Goal: Transaction & Acquisition: Purchase product/service

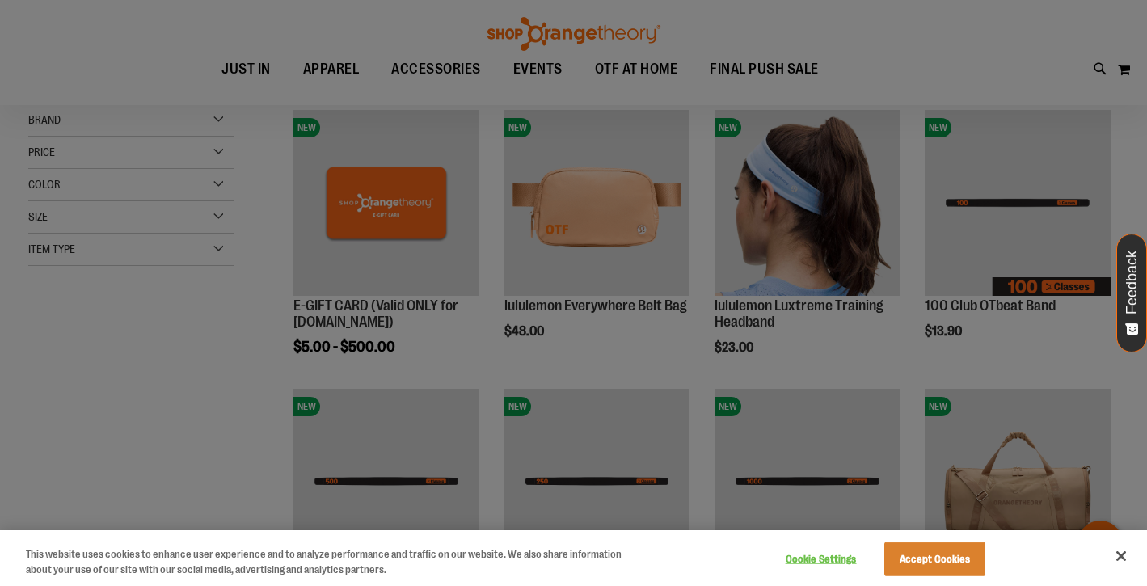
scroll to position [221, 0]
click at [941, 555] on button "Accept Cookies" at bounding box center [935, 560] width 101 height 34
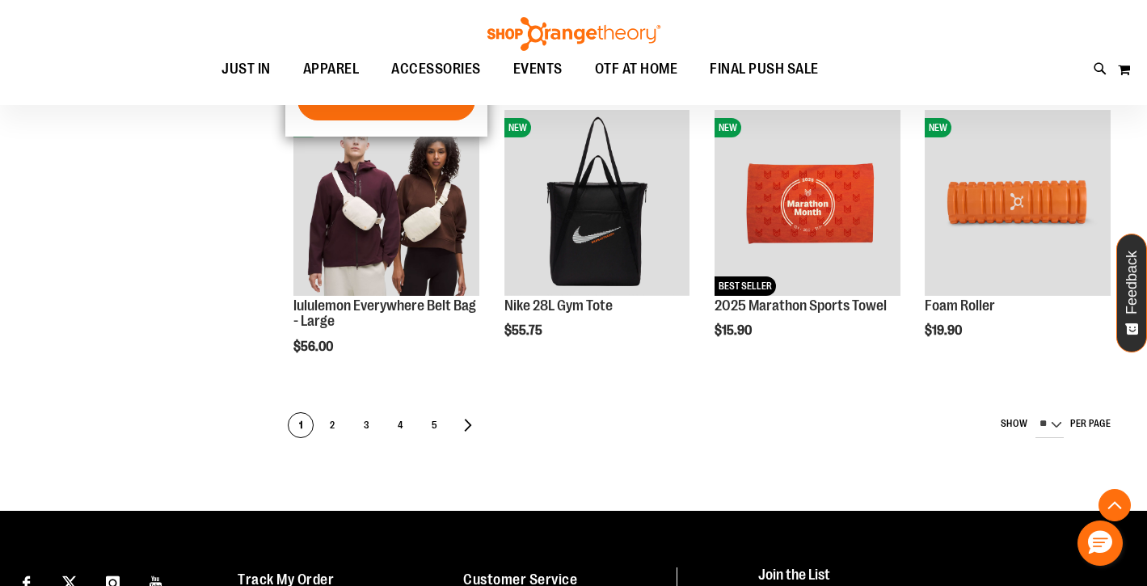
scroll to position [846, 0]
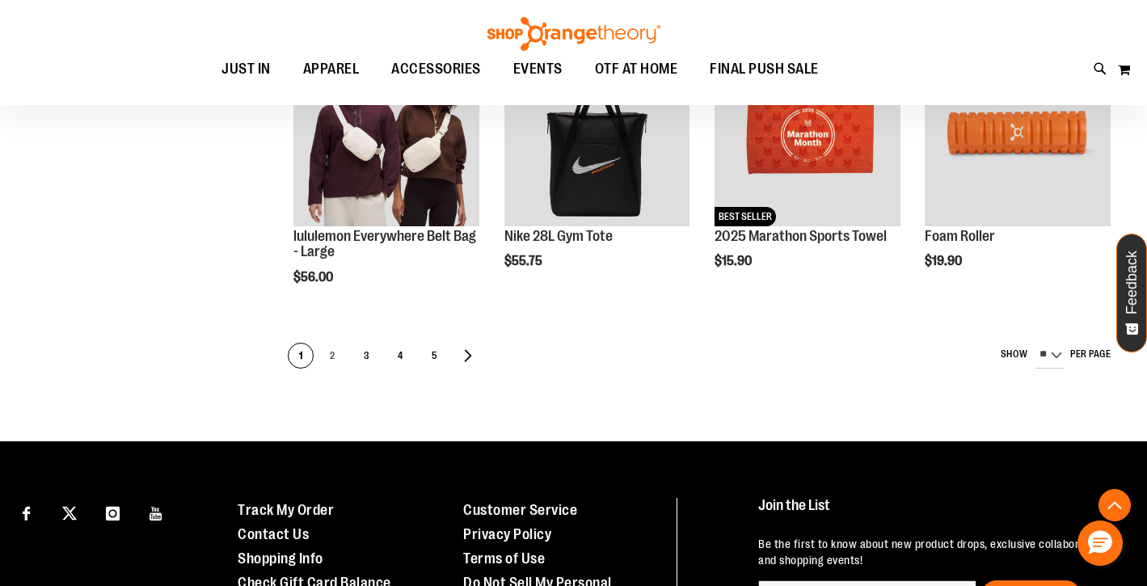
click at [327, 357] on span "2" at bounding box center [332, 357] width 24 height 26
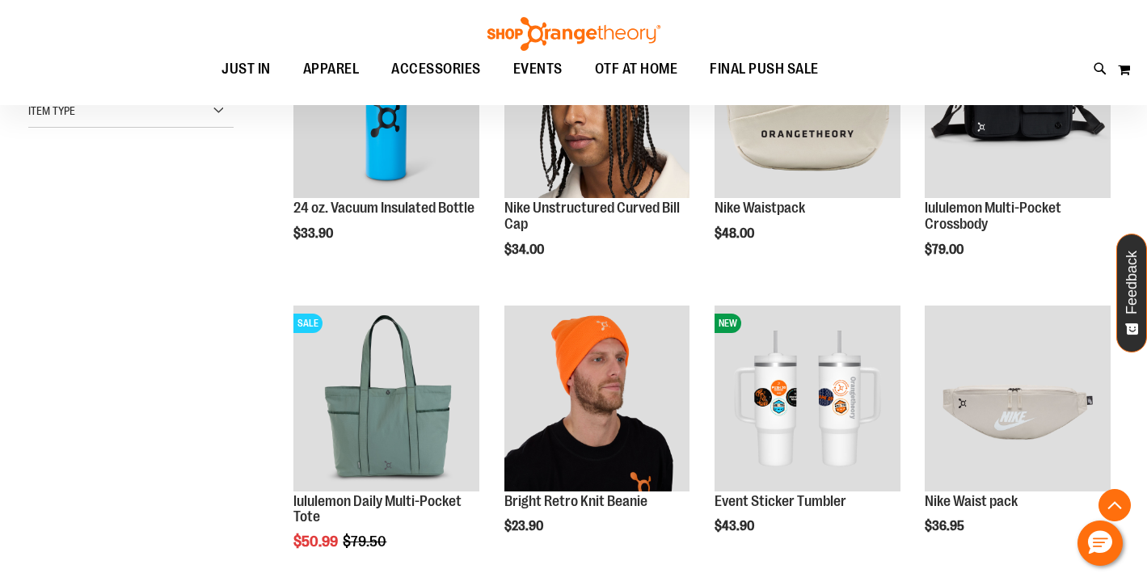
scroll to position [358, 0]
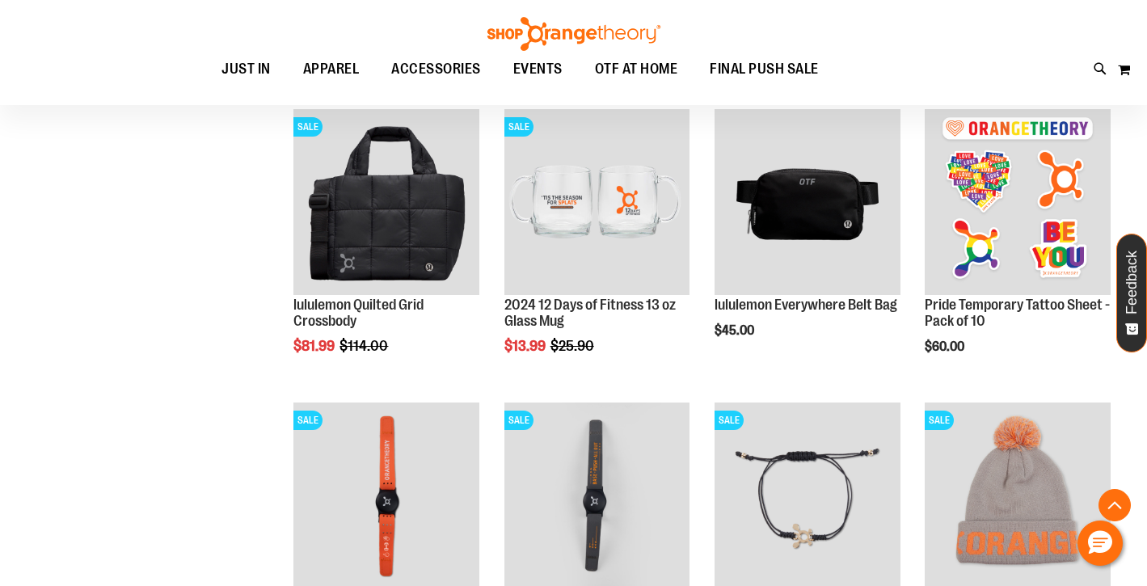
scroll to position [1143, 0]
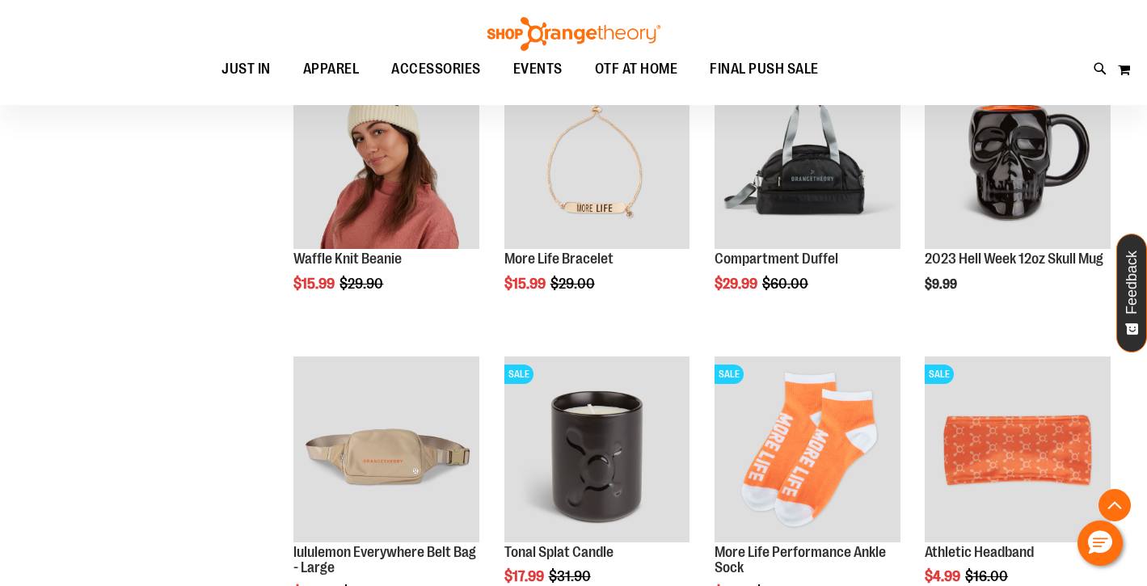
scroll to position [2391, 0]
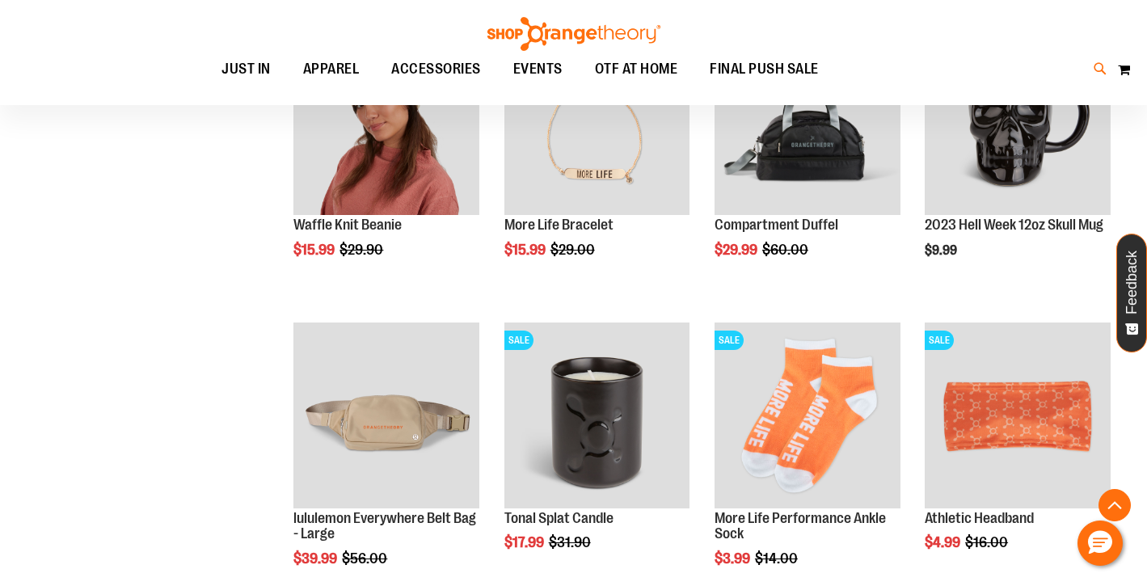
click at [1098, 65] on icon at bounding box center [1101, 69] width 14 height 19
click at [86, 265] on div "**********" at bounding box center [573, 293] width 1147 height 586
type input "**********"
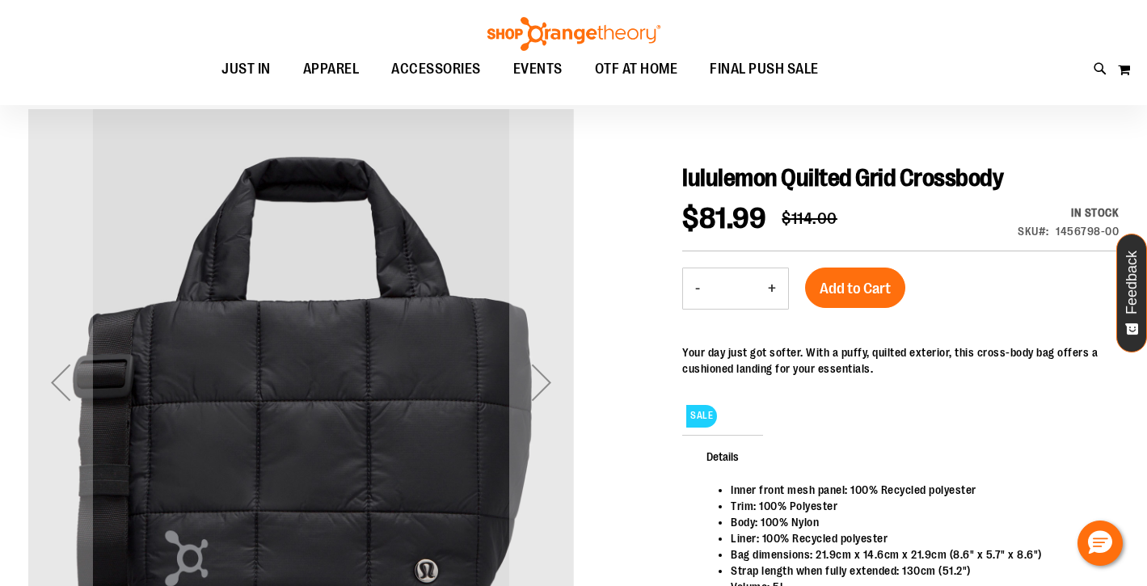
scroll to position [151, 0]
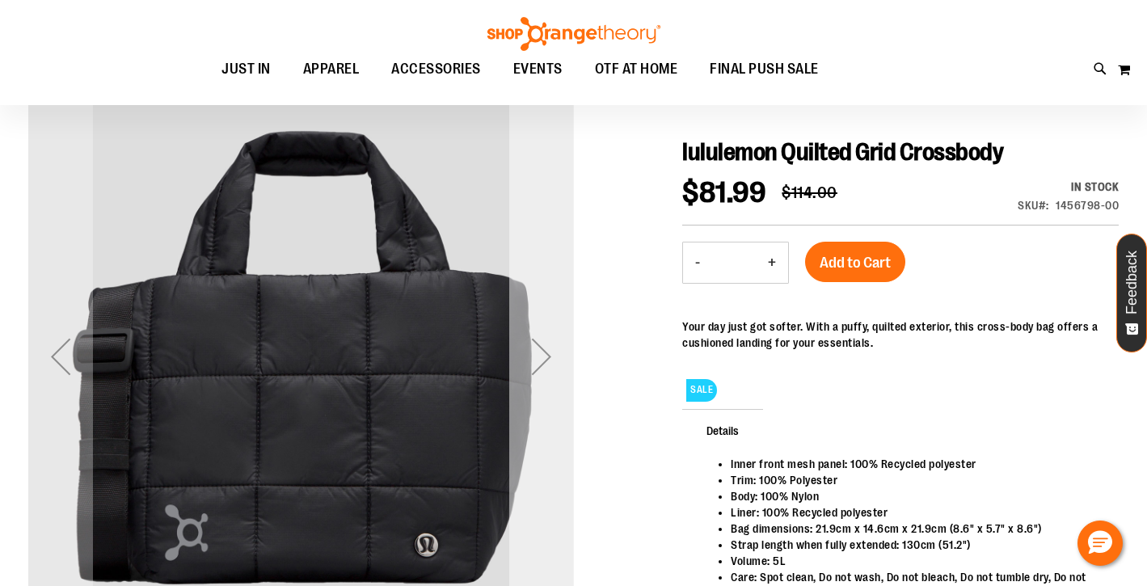
click at [537, 364] on div "Next" at bounding box center [541, 356] width 65 height 65
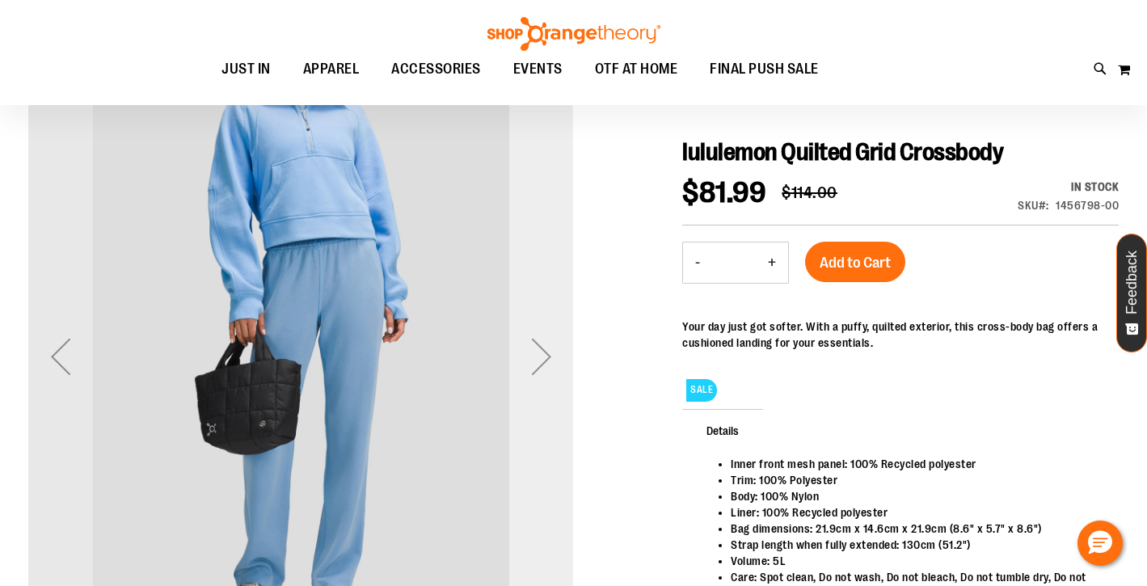
click at [539, 362] on div "Next" at bounding box center [541, 356] width 65 height 65
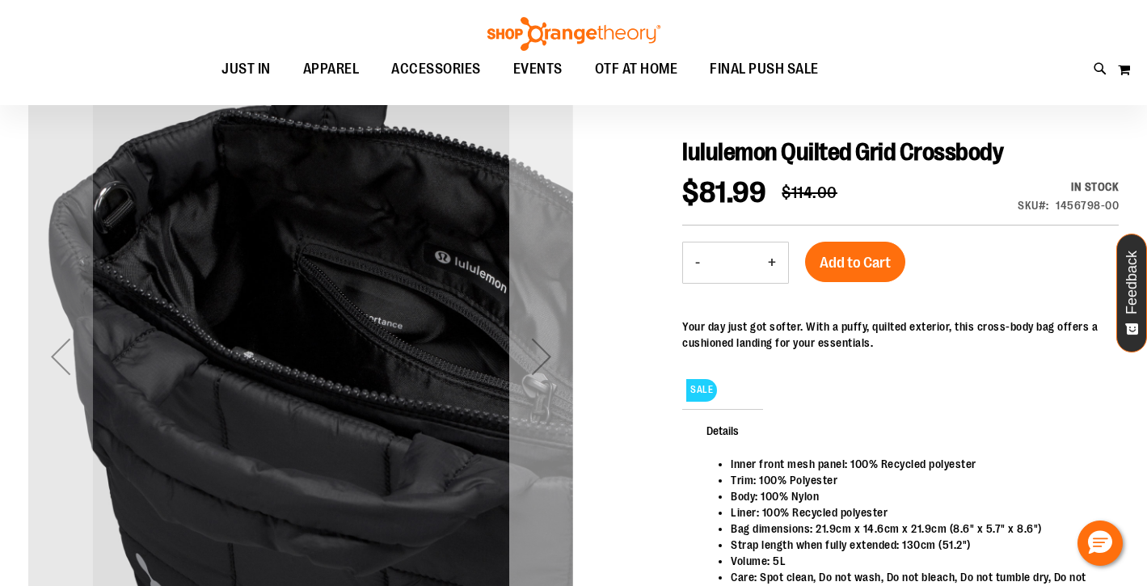
click at [539, 362] on div "Next" at bounding box center [541, 356] width 65 height 65
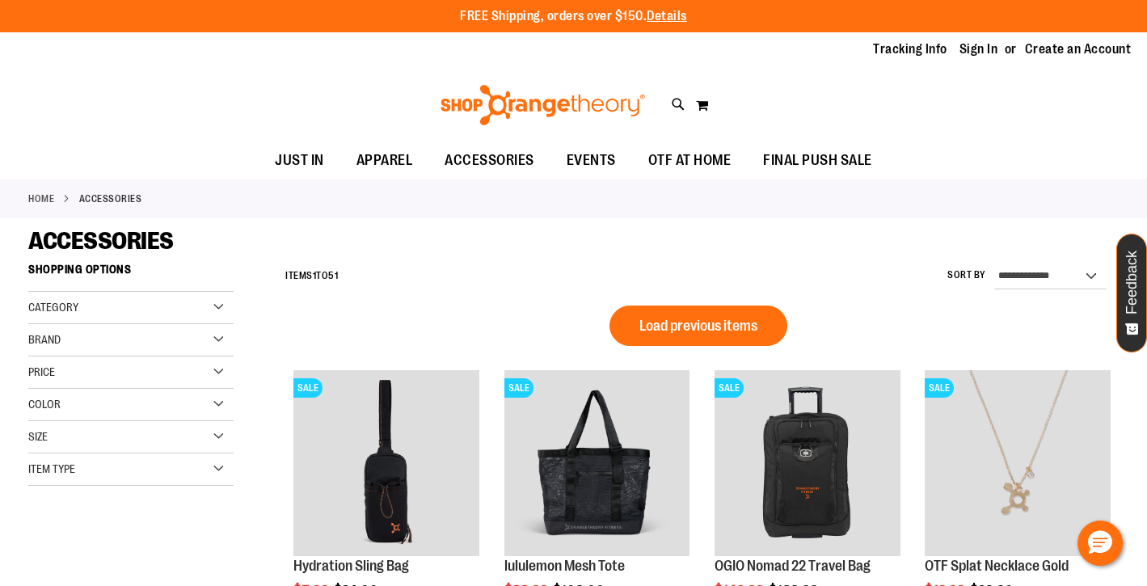
click at [214, 306] on div "Category" at bounding box center [130, 308] width 205 height 32
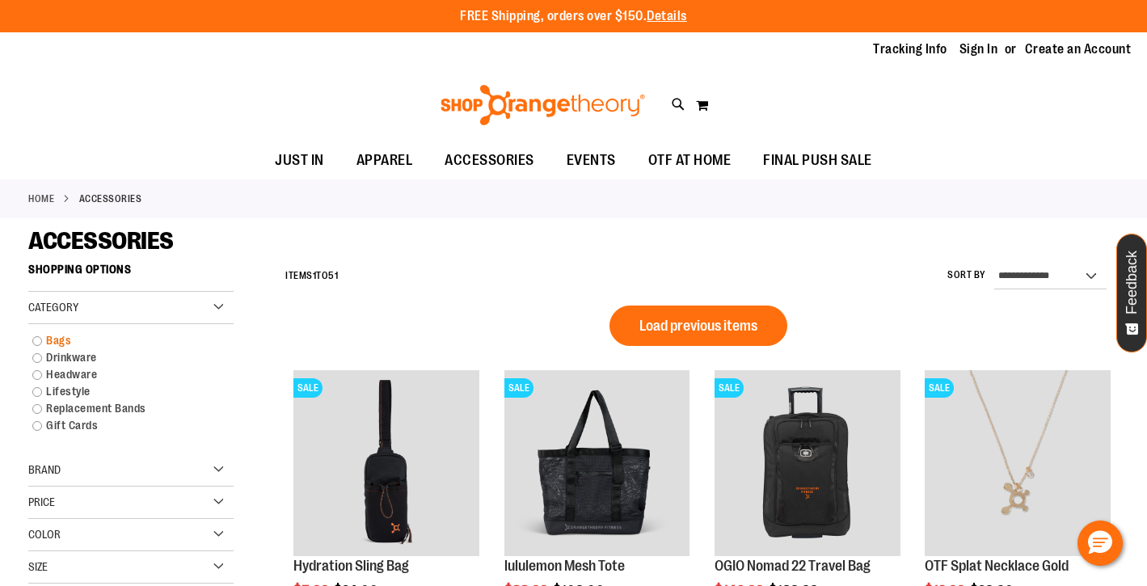
click at [38, 340] on link "Bags" at bounding box center [122, 340] width 197 height 17
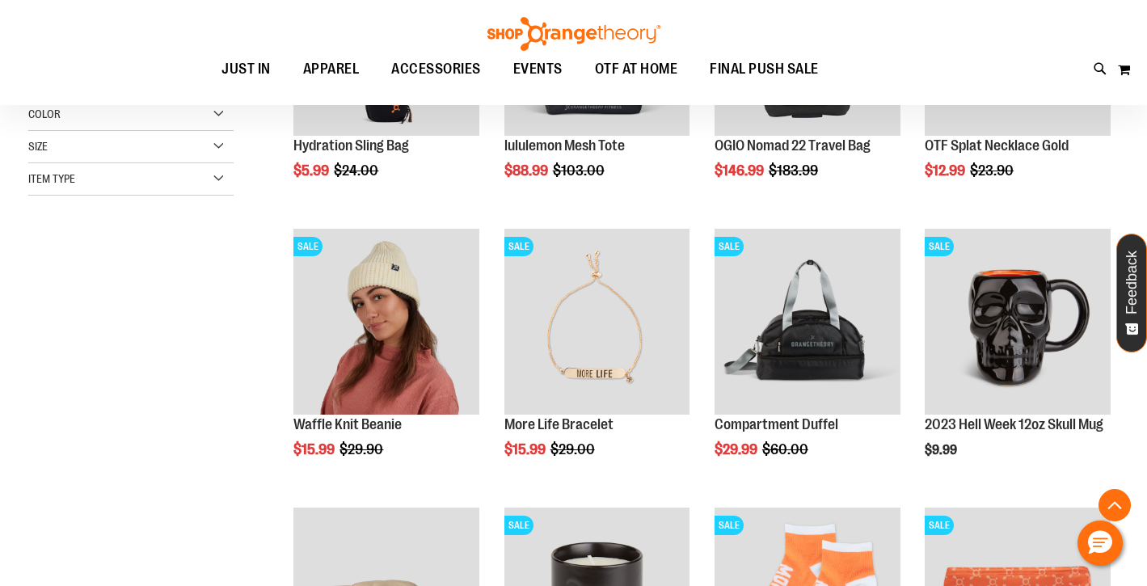
scroll to position [239, 0]
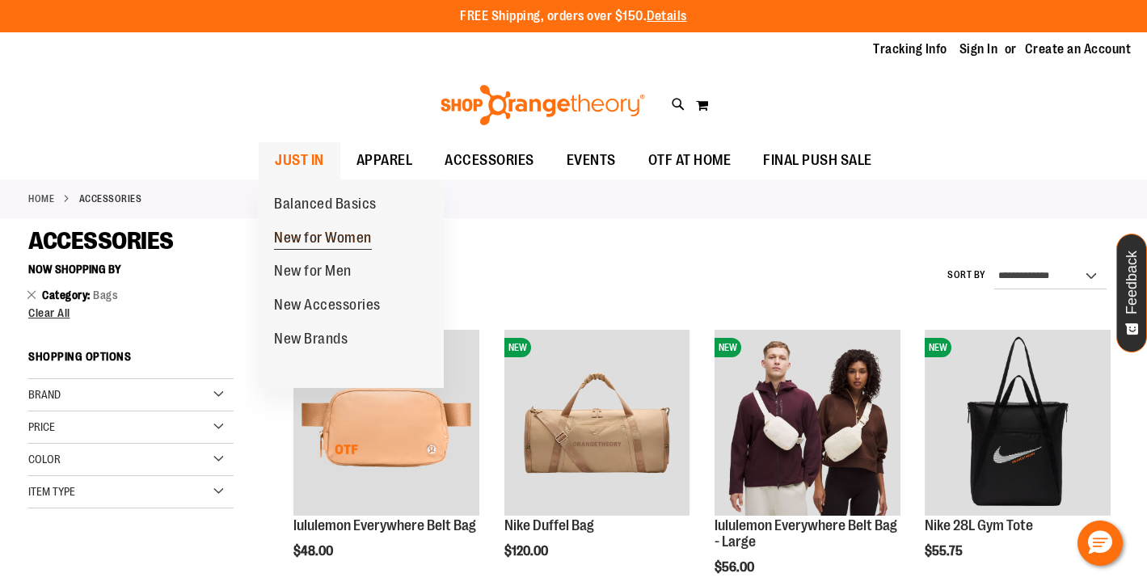
click at [302, 236] on span "New for Women" at bounding box center [323, 240] width 98 height 20
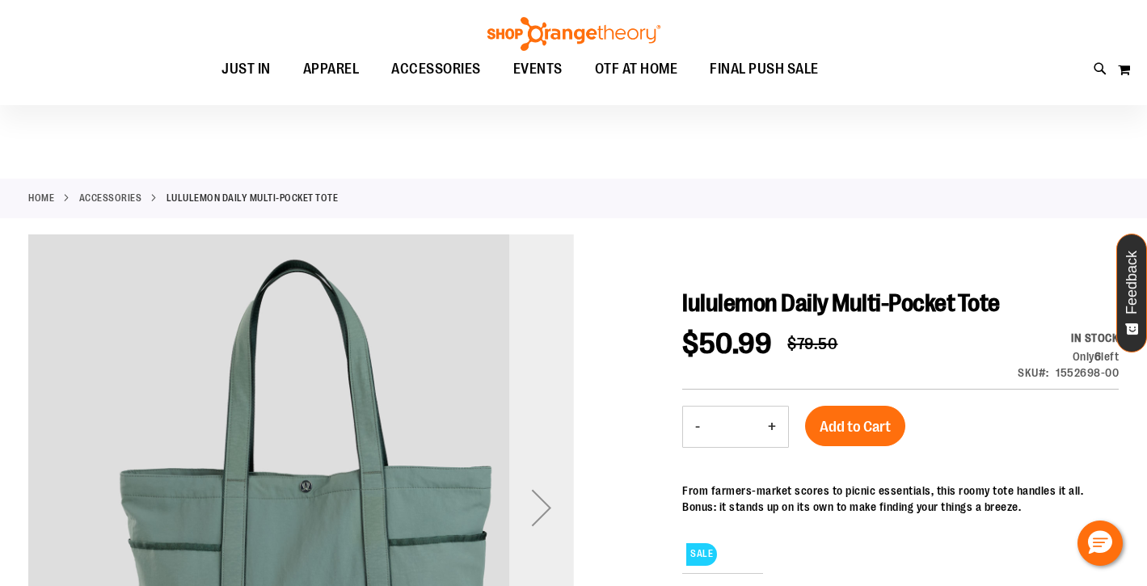
scroll to position [205, 0]
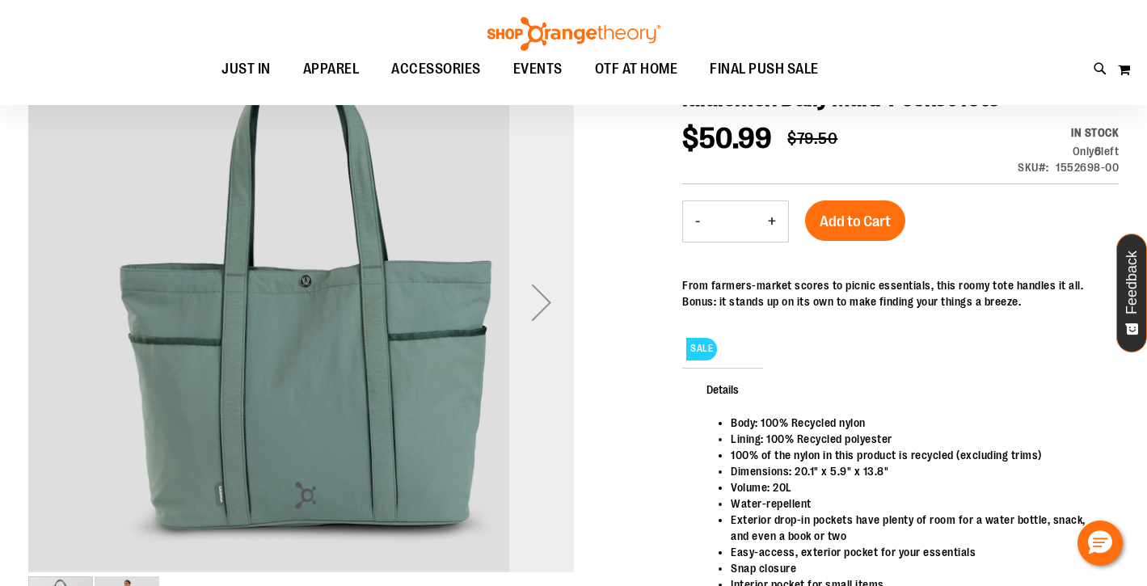
click at [535, 289] on div "Next" at bounding box center [541, 302] width 65 height 65
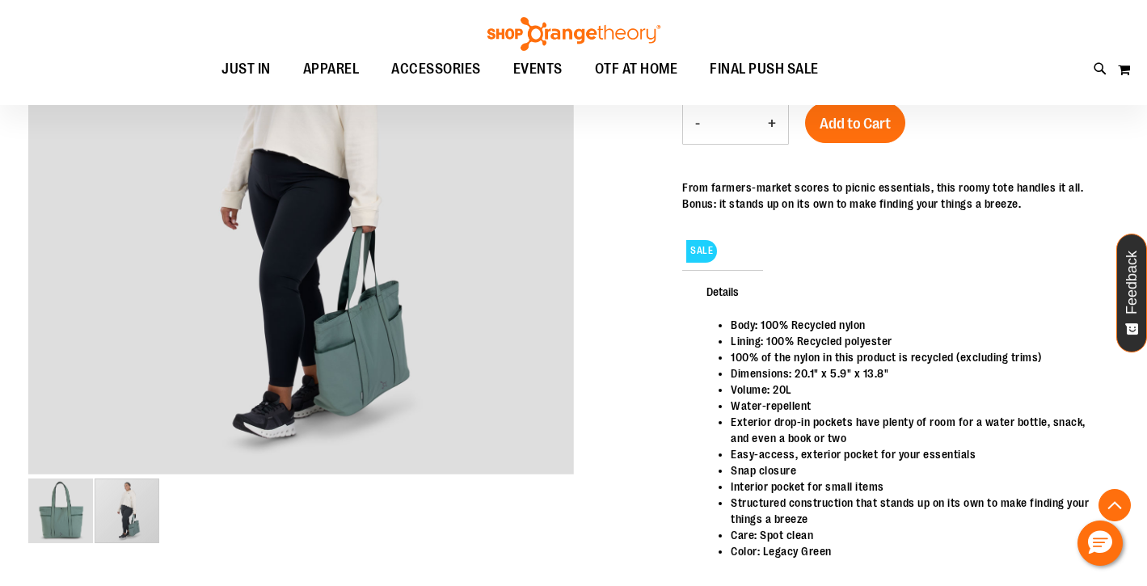
scroll to position [309, 0]
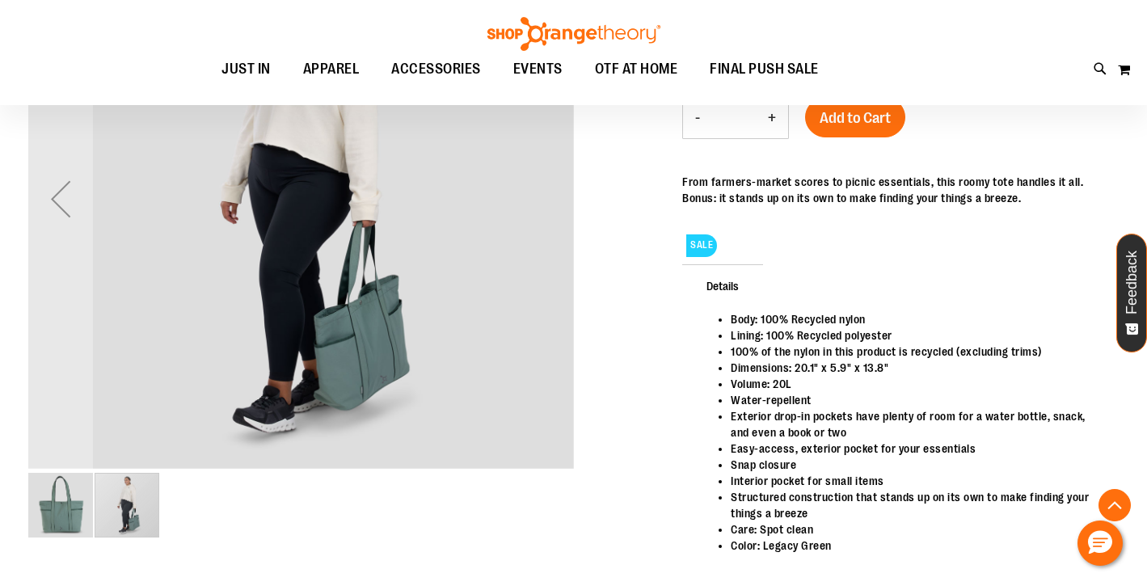
click at [126, 501] on div "carousel" at bounding box center [127, 505] width 65 height 65
click at [57, 509] on img "image 1 of 2" at bounding box center [60, 505] width 65 height 65
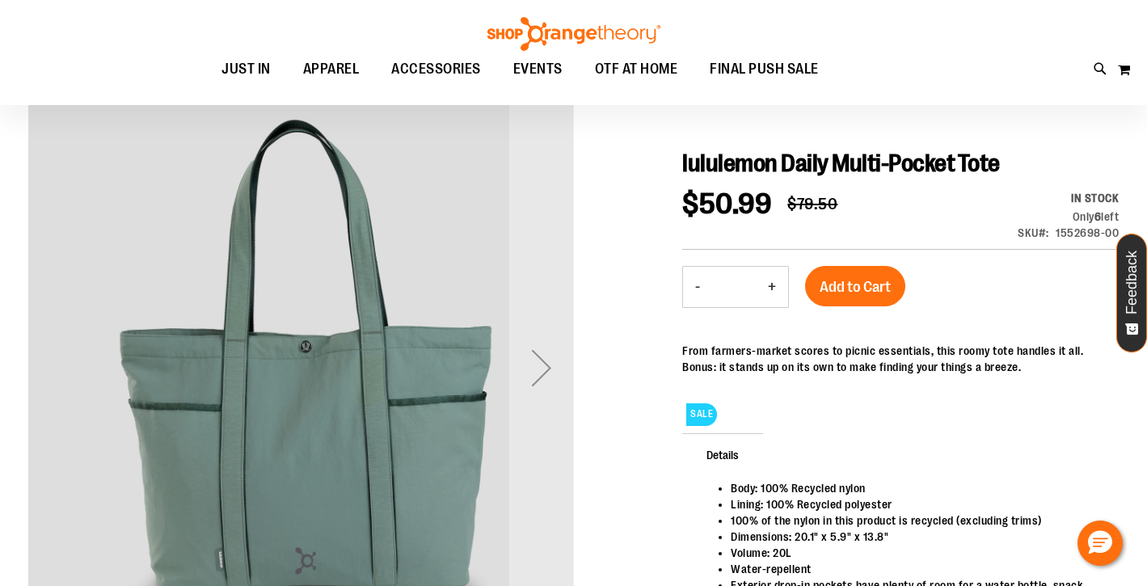
scroll to position [120, 0]
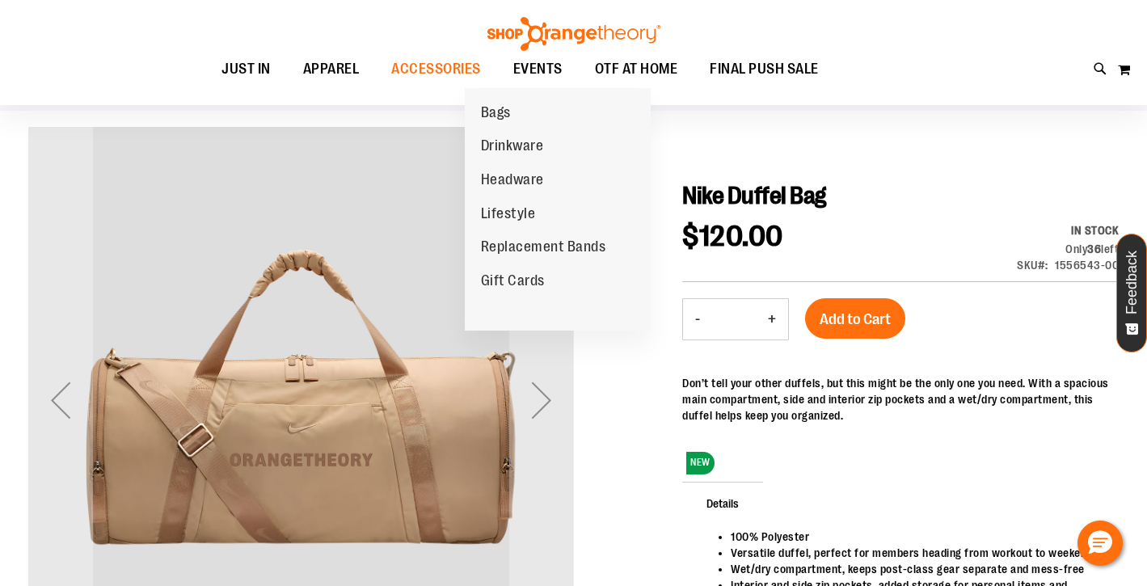
scroll to position [159, 0]
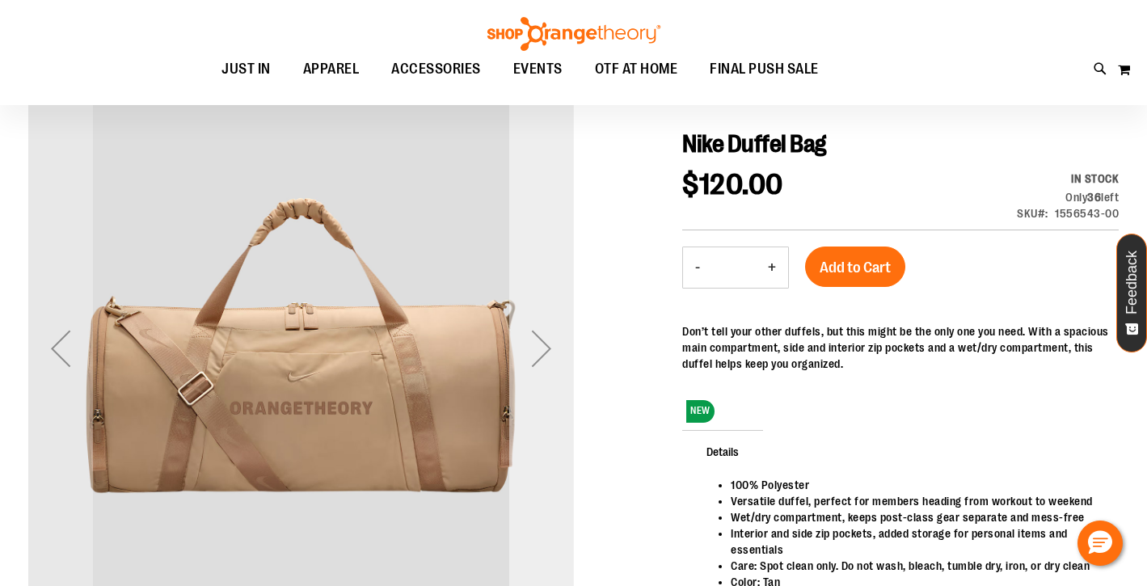
click at [542, 338] on div "Next" at bounding box center [541, 348] width 65 height 65
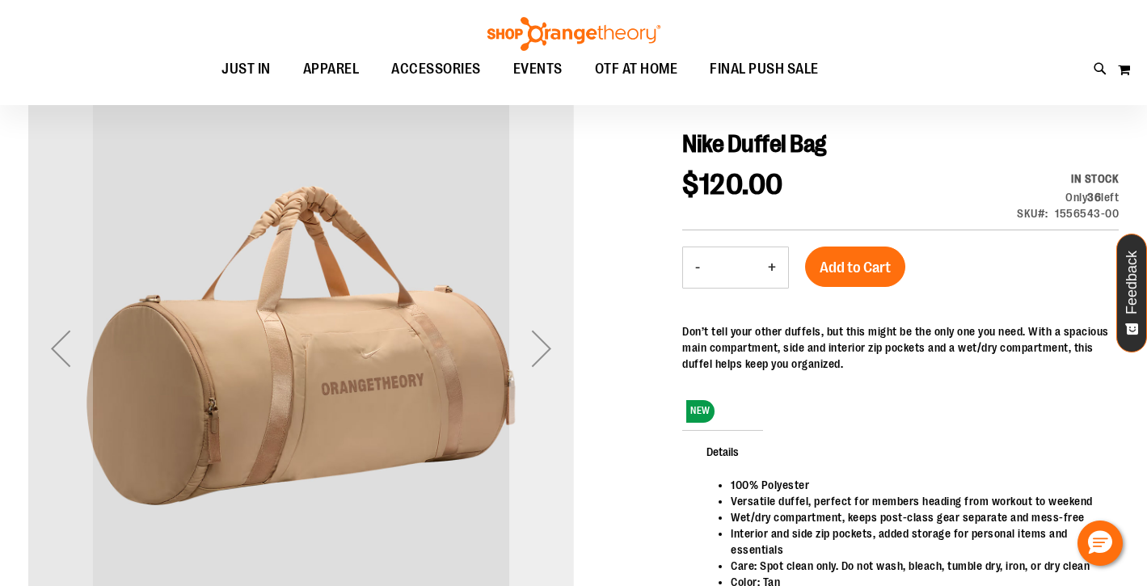
click at [543, 345] on div "Next" at bounding box center [541, 348] width 65 height 65
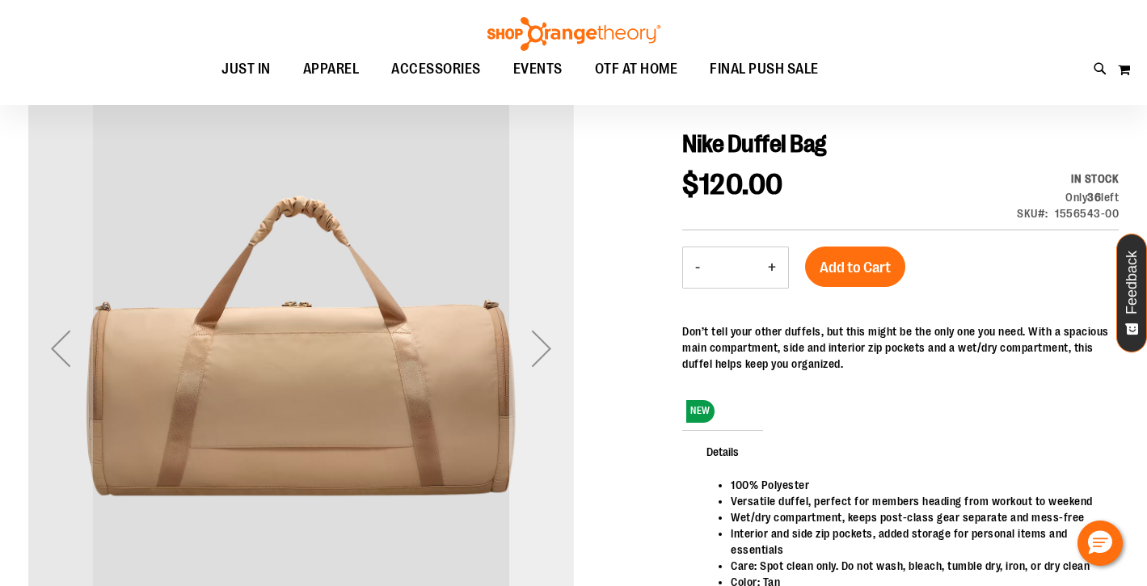
click at [543, 349] on div "Next" at bounding box center [541, 348] width 65 height 65
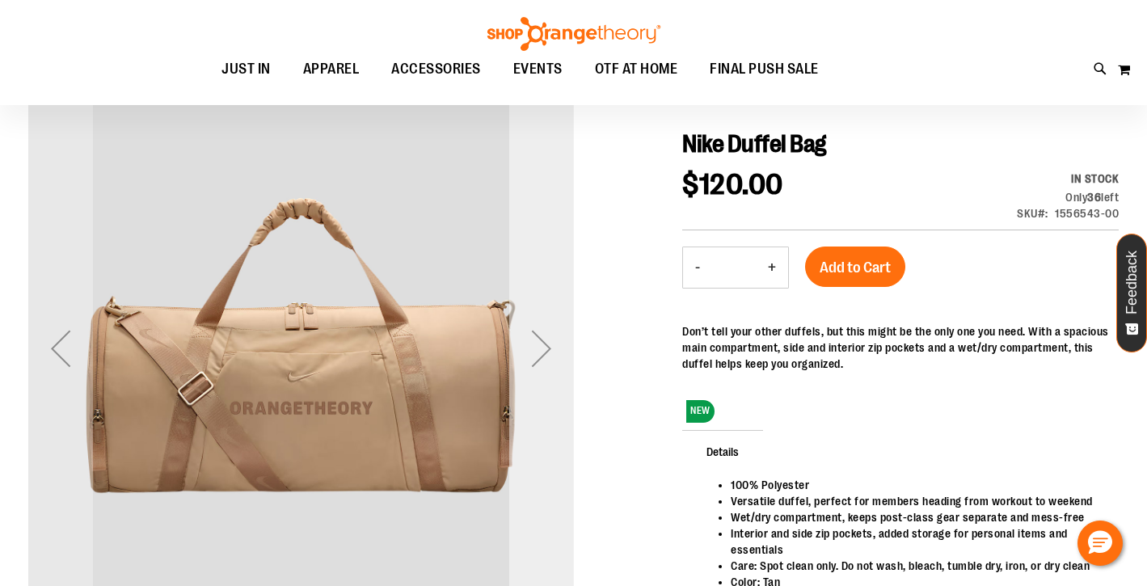
click at [543, 349] on div "Next" at bounding box center [541, 348] width 65 height 65
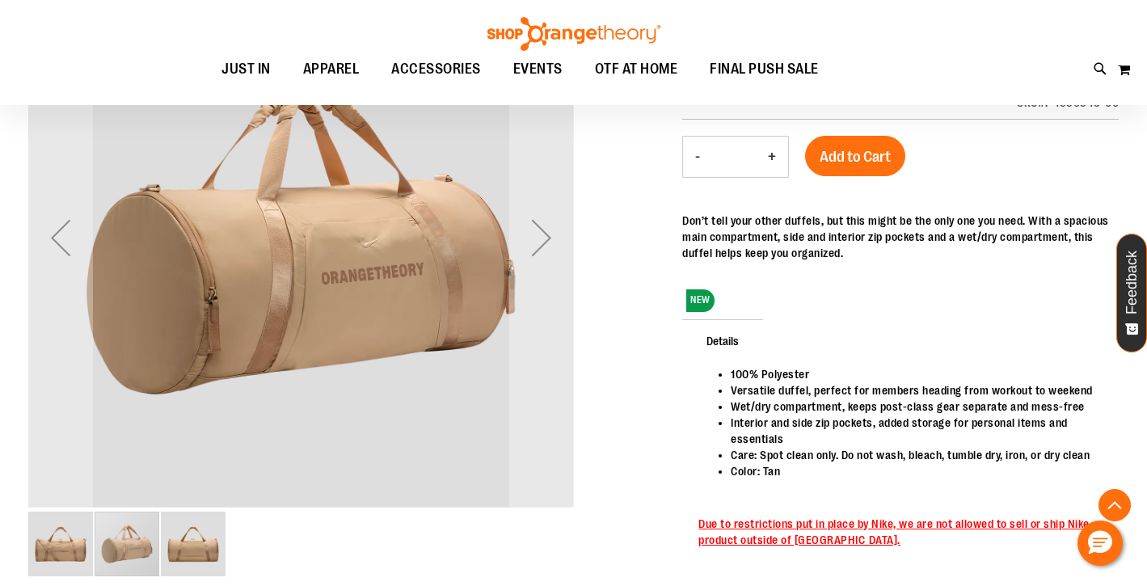
scroll to position [266, 0]
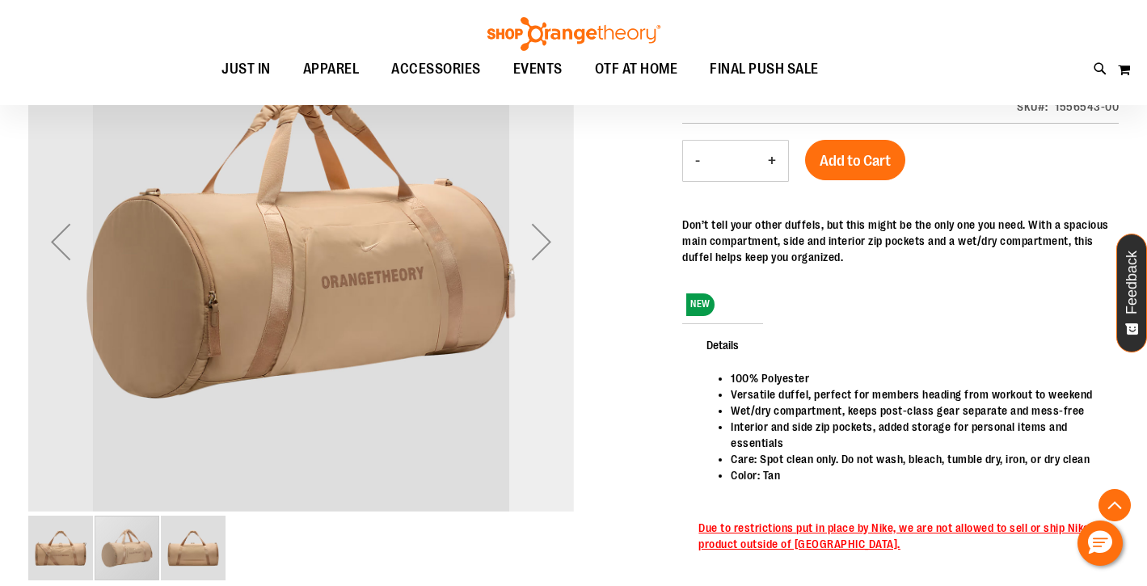
click at [552, 252] on div "Next" at bounding box center [541, 241] width 65 height 65
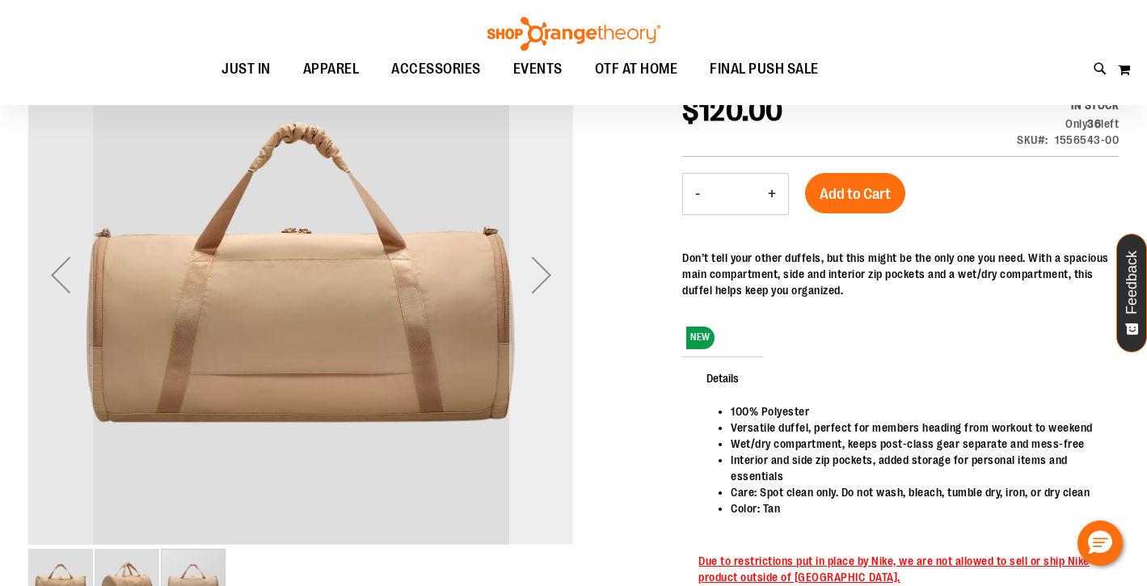
scroll to position [218, 0]
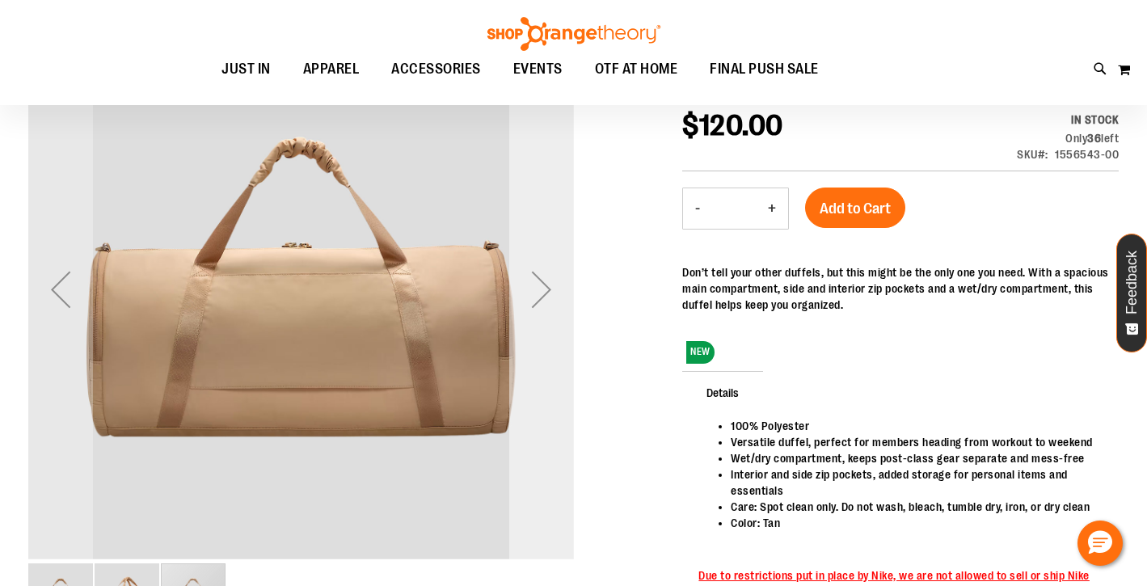
click at [545, 277] on div "Next" at bounding box center [541, 289] width 65 height 65
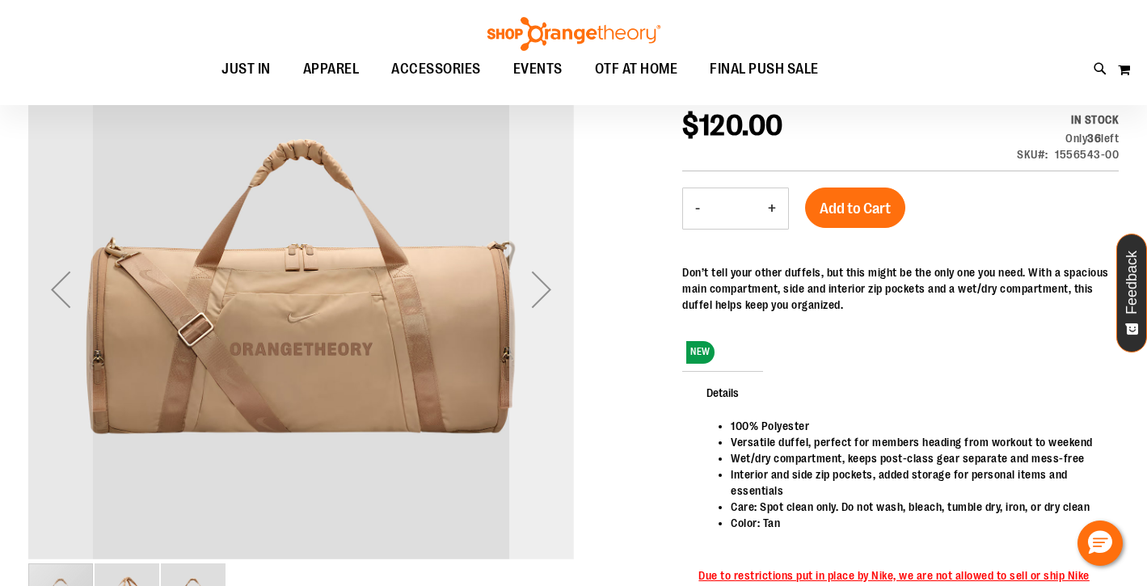
click at [547, 281] on div "Next" at bounding box center [541, 289] width 65 height 65
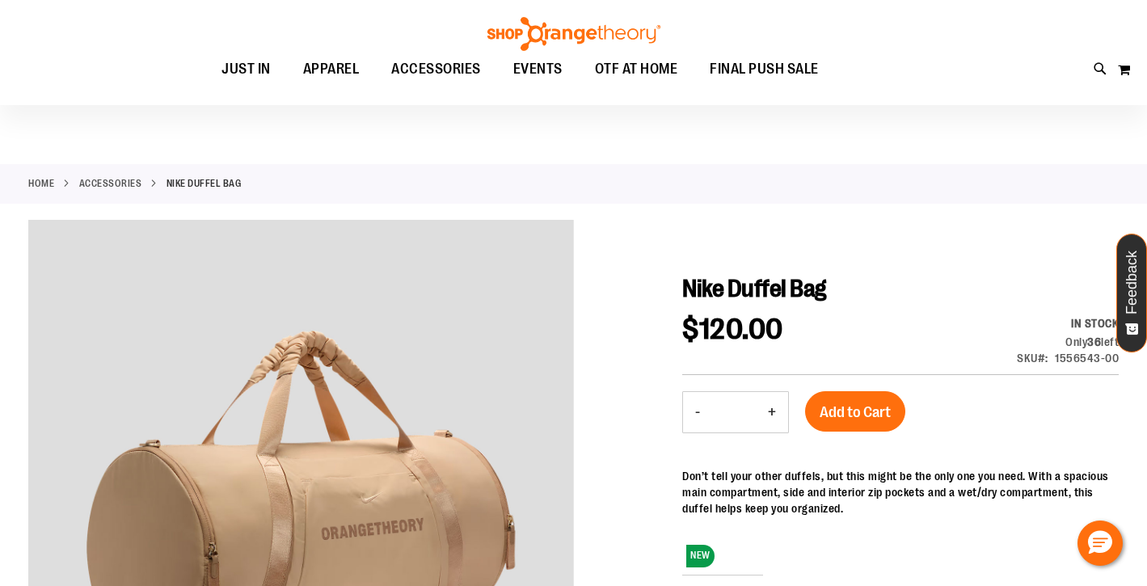
scroll to position [0, 0]
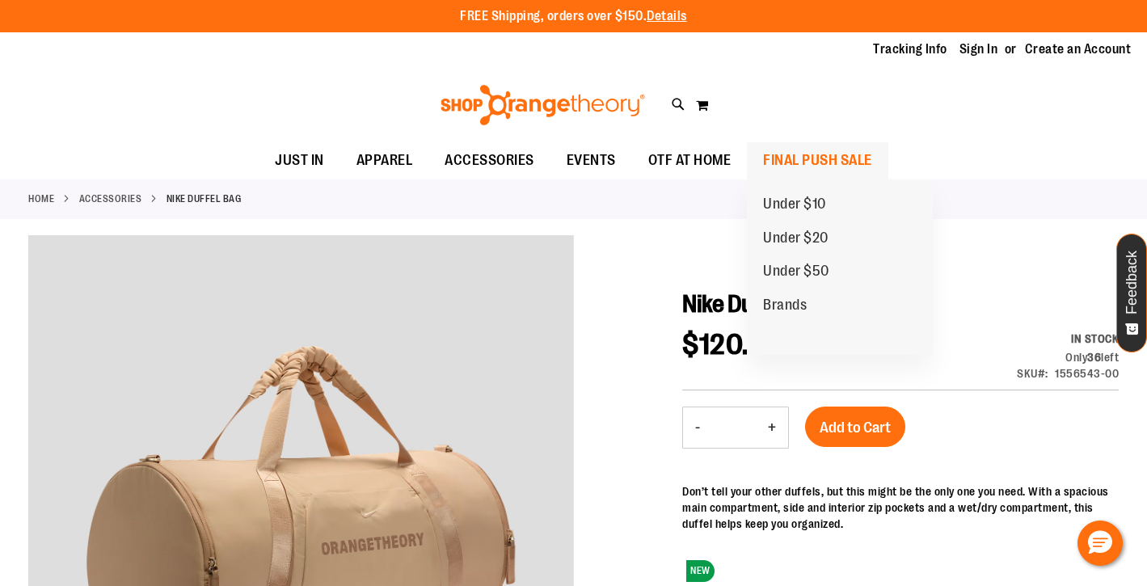
click at [792, 161] on span "FINAL PUSH SALE" at bounding box center [817, 160] width 109 height 36
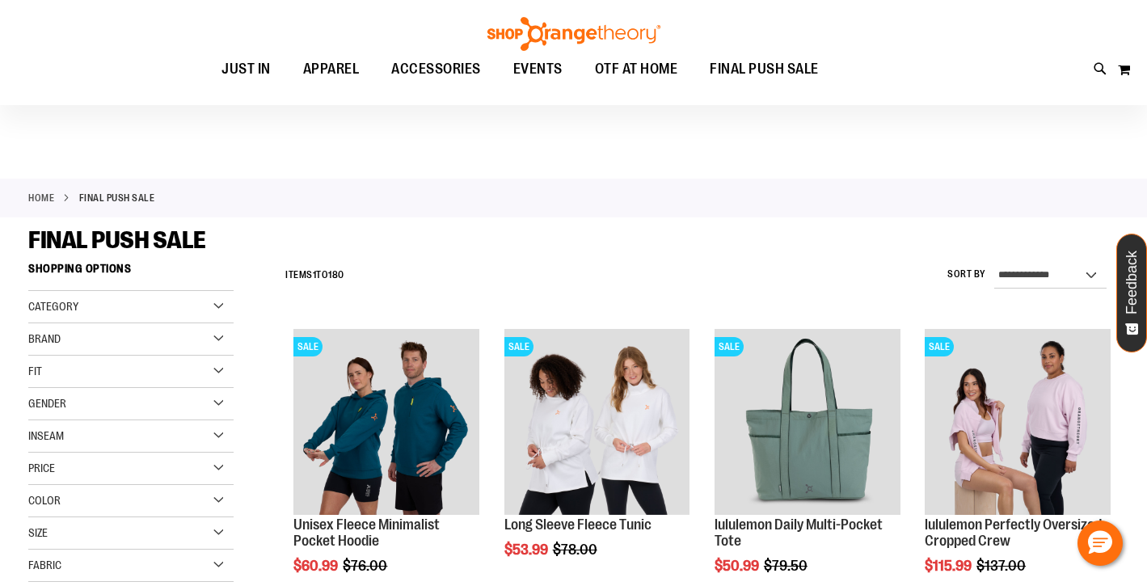
scroll to position [25, 0]
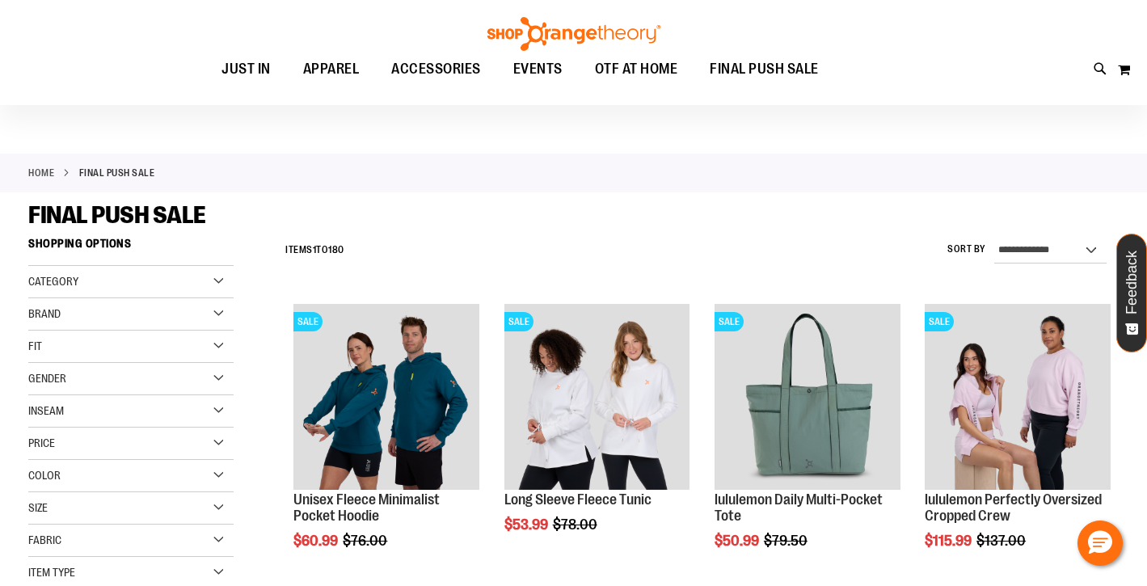
click at [221, 313] on div "Brand" at bounding box center [130, 314] width 205 height 32
click at [39, 380] on link "lululemon" at bounding box center [122, 381] width 197 height 17
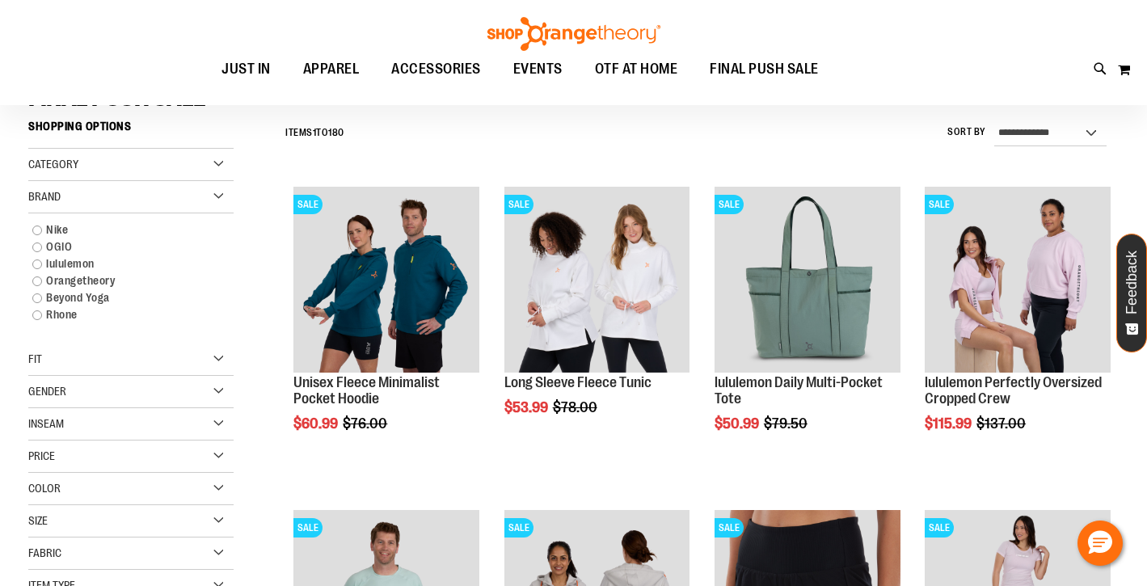
scroll to position [150, 0]
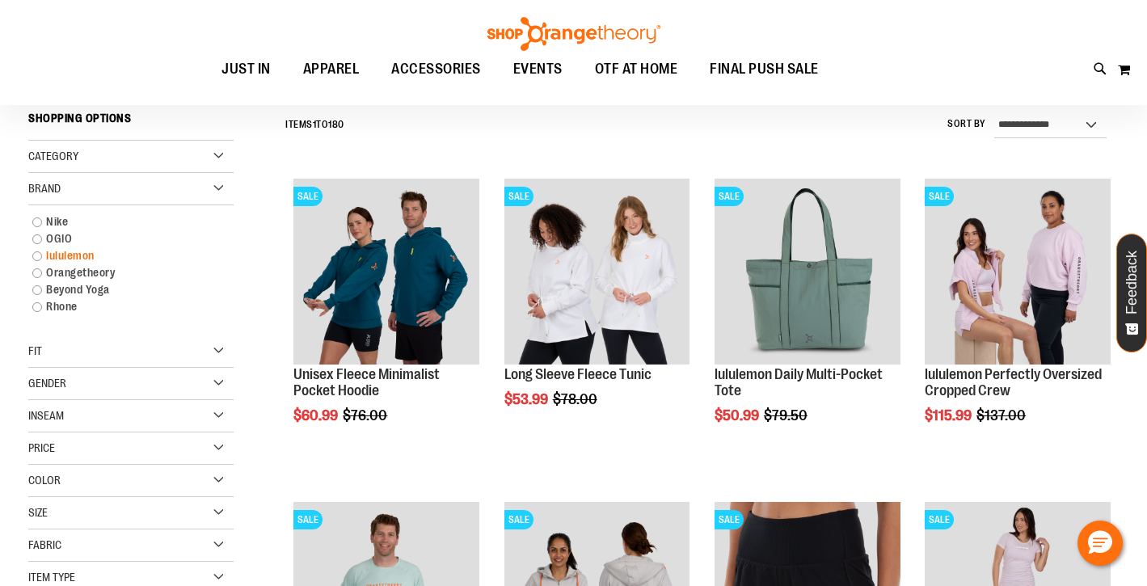
click at [40, 252] on link "lululemon" at bounding box center [122, 255] width 197 height 17
click at [36, 257] on link "lululemon" at bounding box center [122, 255] width 197 height 17
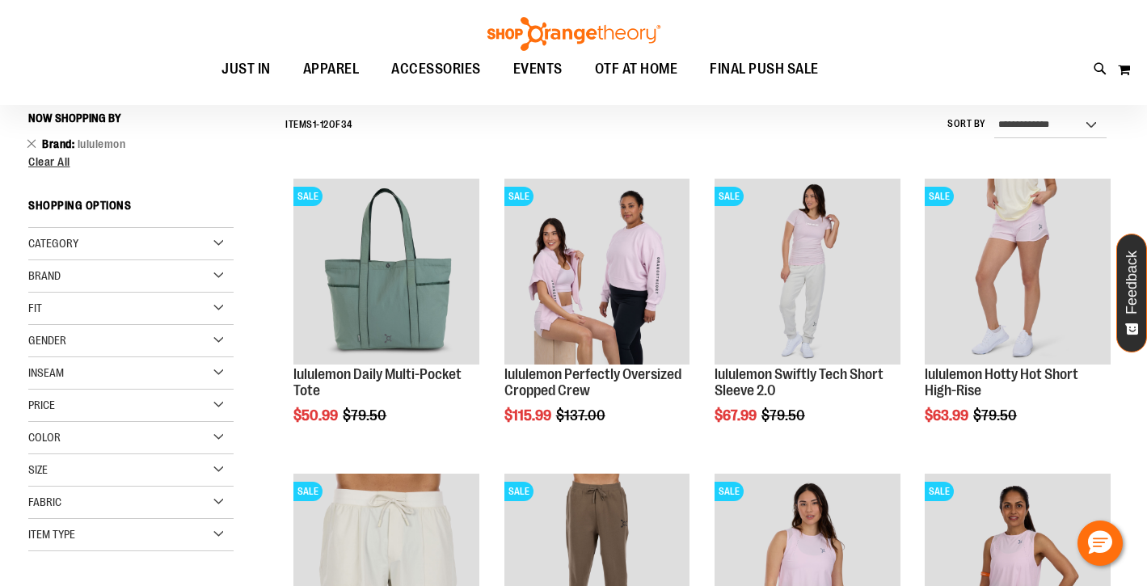
scroll to position [154, 0]
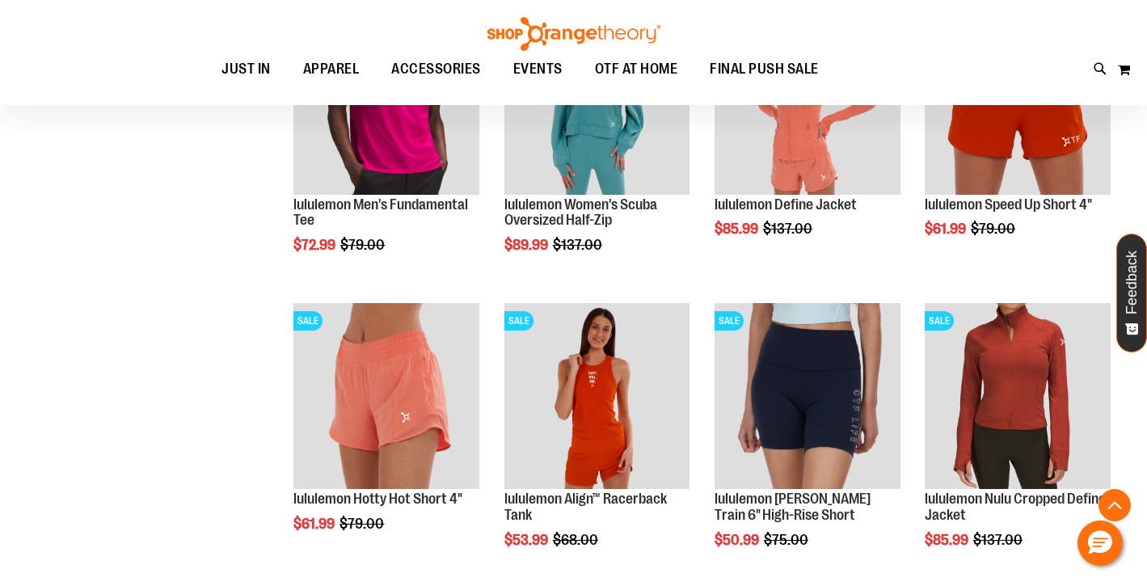
scroll to position [1223, 0]
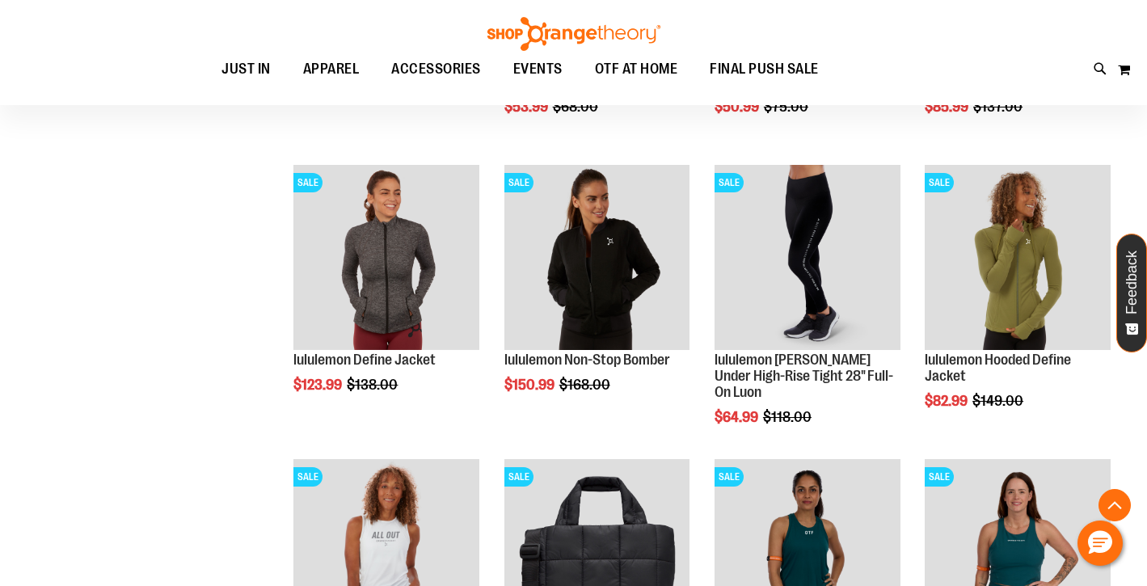
scroll to position [1633, 0]
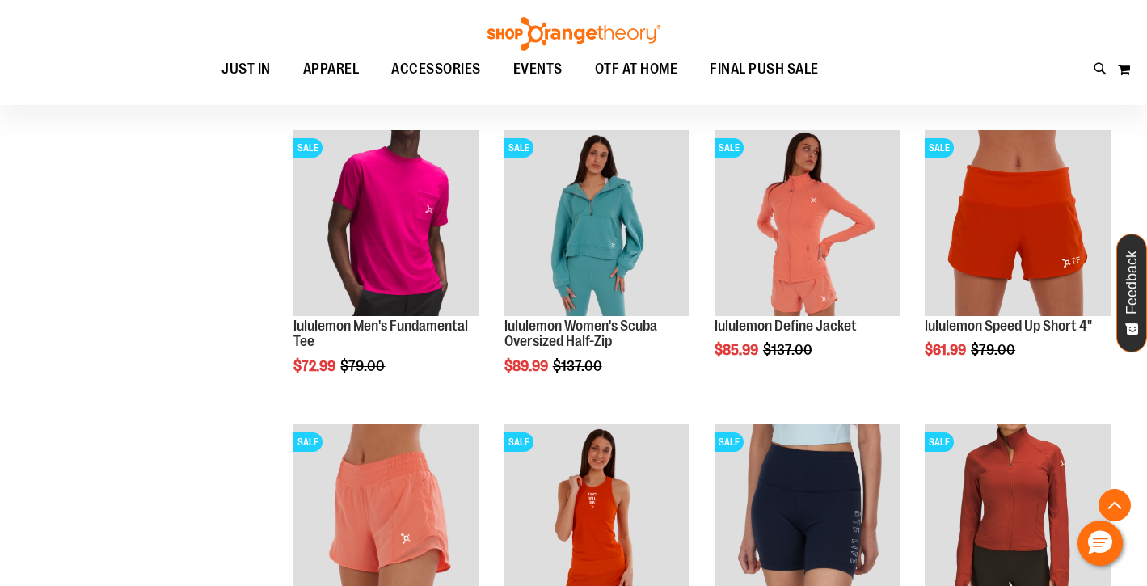
scroll to position [1059, 0]
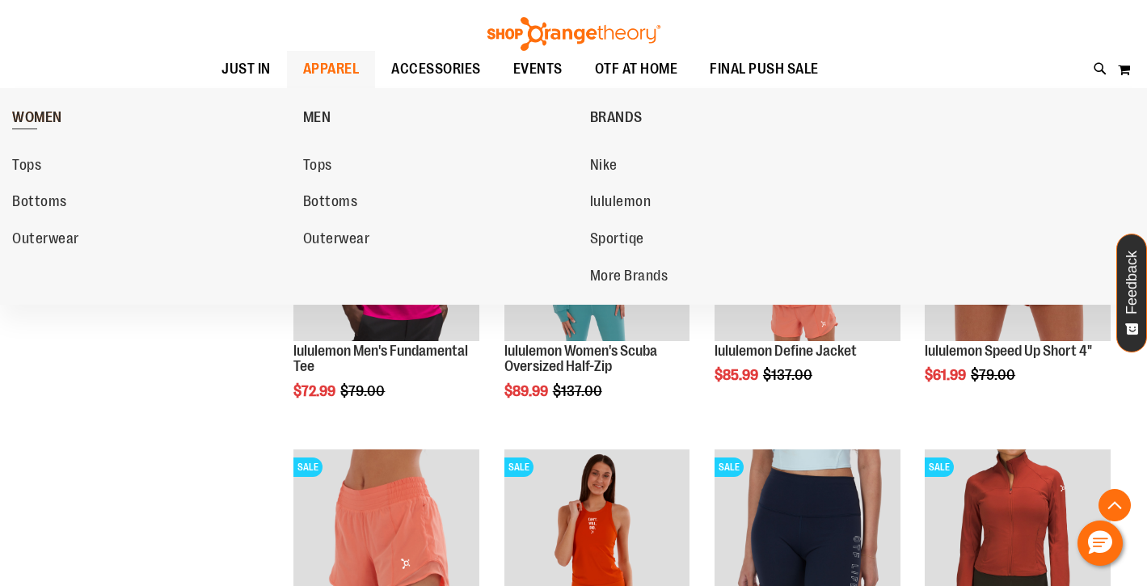
click at [57, 115] on span "WOMEN" at bounding box center [37, 119] width 50 height 20
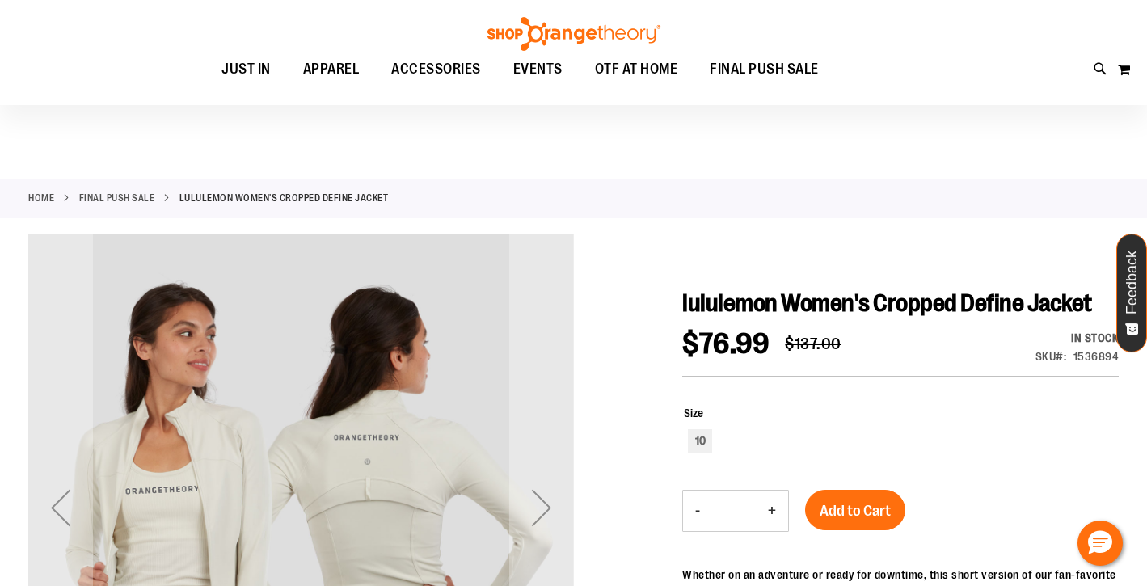
scroll to position [184, 0]
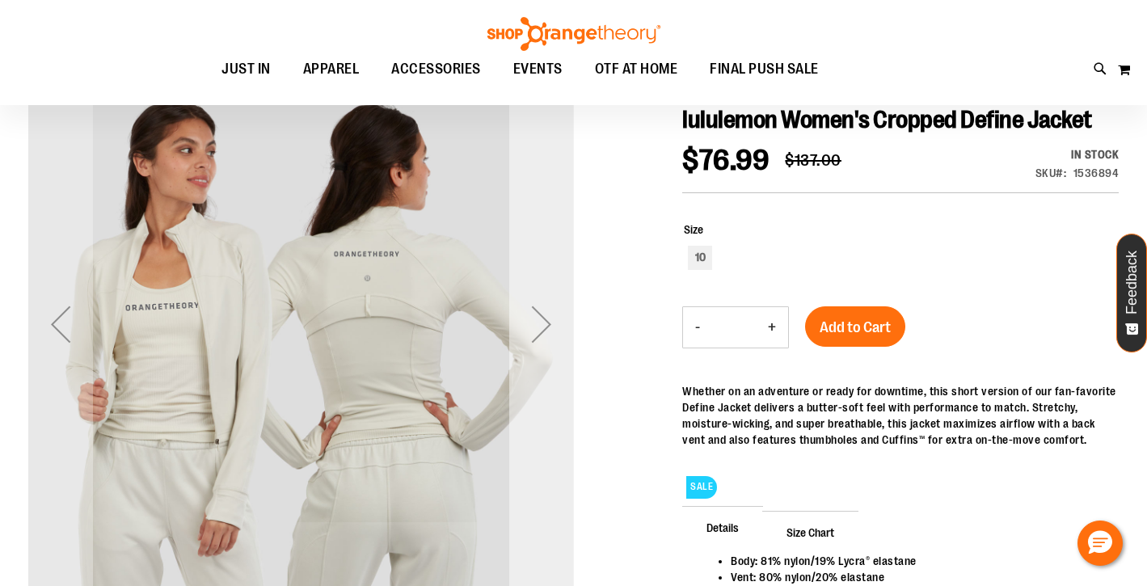
click at [549, 323] on div "Next" at bounding box center [541, 324] width 65 height 65
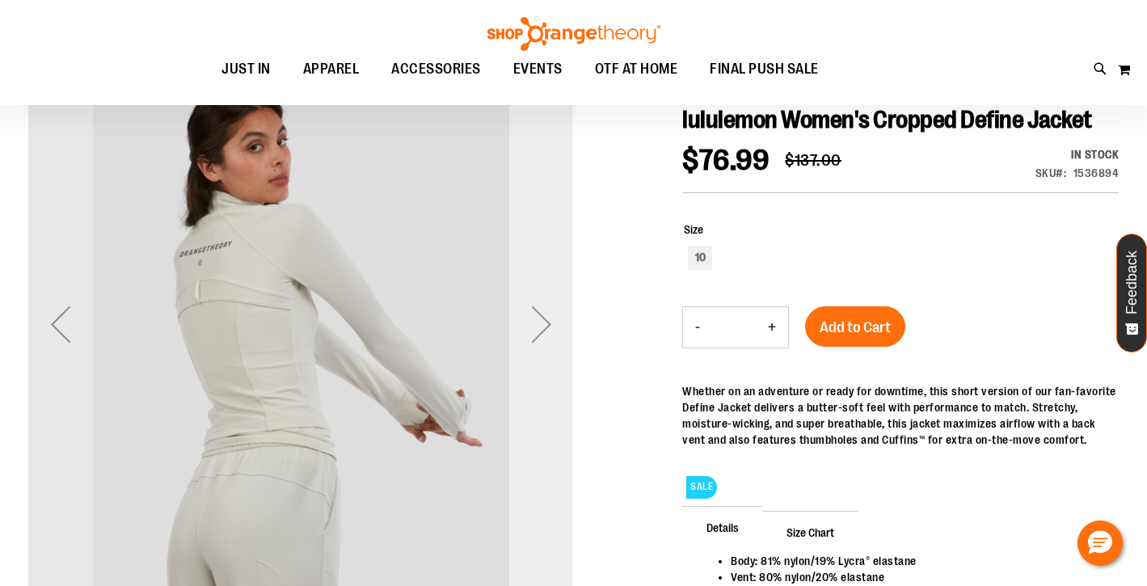
click at [549, 323] on div "Next" at bounding box center [541, 324] width 65 height 65
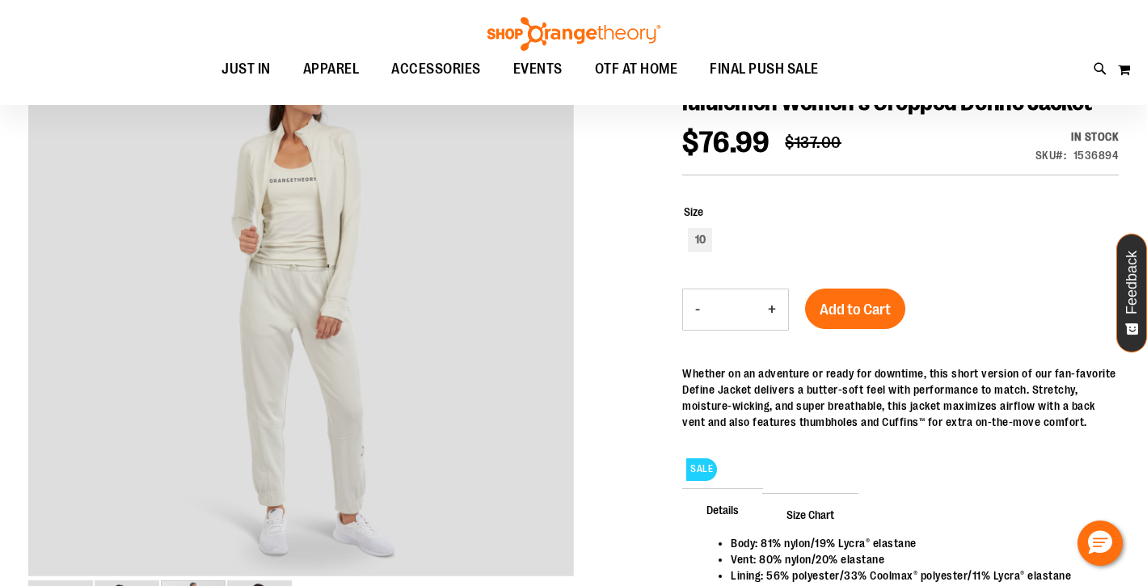
scroll to position [205, 0]
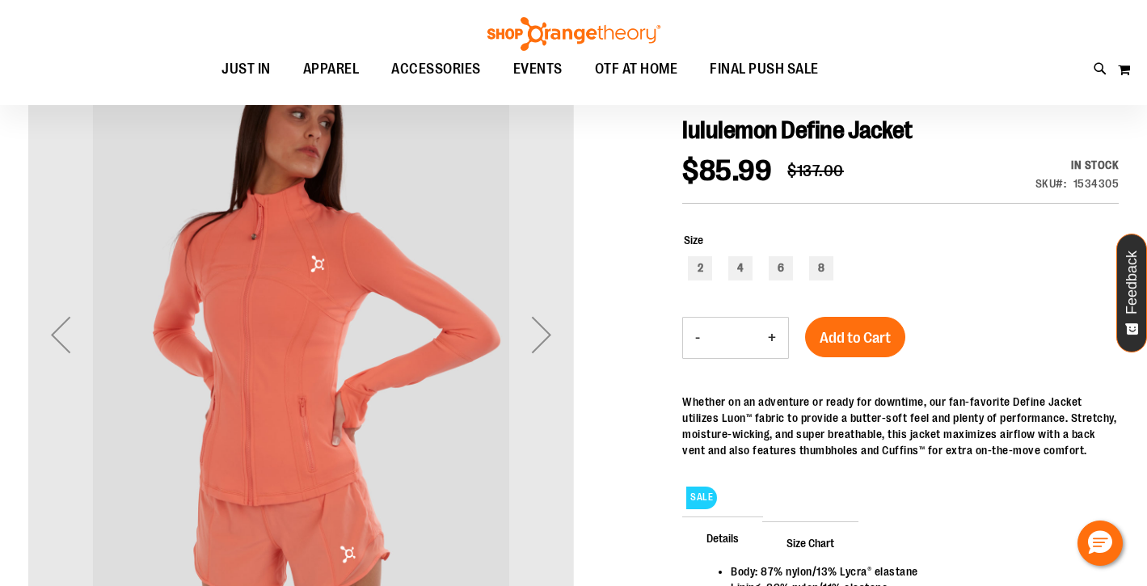
scroll to position [187, 0]
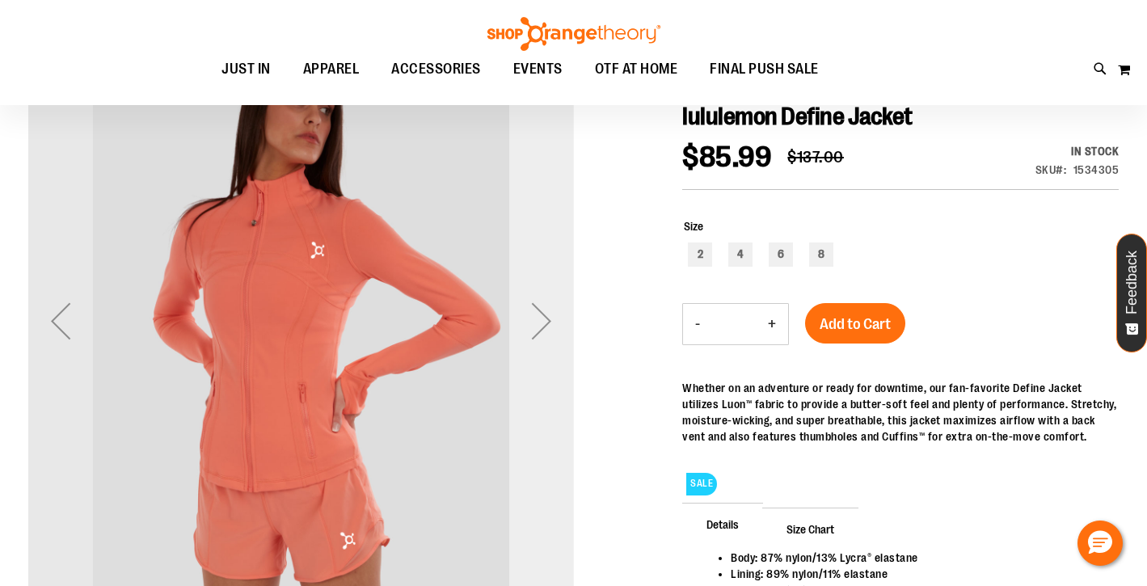
click at [543, 321] on div "Next" at bounding box center [541, 321] width 65 height 65
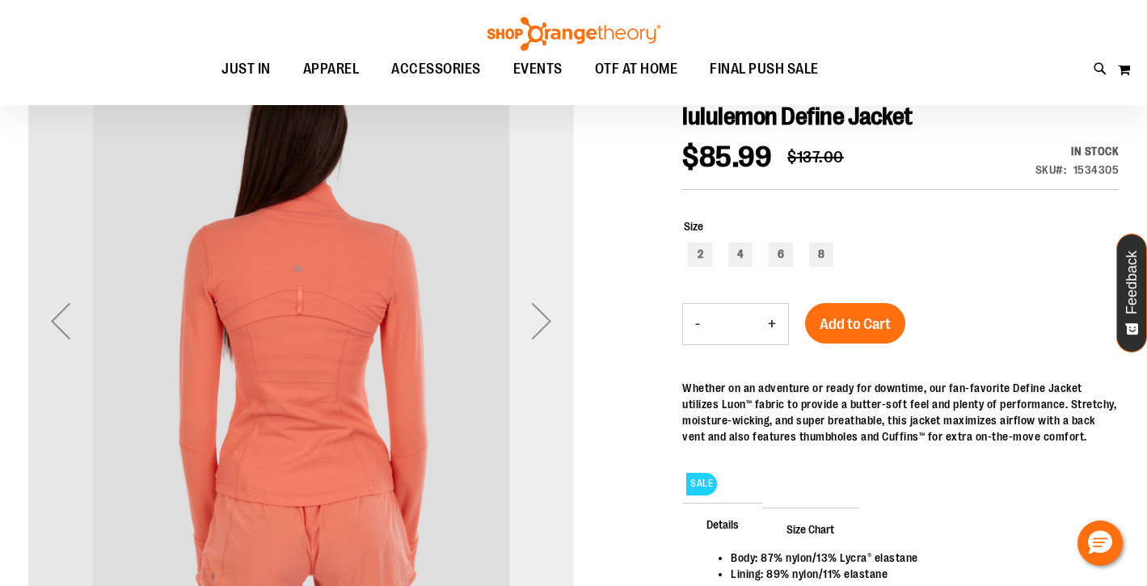
click at [548, 321] on div "Next" at bounding box center [541, 321] width 65 height 65
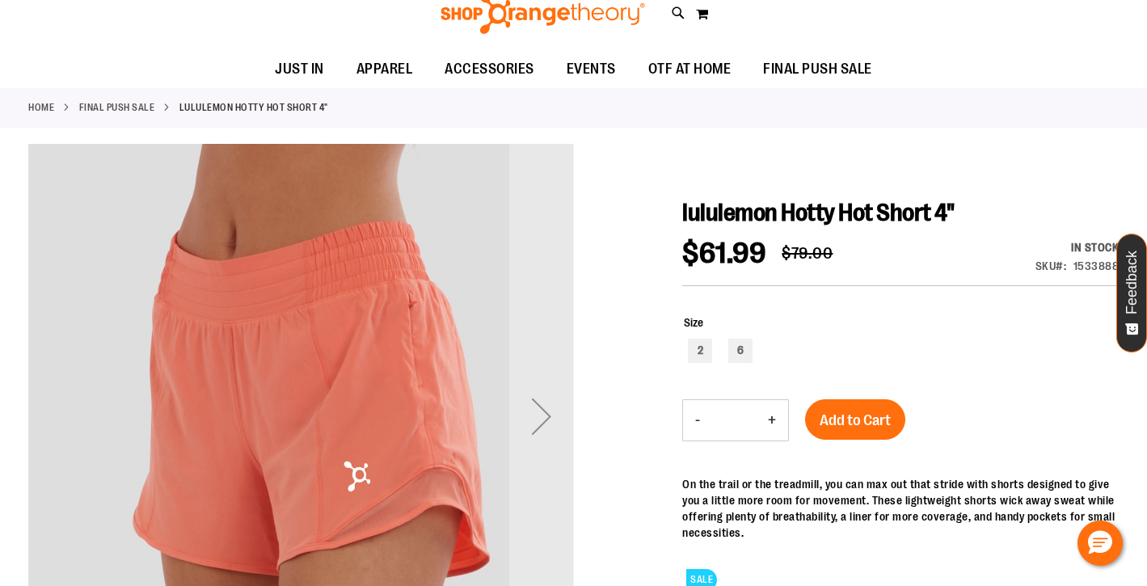
scroll to position [109, 0]
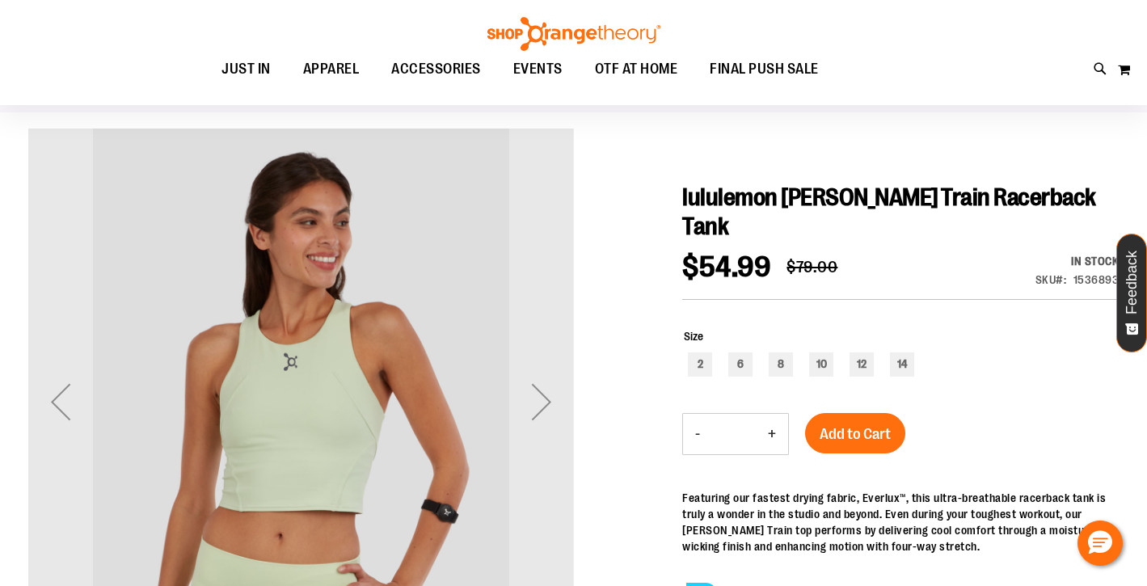
scroll to position [146, 0]
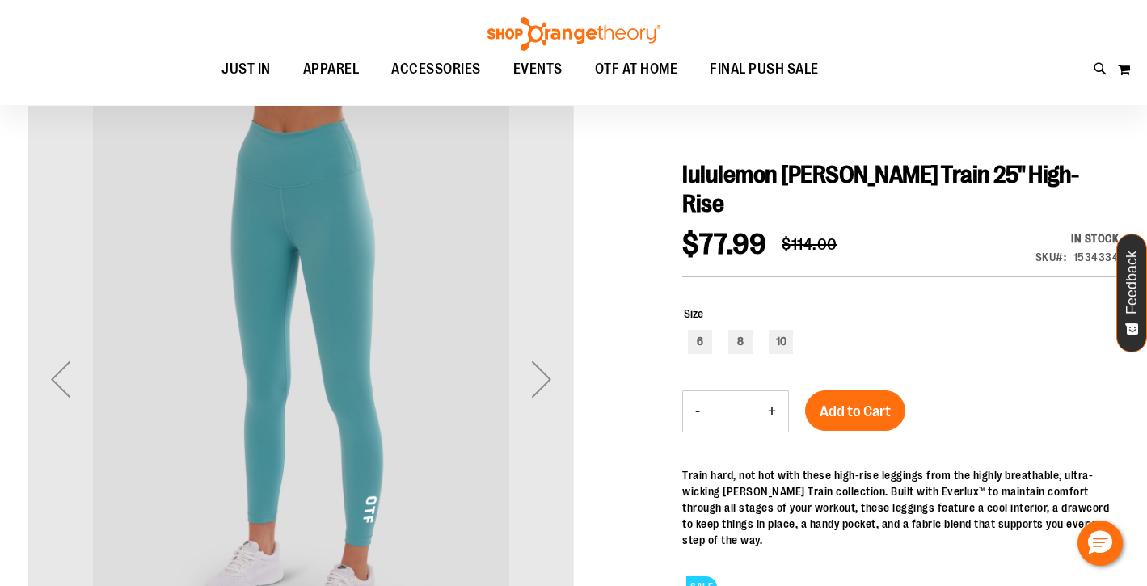
scroll to position [119, 0]
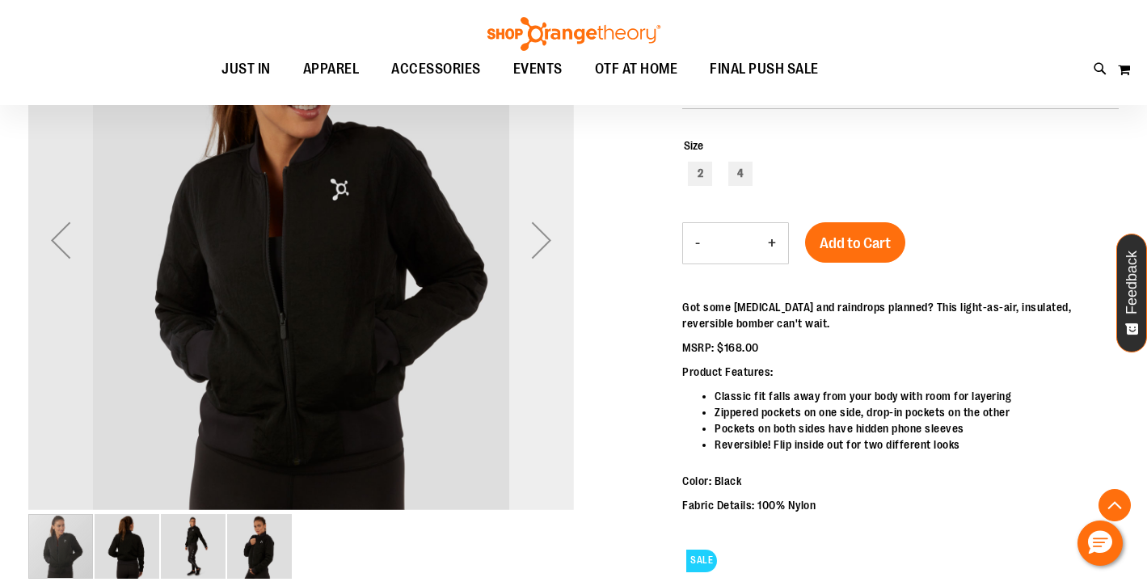
scroll to position [267, 0]
click at [539, 233] on div "Next" at bounding box center [541, 241] width 65 height 65
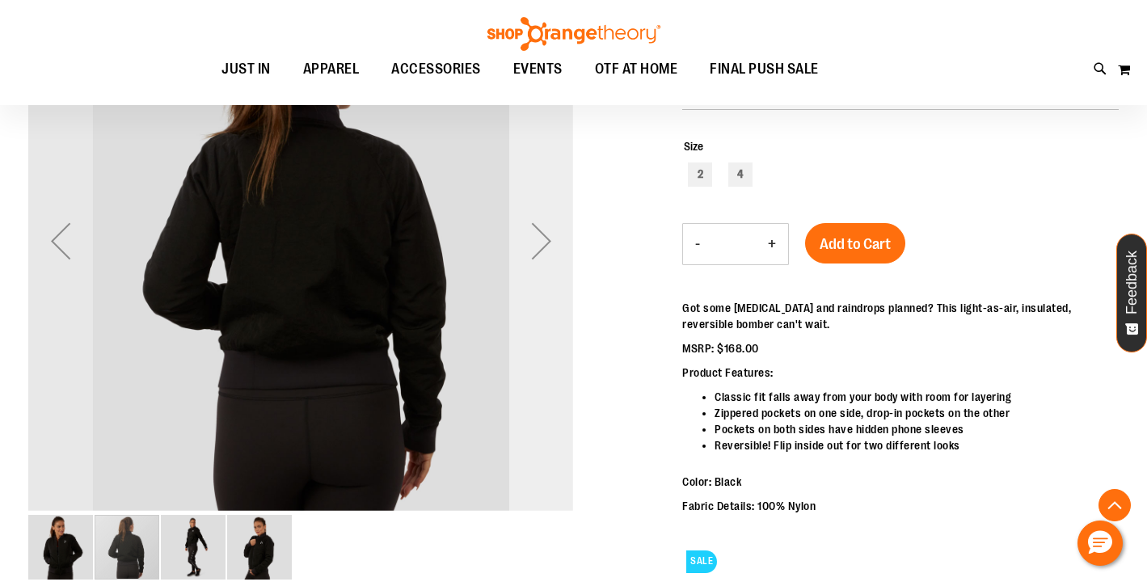
click at [539, 233] on div "Next" at bounding box center [541, 241] width 65 height 65
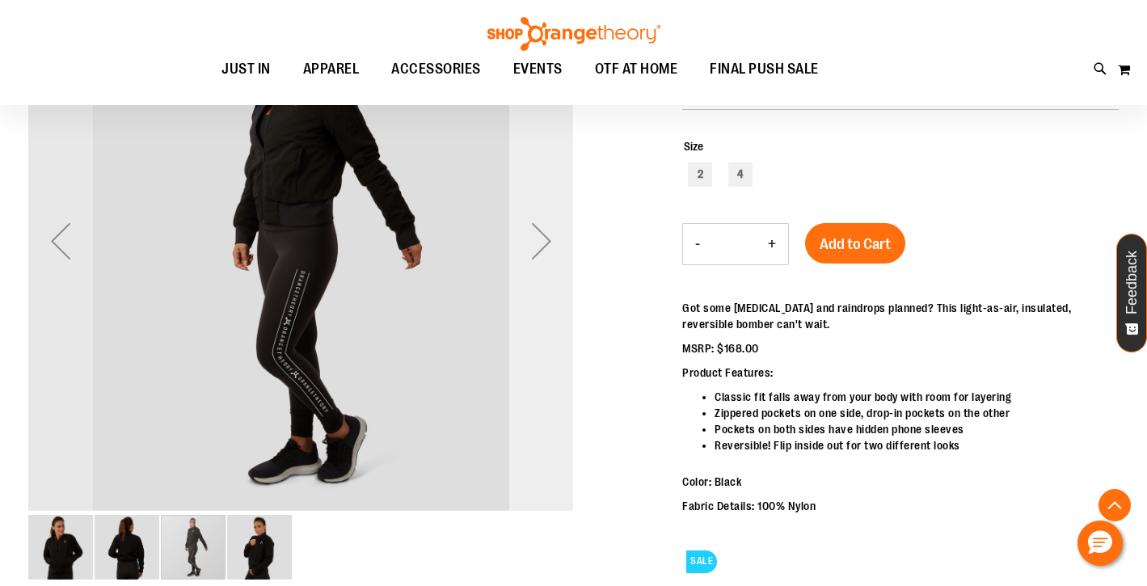
click at [539, 233] on div "Next" at bounding box center [541, 241] width 65 height 65
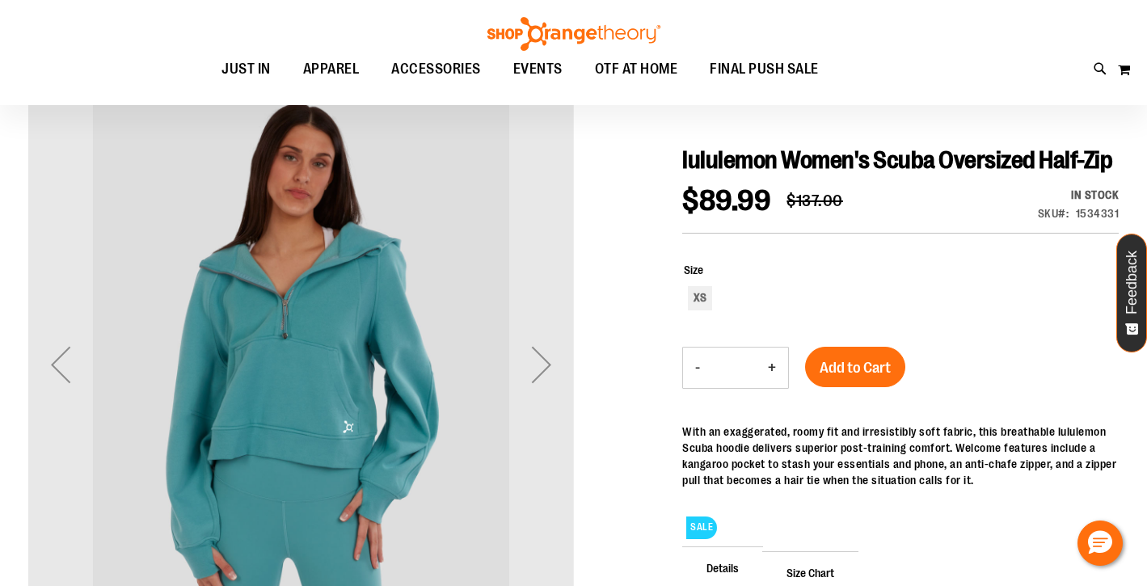
scroll to position [142, 0]
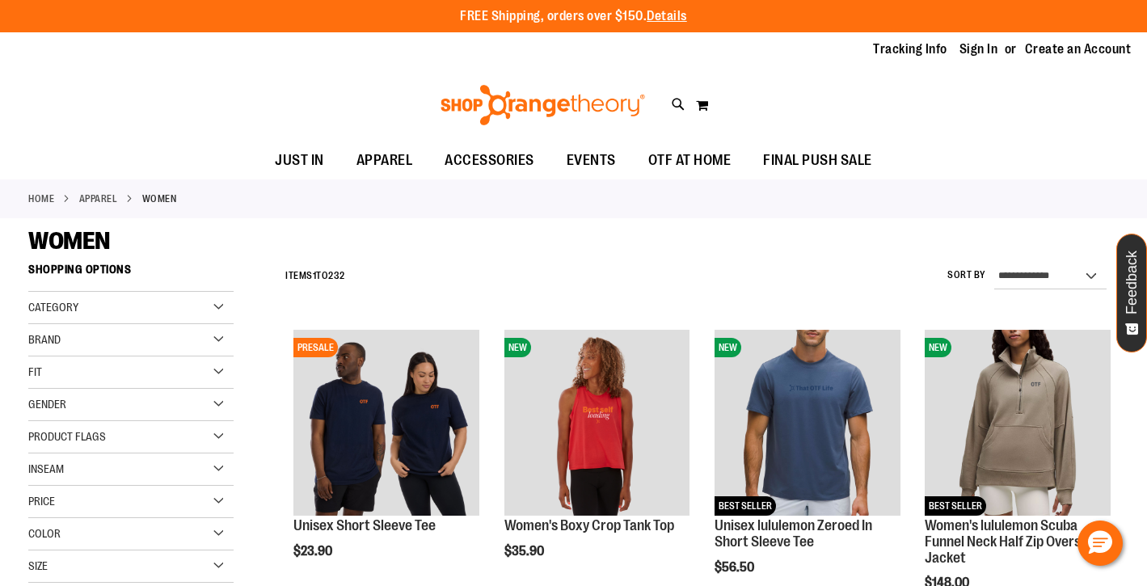
click at [220, 338] on div "Brand" at bounding box center [130, 340] width 205 height 32
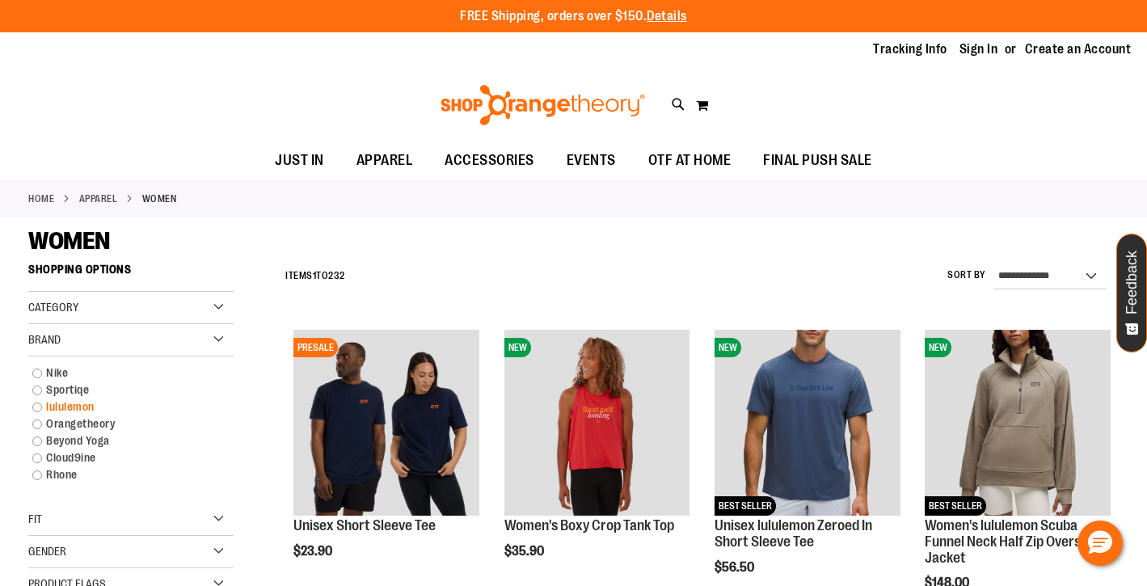
click at [36, 409] on link "lululemon" at bounding box center [122, 407] width 197 height 17
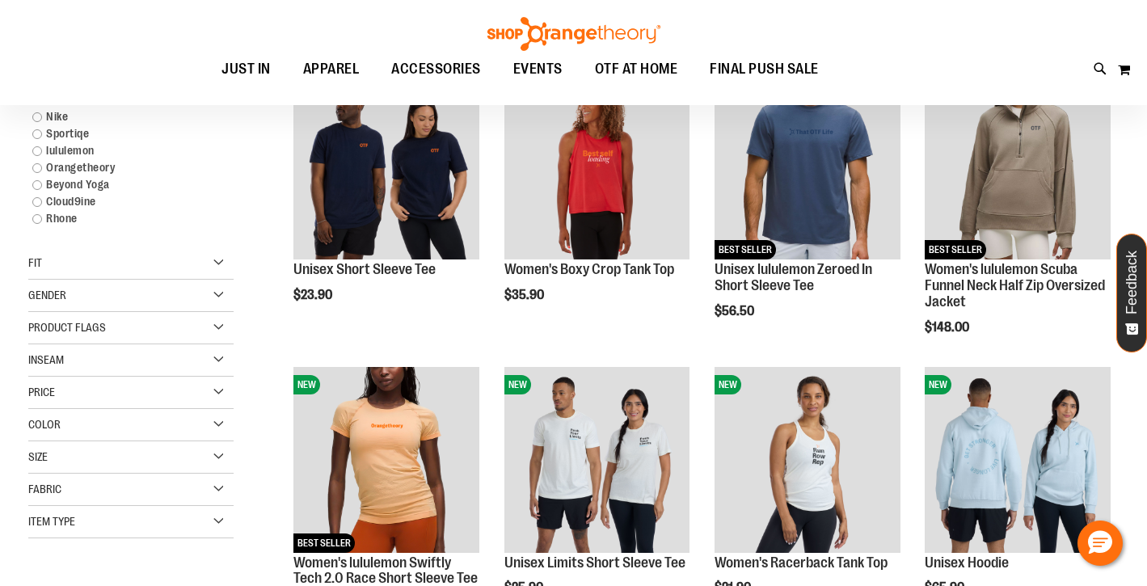
scroll to position [256, 0]
click at [37, 151] on link "lululemon" at bounding box center [122, 150] width 197 height 17
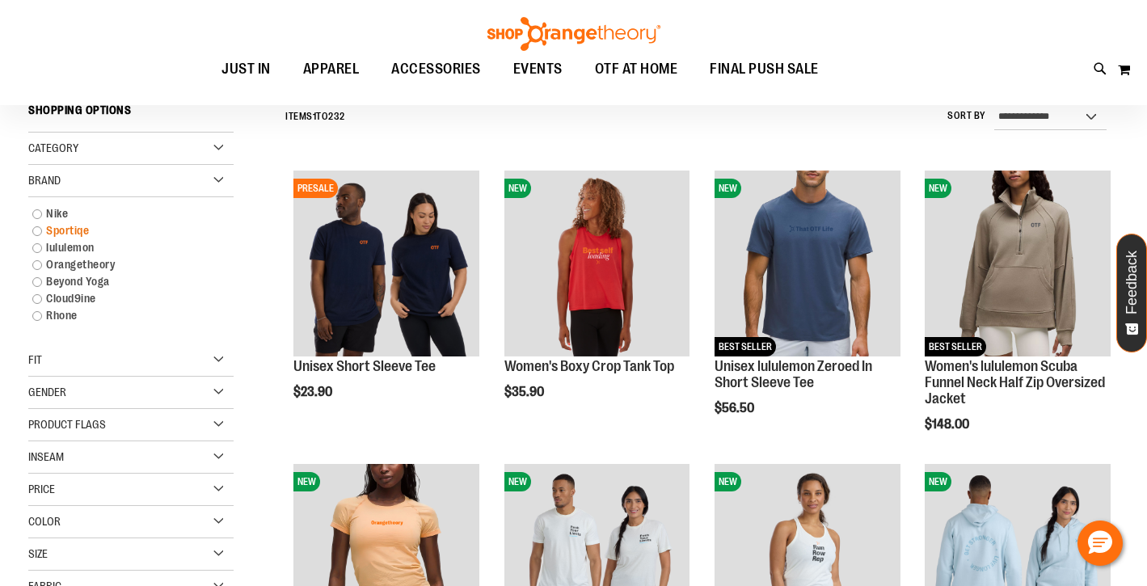
scroll to position [150, 0]
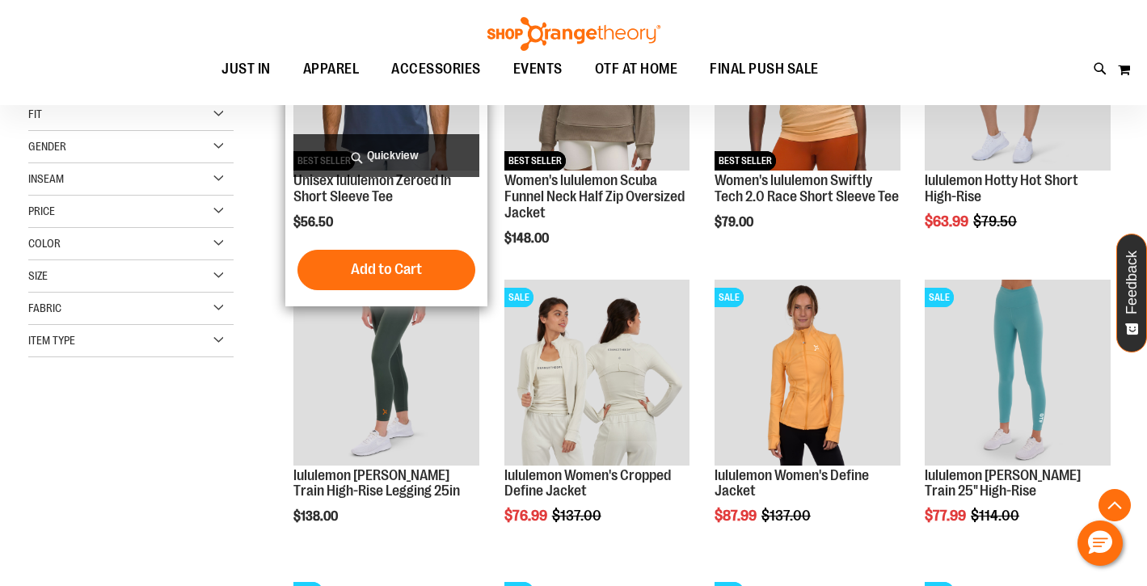
scroll to position [353, 0]
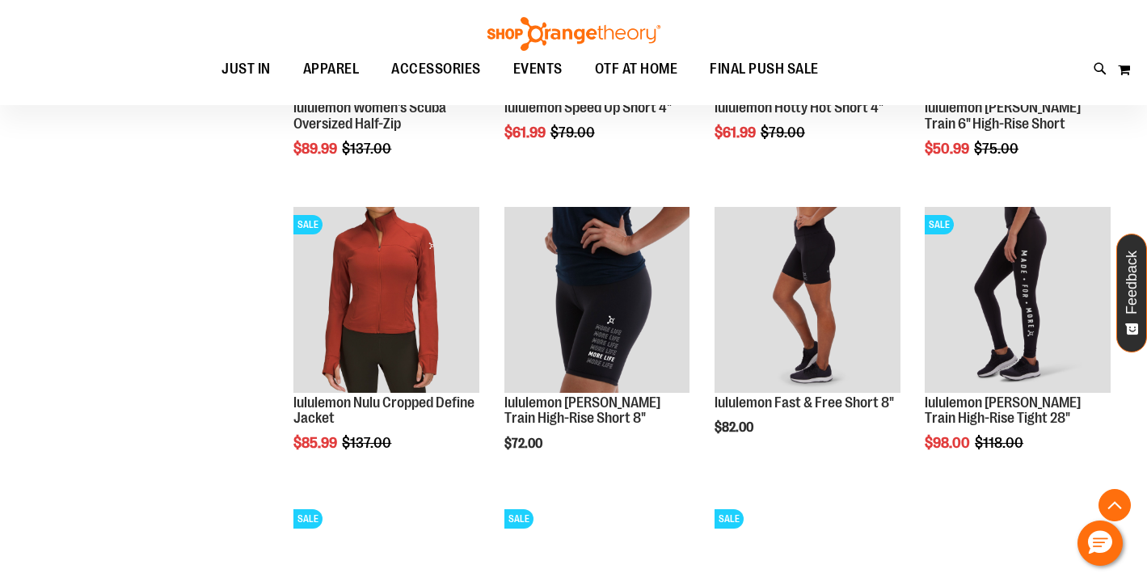
scroll to position [1027, 0]
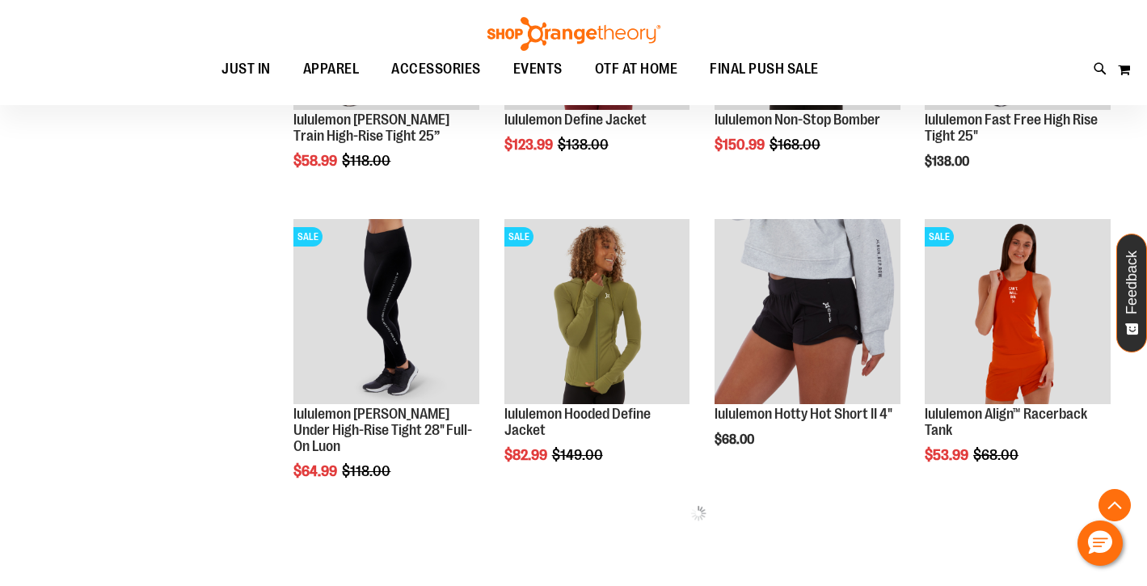
scroll to position [1593, 0]
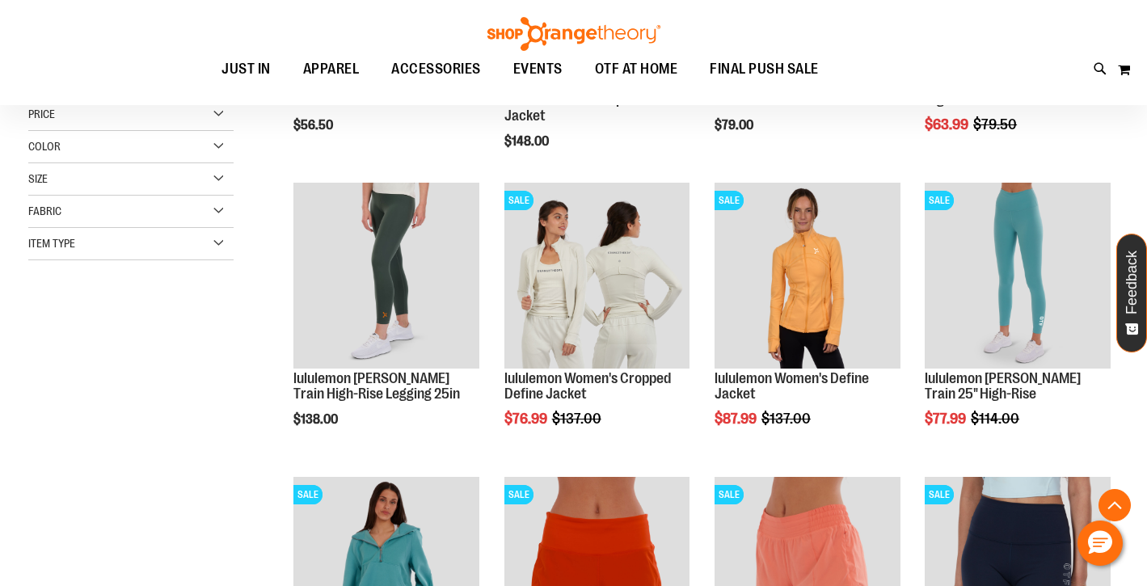
scroll to position [447, 0]
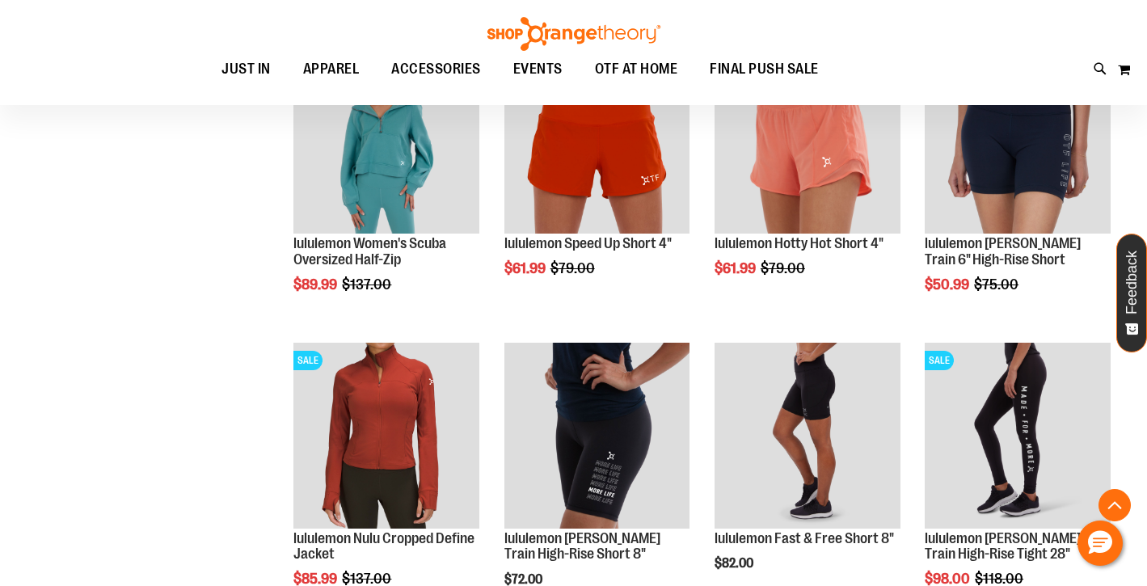
scroll to position [873, 0]
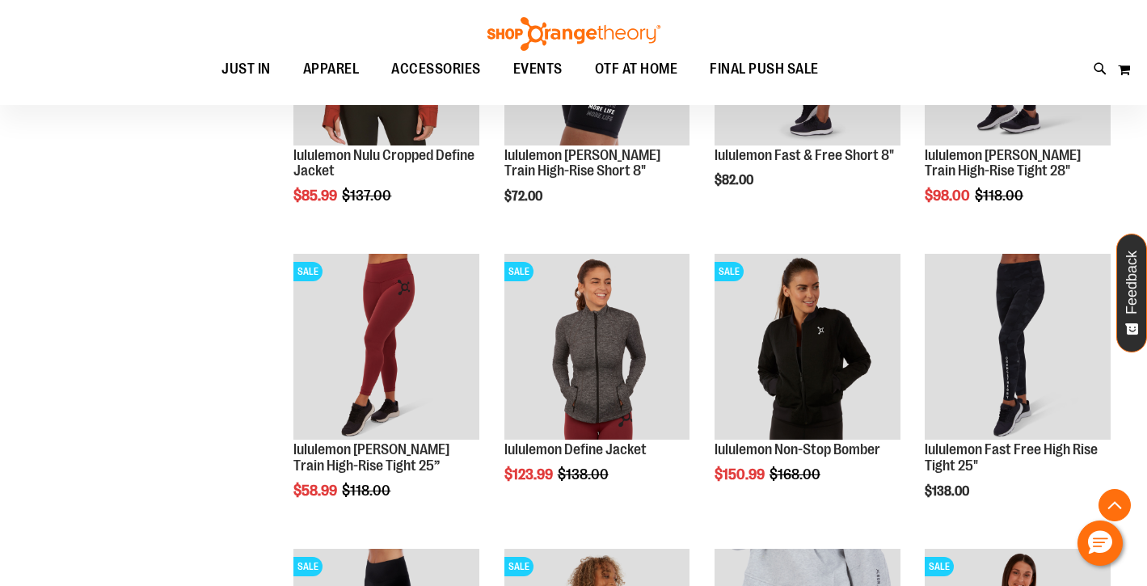
scroll to position [1255, 0]
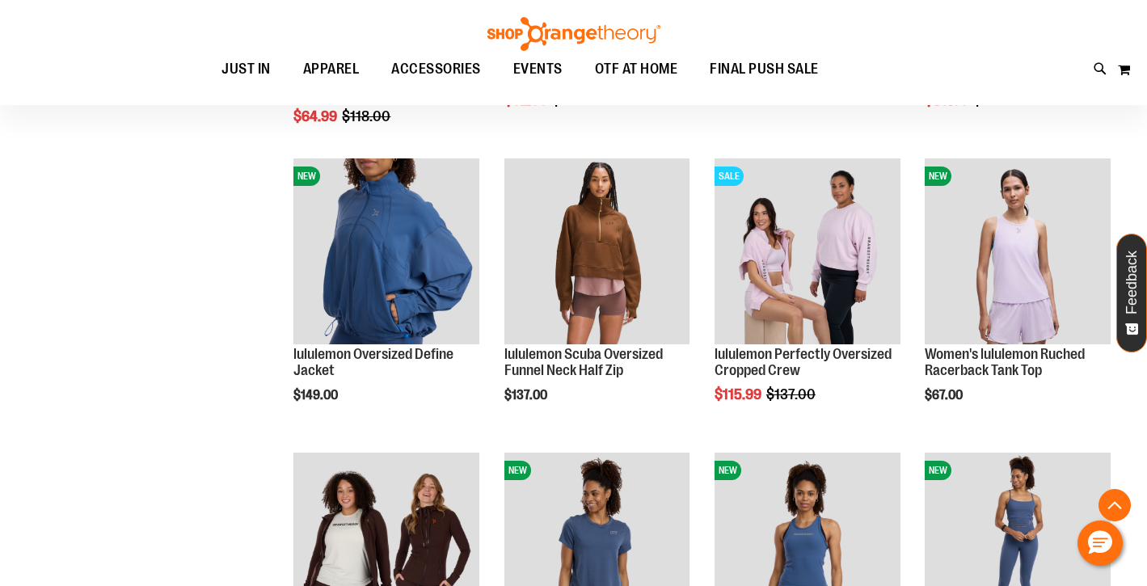
scroll to position [1940, 0]
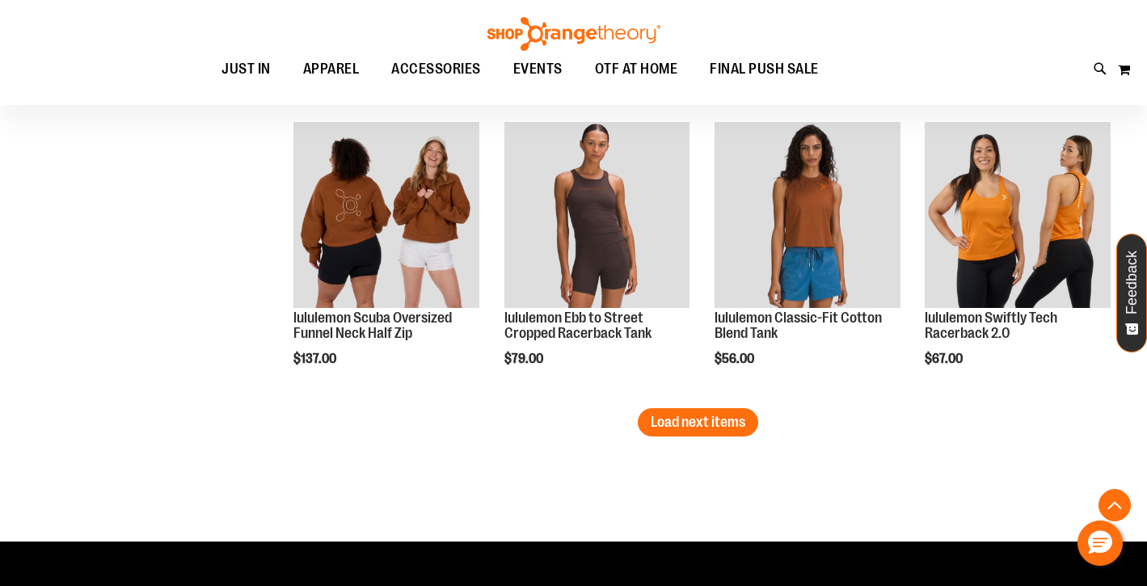
scroll to position [2582, 0]
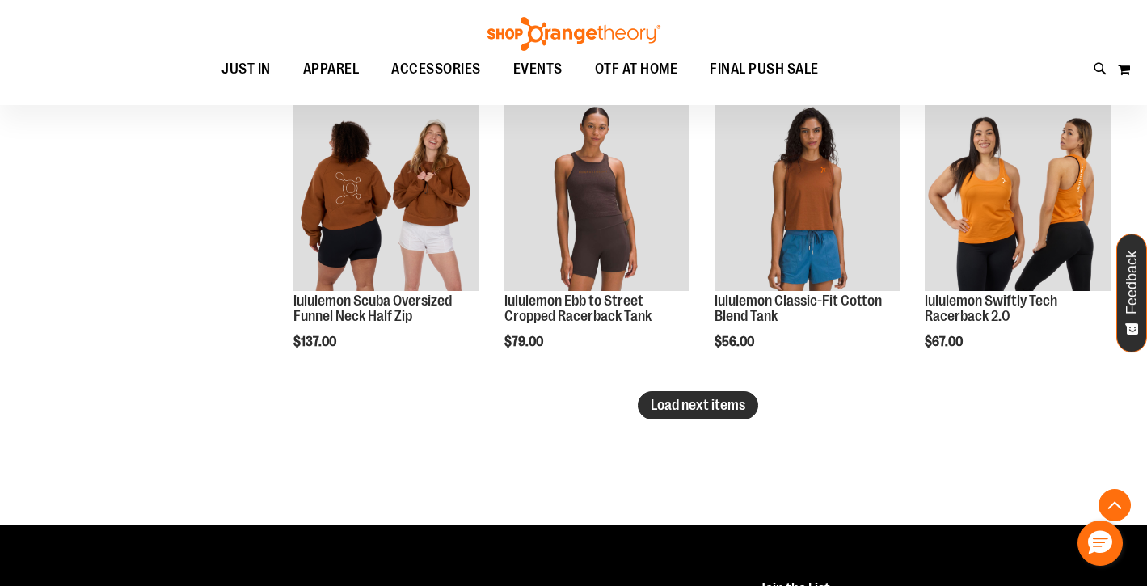
click at [668, 402] on span "Load next items" at bounding box center [698, 405] width 95 height 16
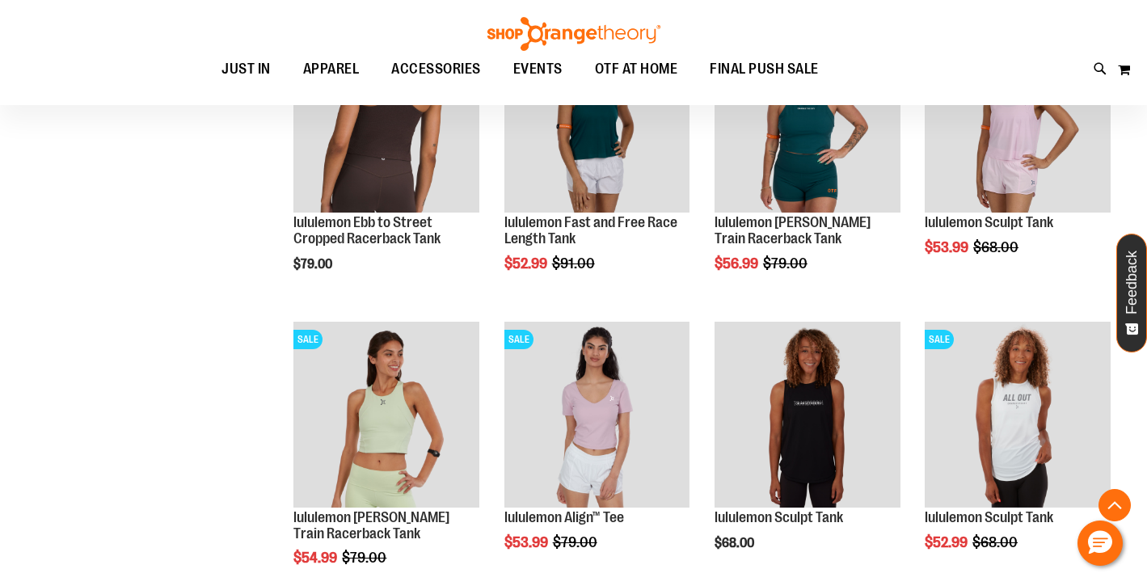
scroll to position [3182, 0]
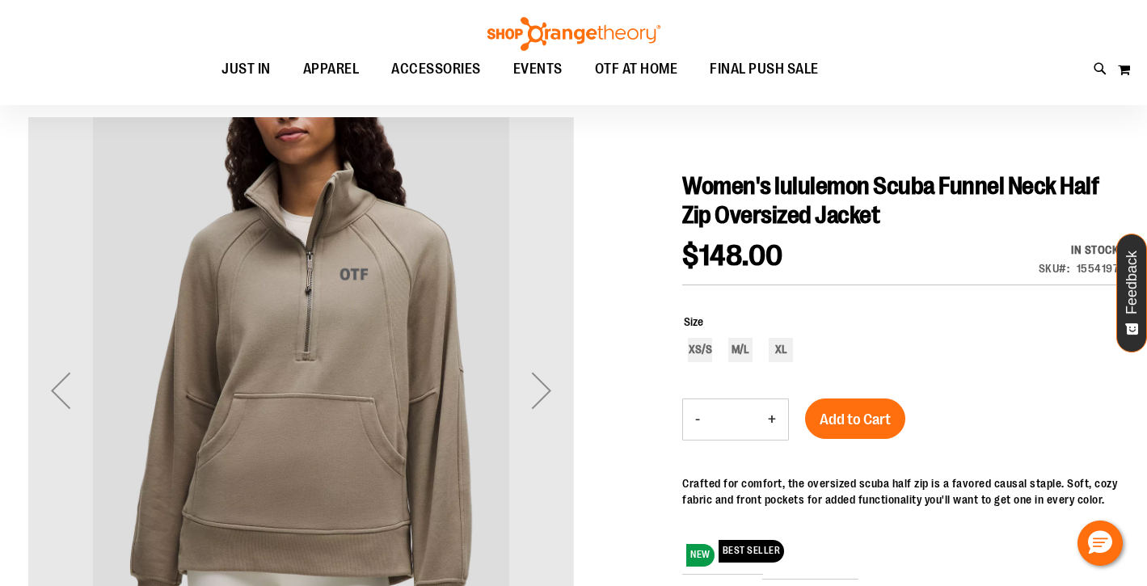
scroll to position [119, 0]
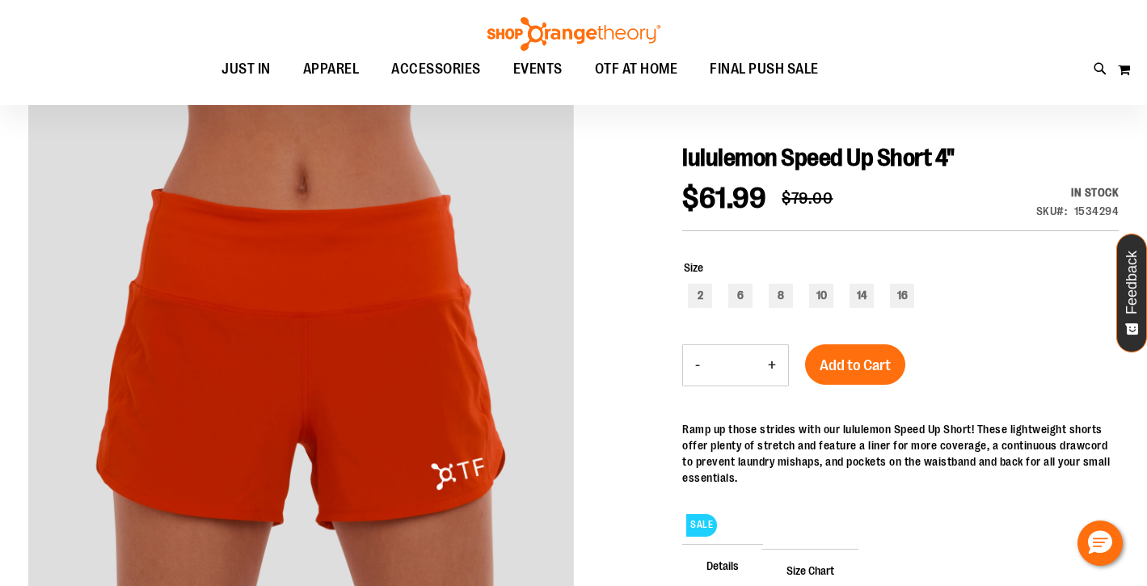
scroll to position [166, 0]
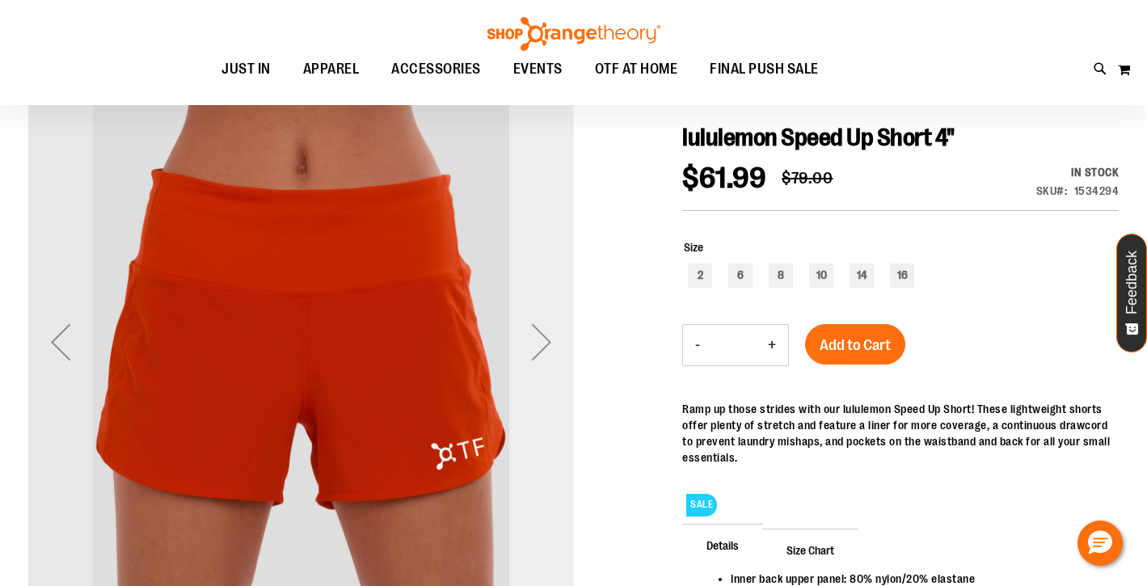
click at [543, 345] on div "Next" at bounding box center [541, 342] width 65 height 65
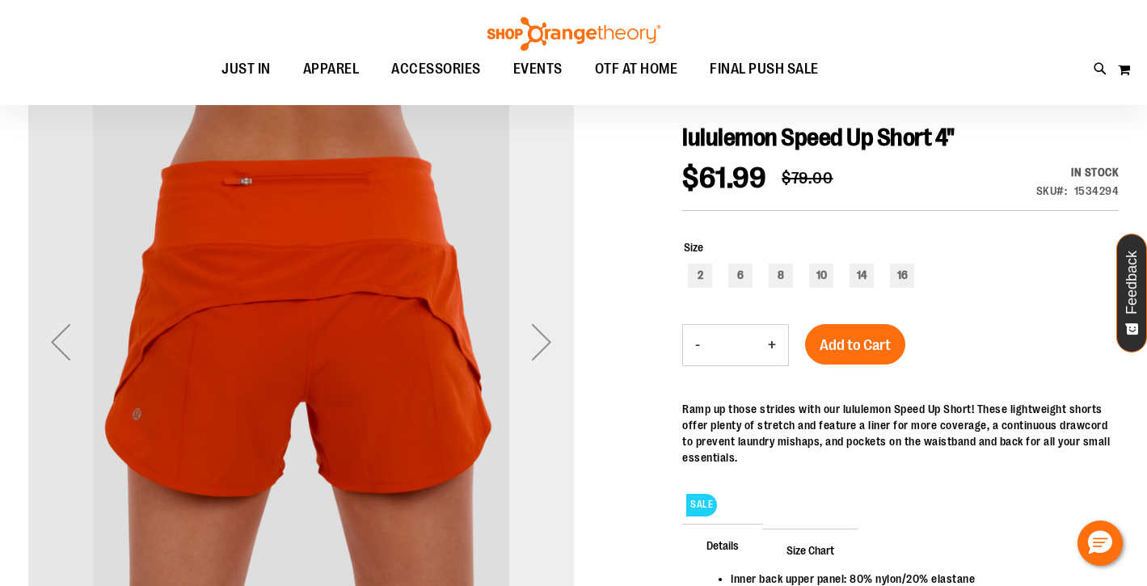
click at [543, 345] on div "Next" at bounding box center [541, 342] width 65 height 65
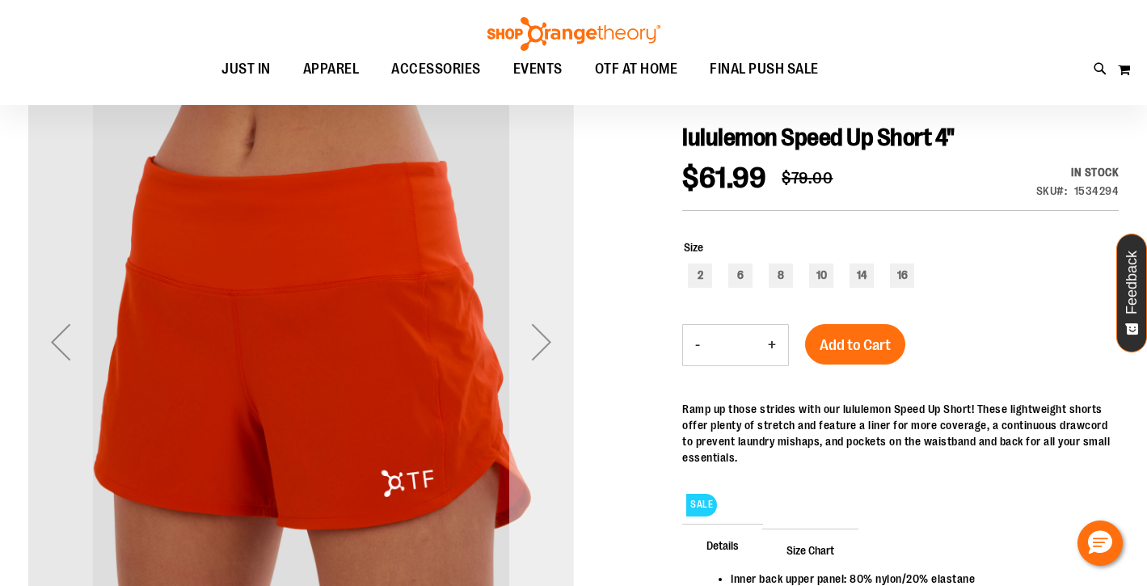
click at [543, 345] on div "Next" at bounding box center [541, 342] width 65 height 65
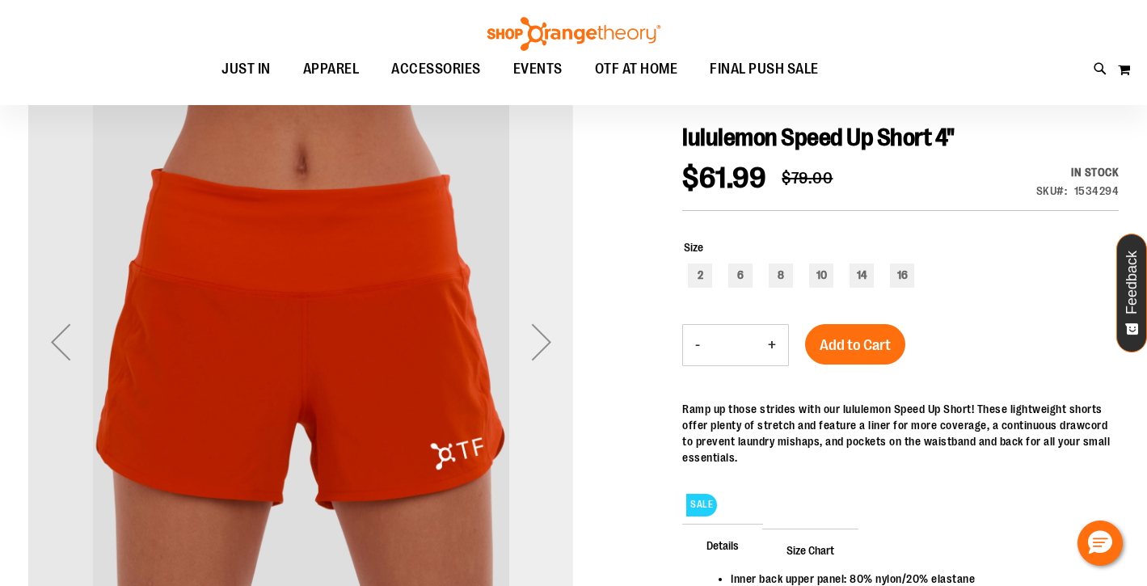
click at [543, 346] on div "Next" at bounding box center [541, 342] width 65 height 65
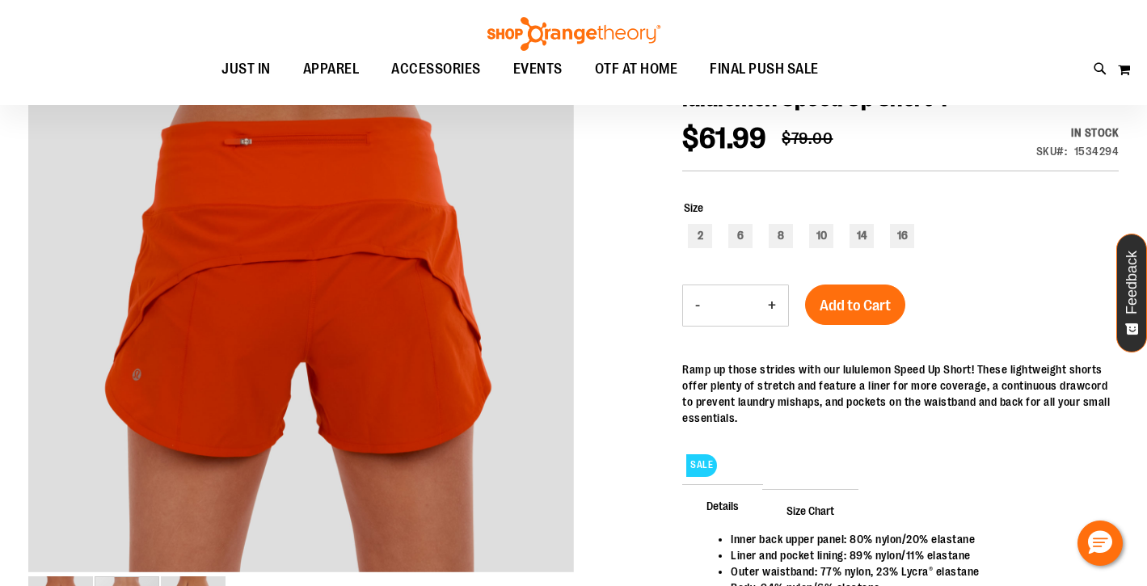
scroll to position [205, 0]
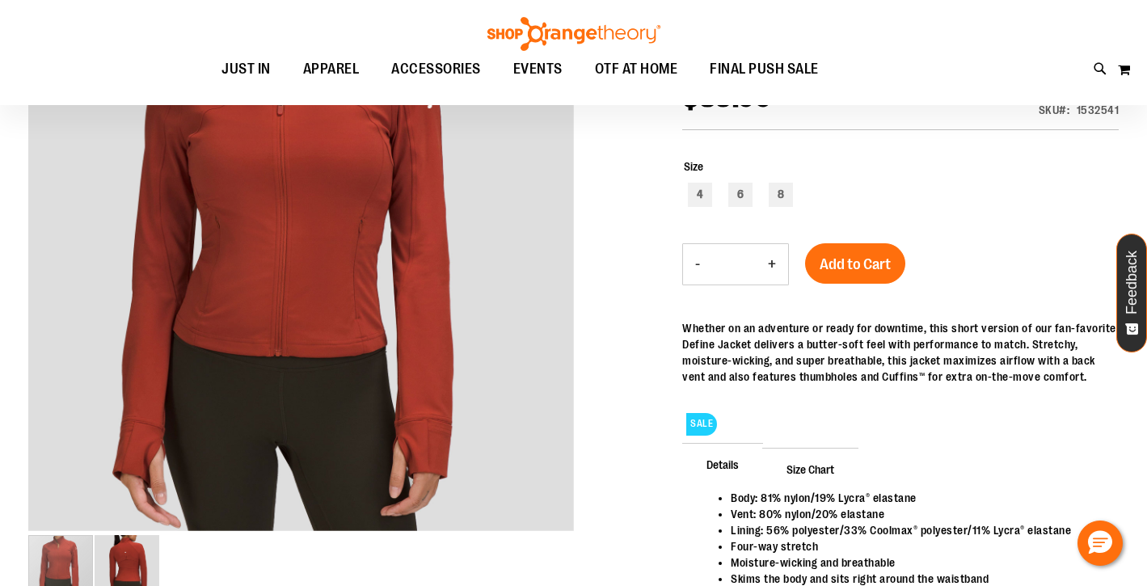
scroll to position [274, 0]
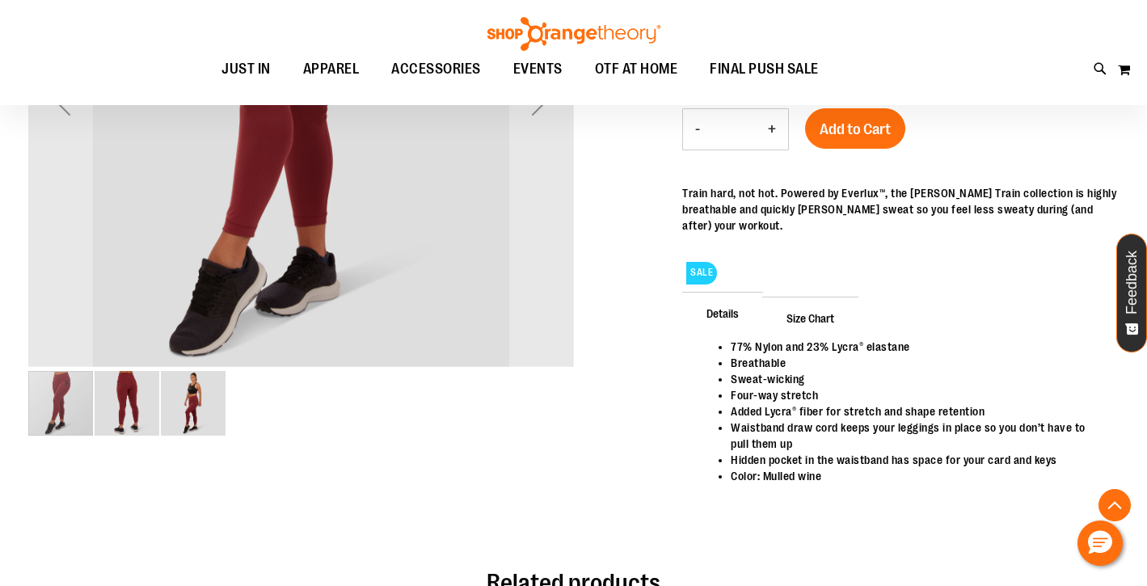
scroll to position [412, 0]
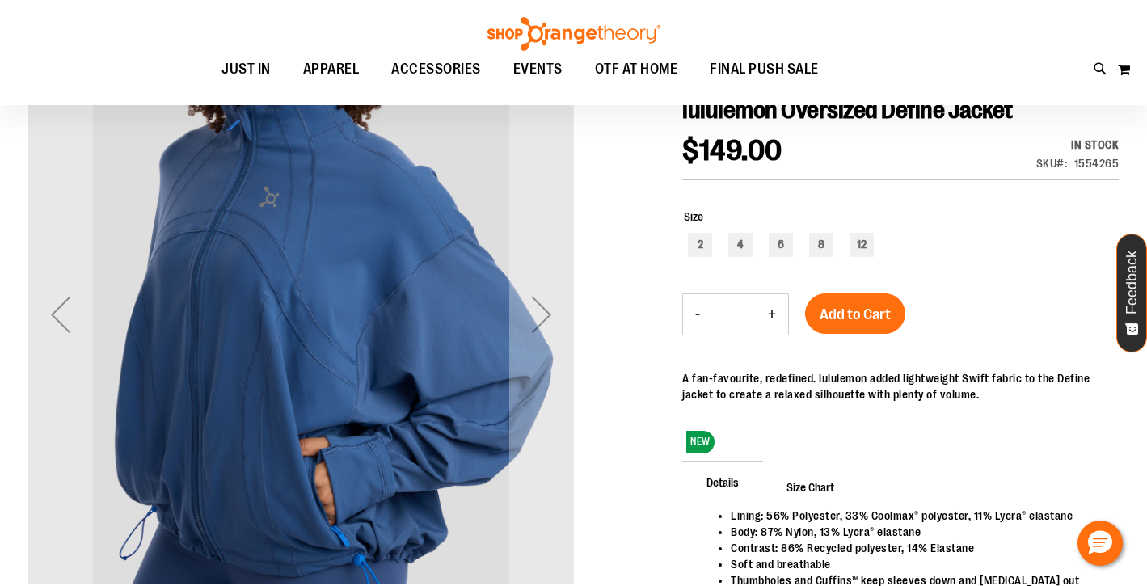
scroll to position [194, 0]
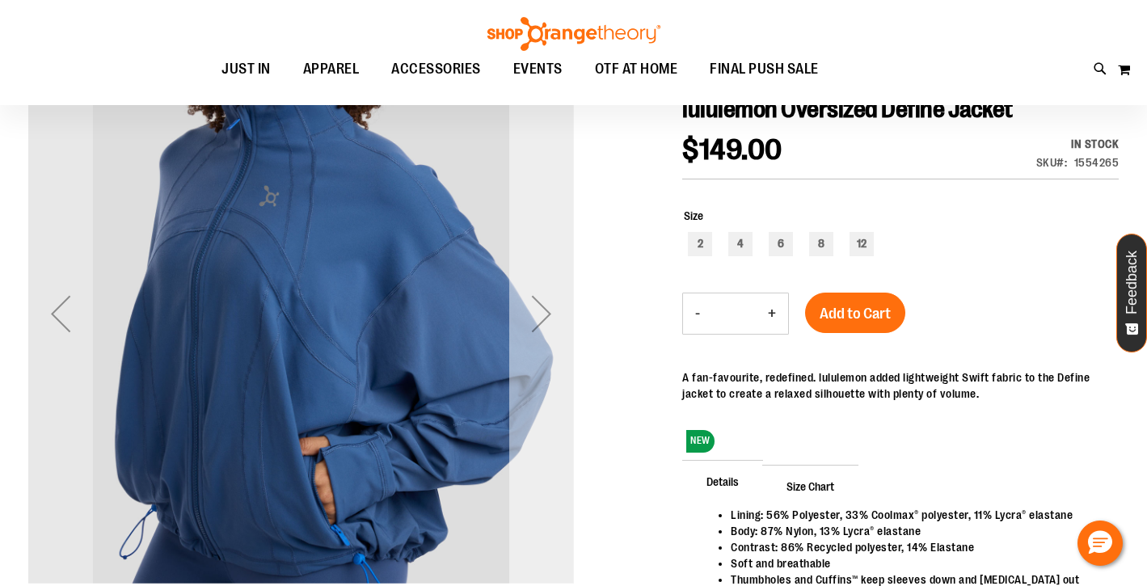
click at [548, 315] on div "Next" at bounding box center [541, 313] width 65 height 65
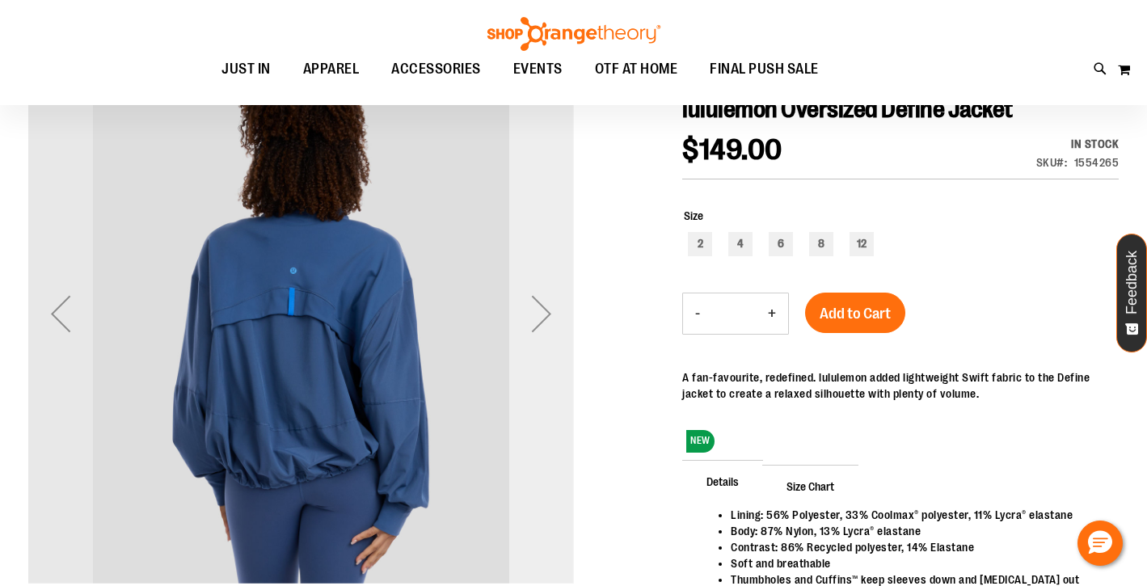
click at [547, 315] on div "Next" at bounding box center [541, 313] width 65 height 65
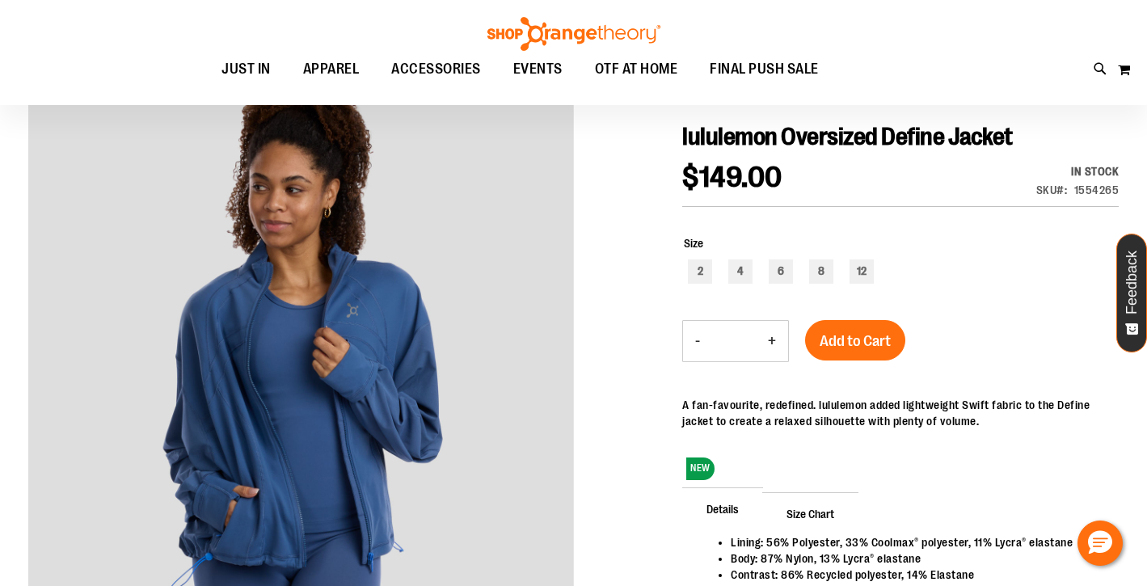
scroll to position [167, 0]
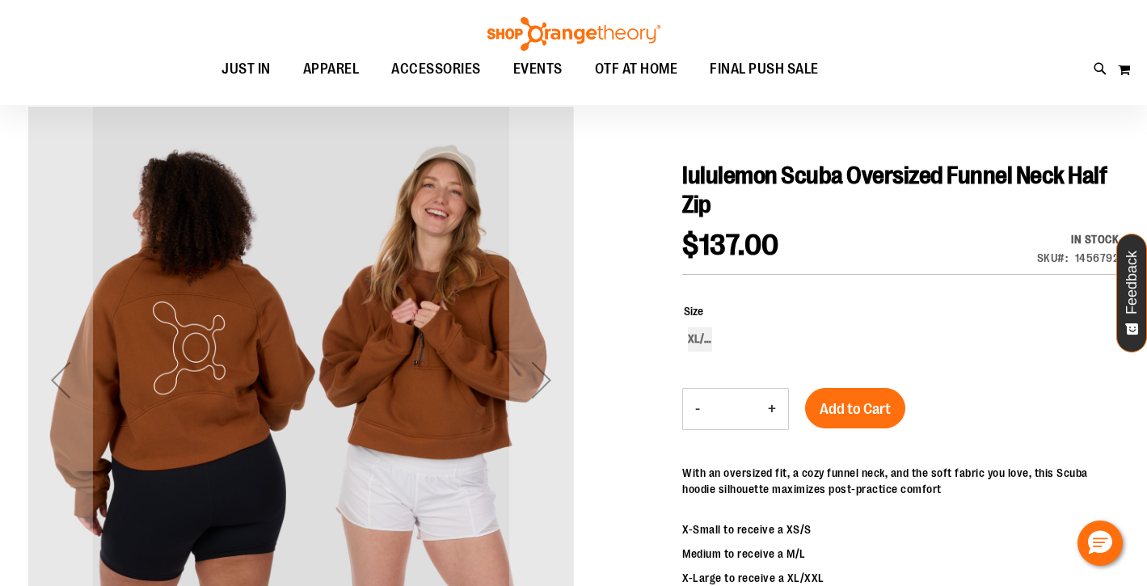
scroll to position [129, 0]
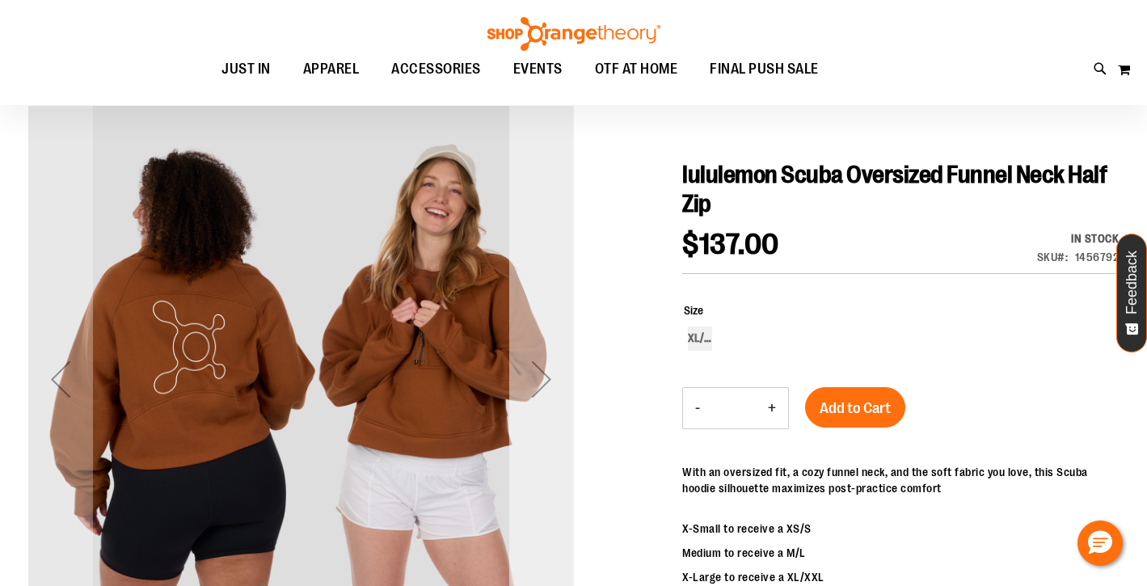
click at [543, 381] on div "Next" at bounding box center [541, 379] width 65 height 65
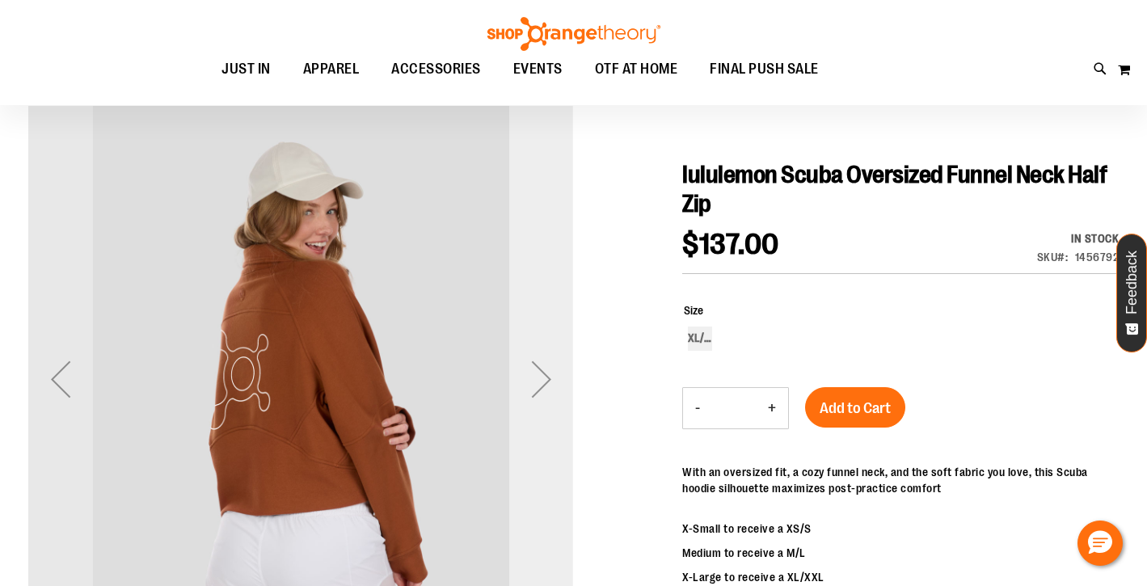
click at [543, 381] on div "Next" at bounding box center [541, 379] width 65 height 65
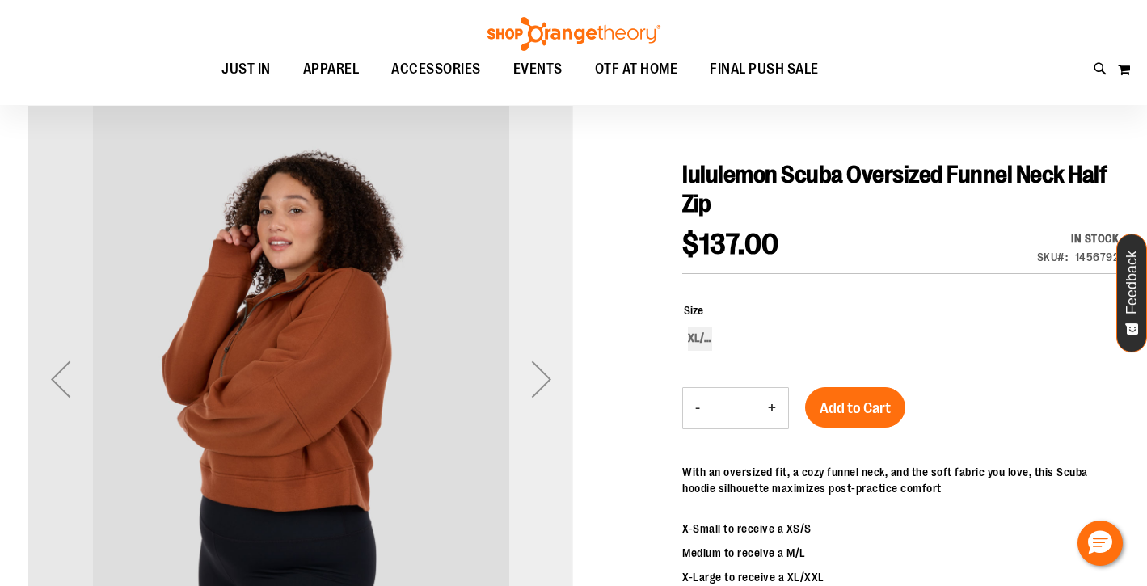
click at [543, 381] on div "Next" at bounding box center [541, 379] width 65 height 65
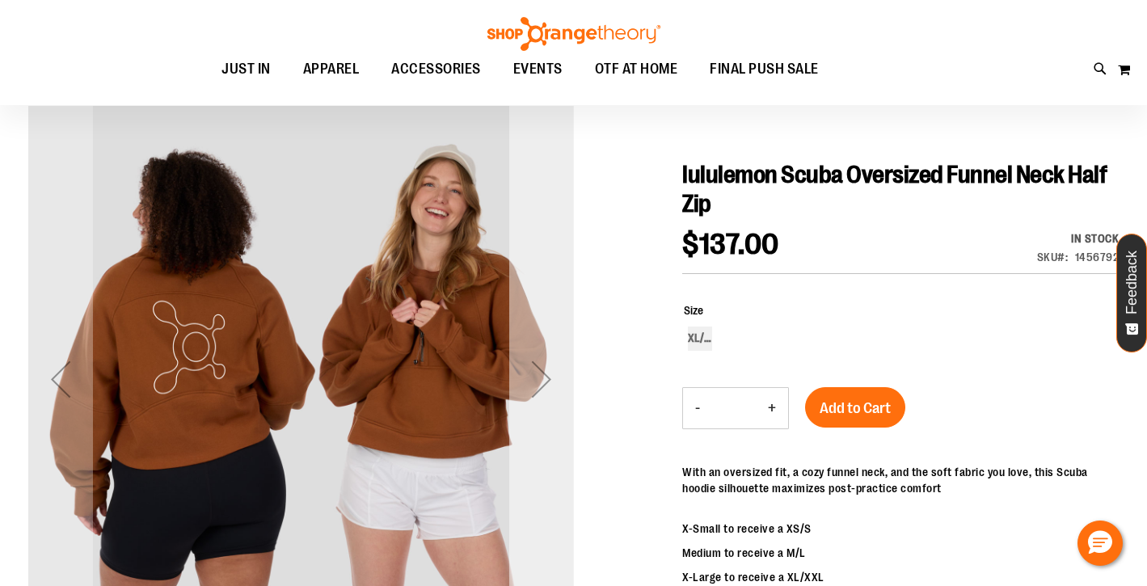
click at [543, 381] on div "Next" at bounding box center [541, 379] width 65 height 65
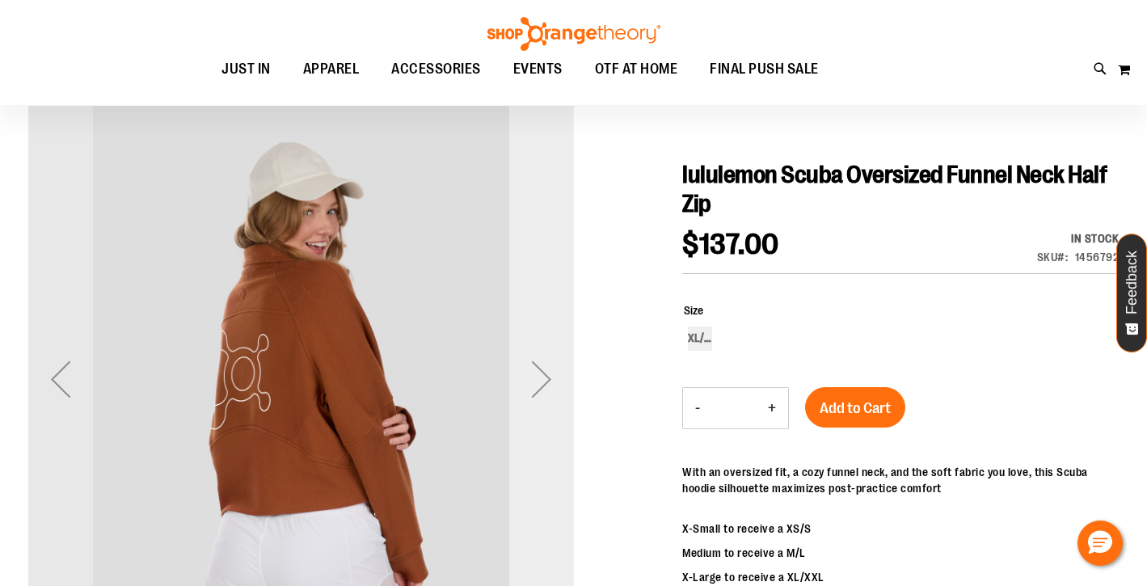
click at [543, 381] on div "Next" at bounding box center [541, 379] width 65 height 65
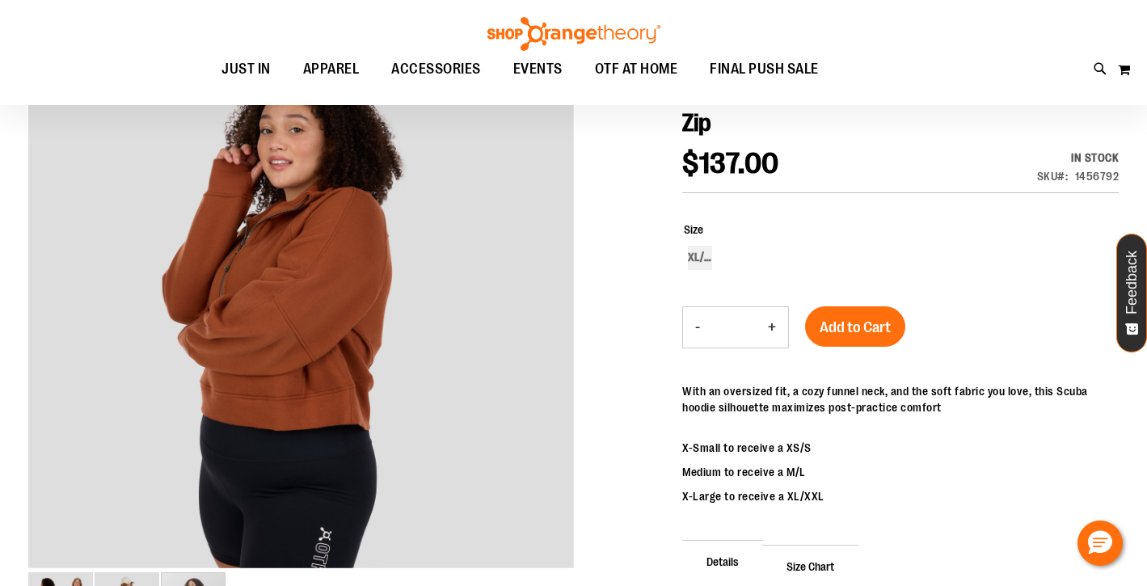
scroll to position [210, 0]
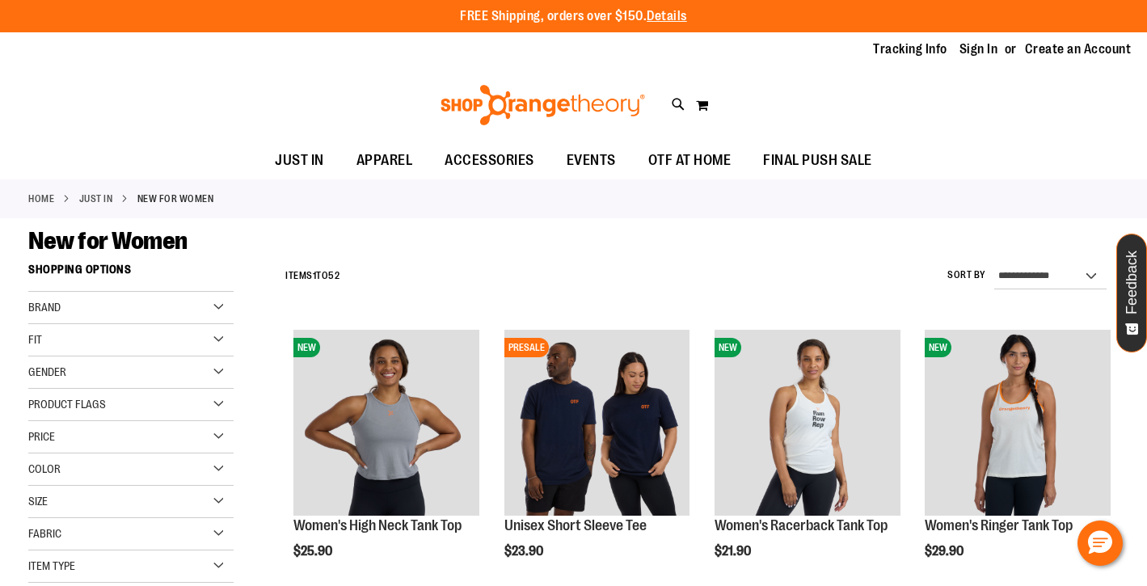
click at [220, 309] on div "Brand" at bounding box center [130, 308] width 205 height 32
click at [39, 375] on link "lululemon" at bounding box center [122, 374] width 197 height 17
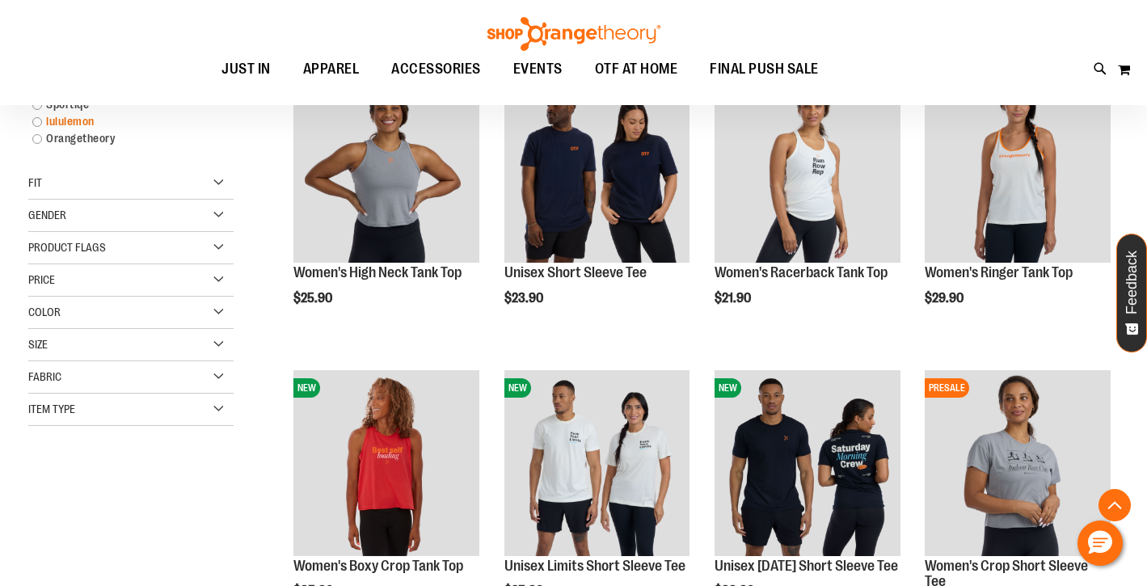
scroll to position [256, 0]
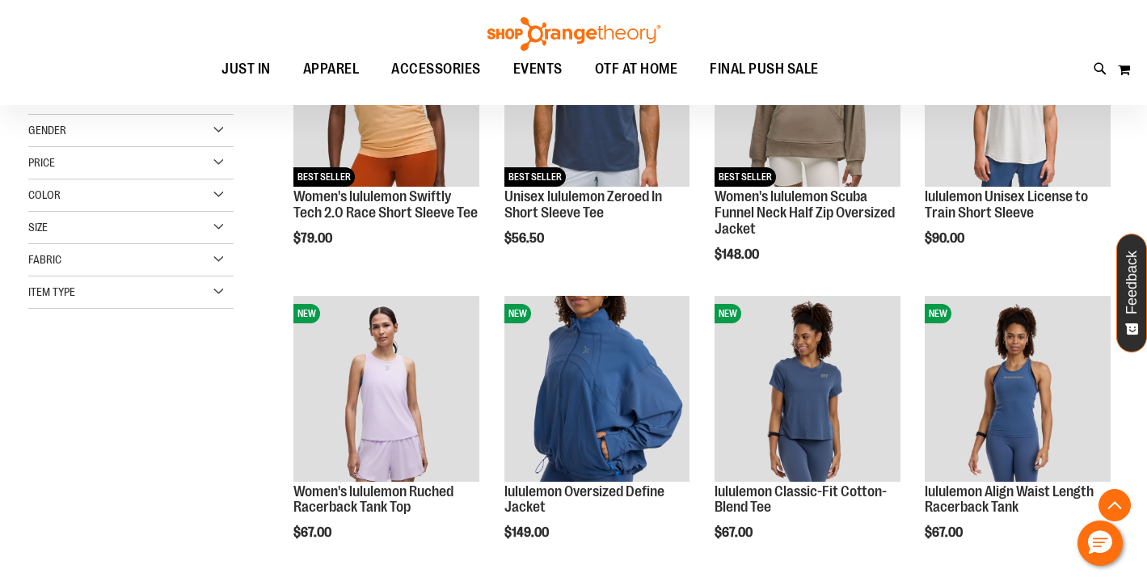
scroll to position [294, 0]
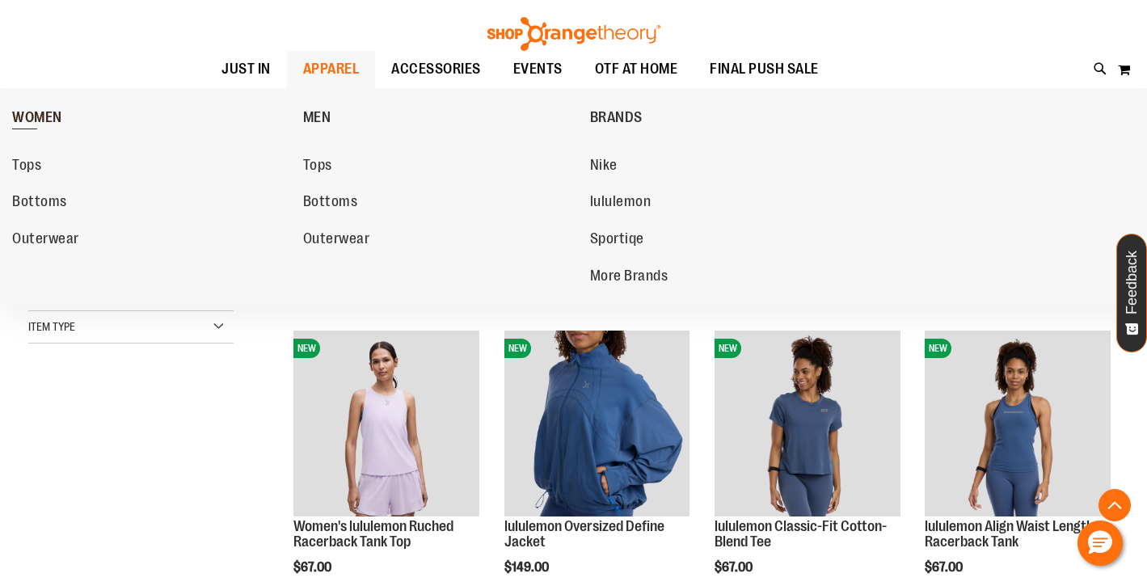
click at [41, 116] on span "WOMEN" at bounding box center [37, 119] width 50 height 20
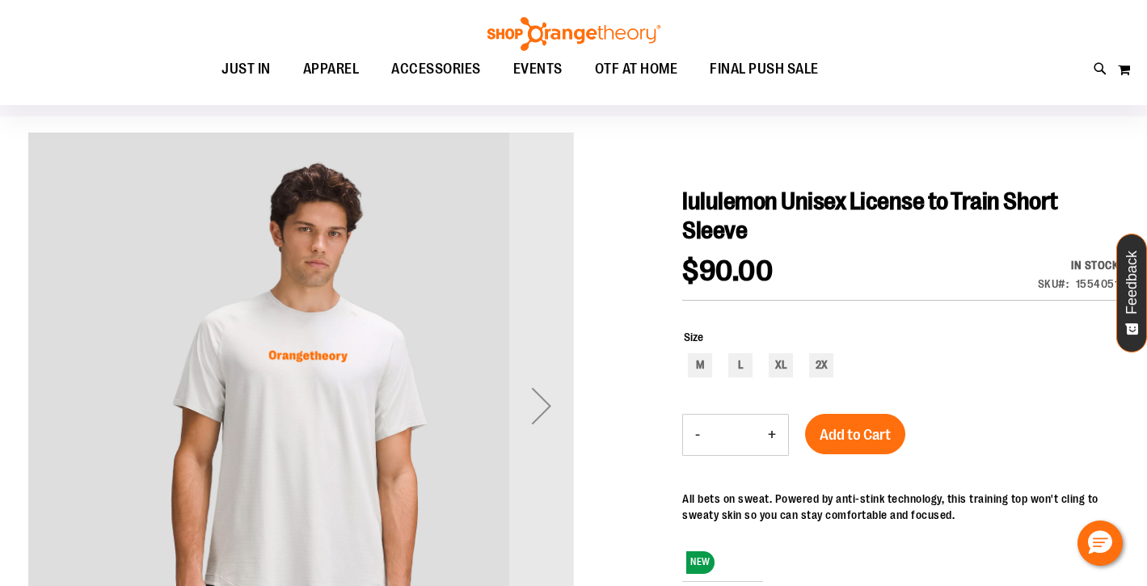
scroll to position [140, 0]
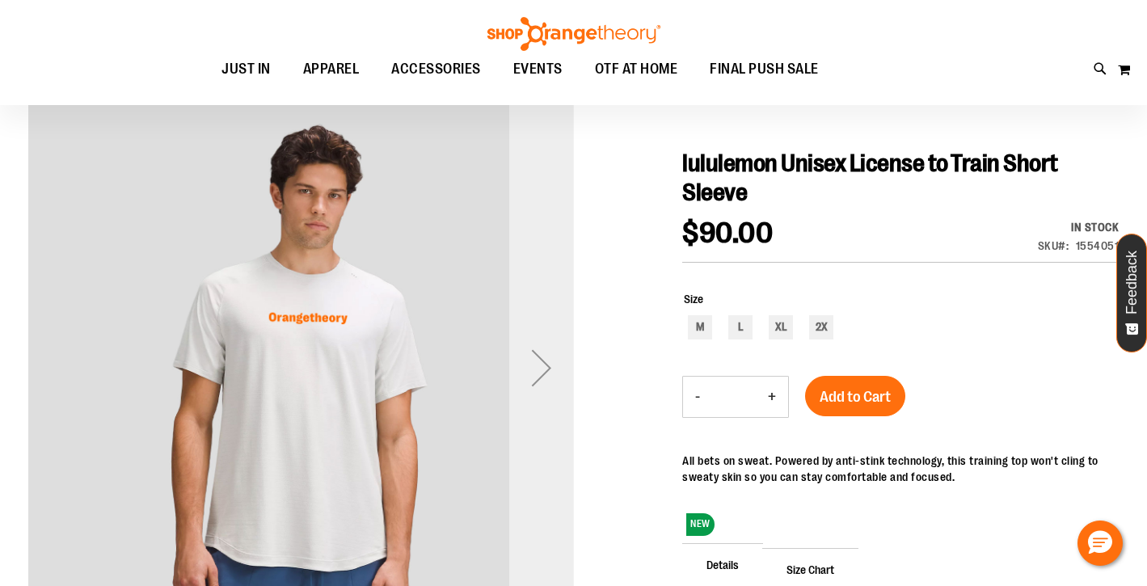
click at [540, 364] on div "Next" at bounding box center [541, 368] width 65 height 65
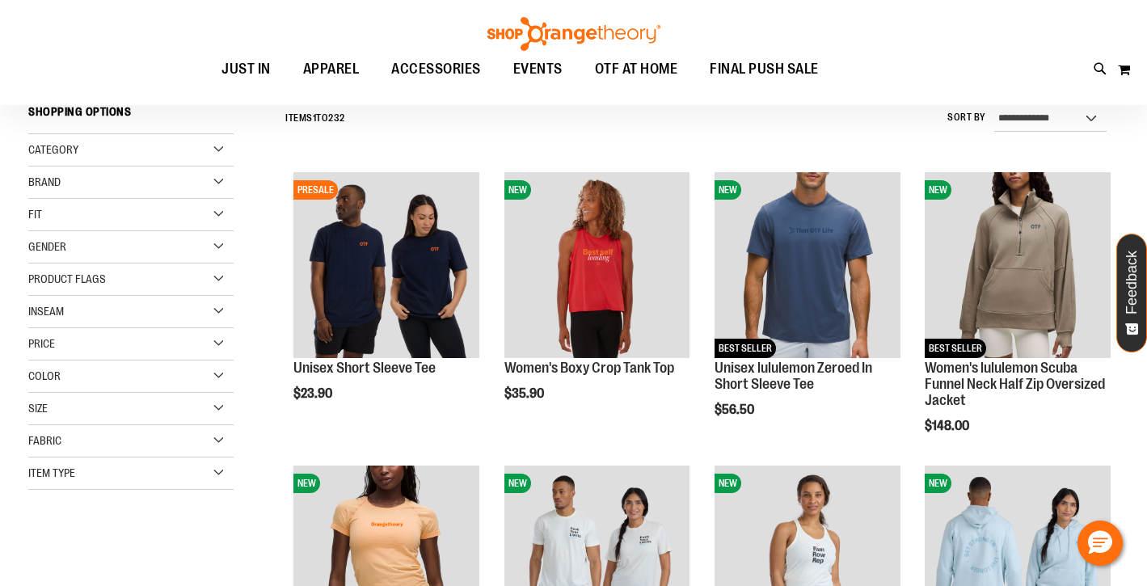
scroll to position [88, 0]
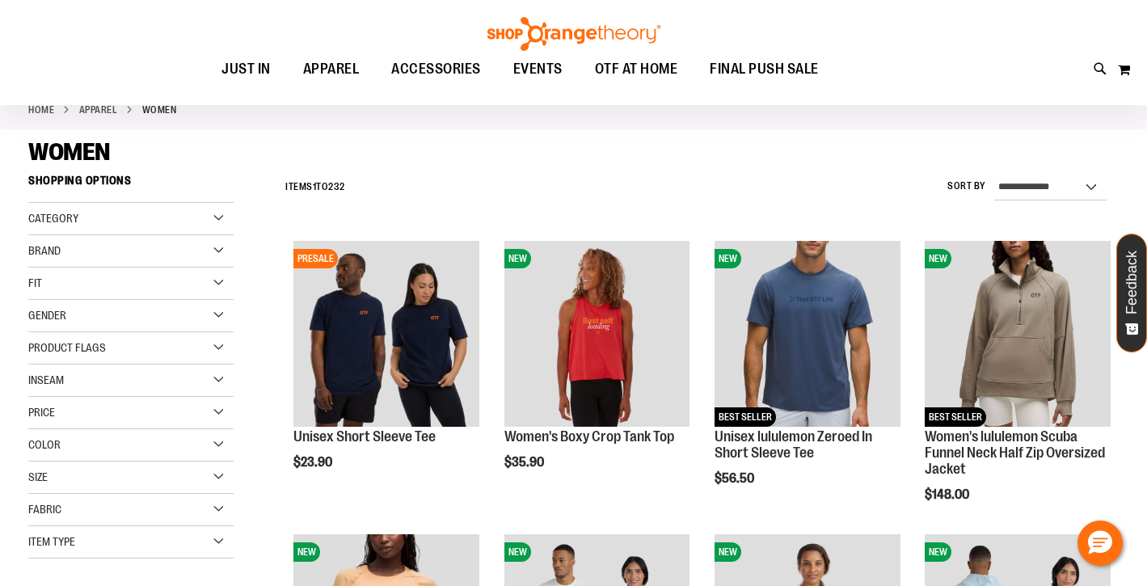
click at [219, 250] on div "Brand" at bounding box center [130, 251] width 205 height 32
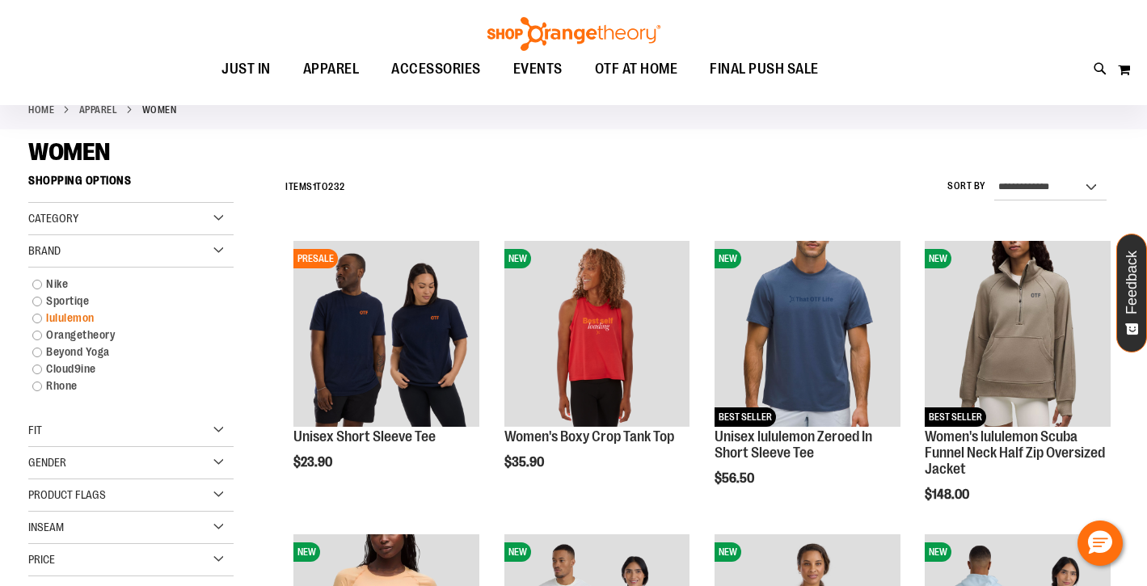
click at [37, 320] on link "lululemon" at bounding box center [122, 318] width 197 height 17
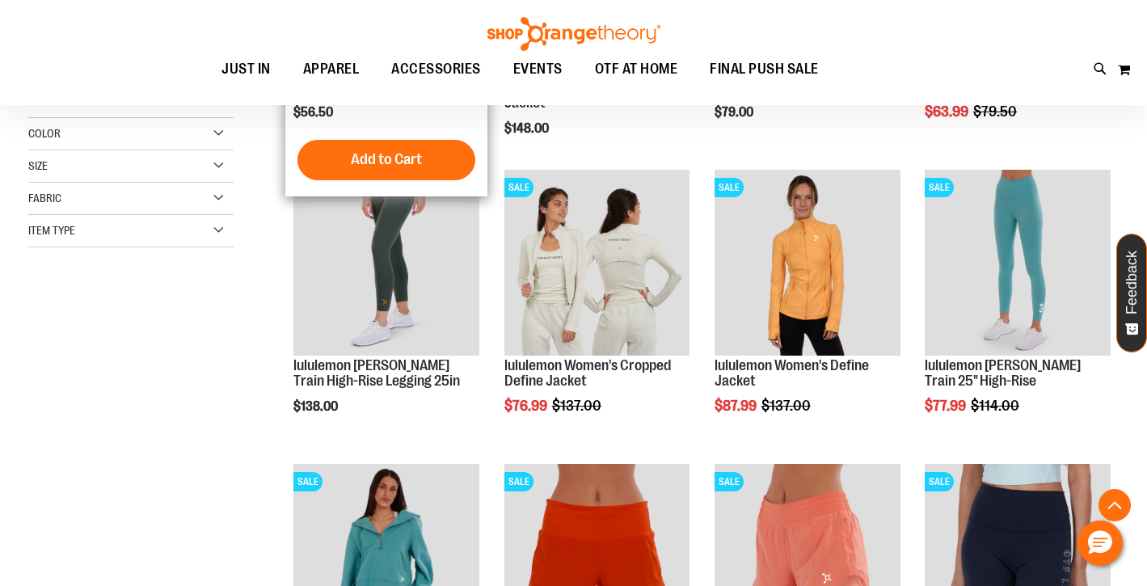
scroll to position [458, 0]
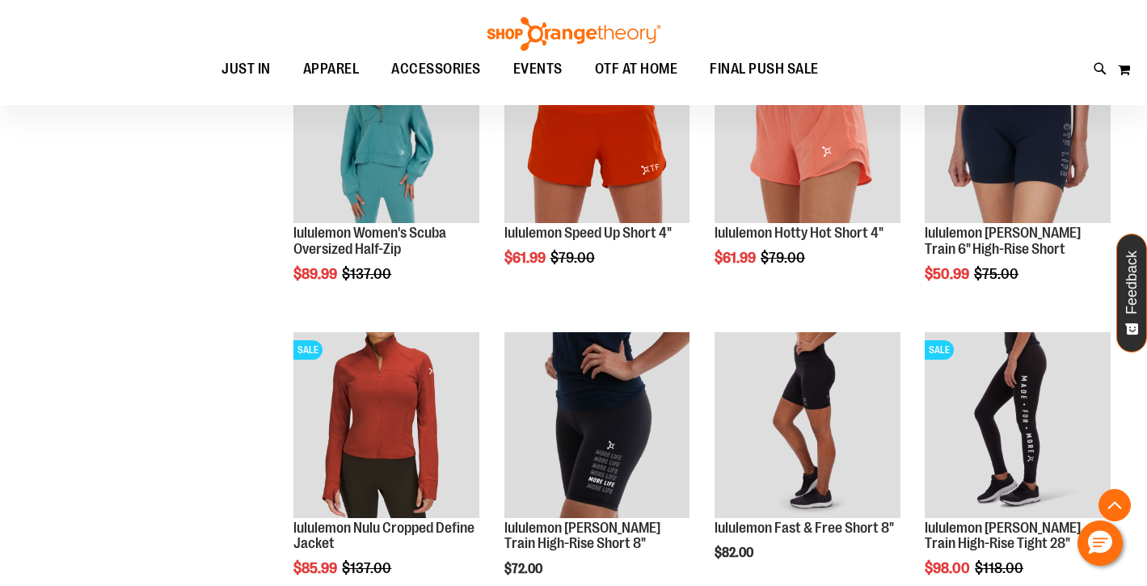
scroll to position [1022, 0]
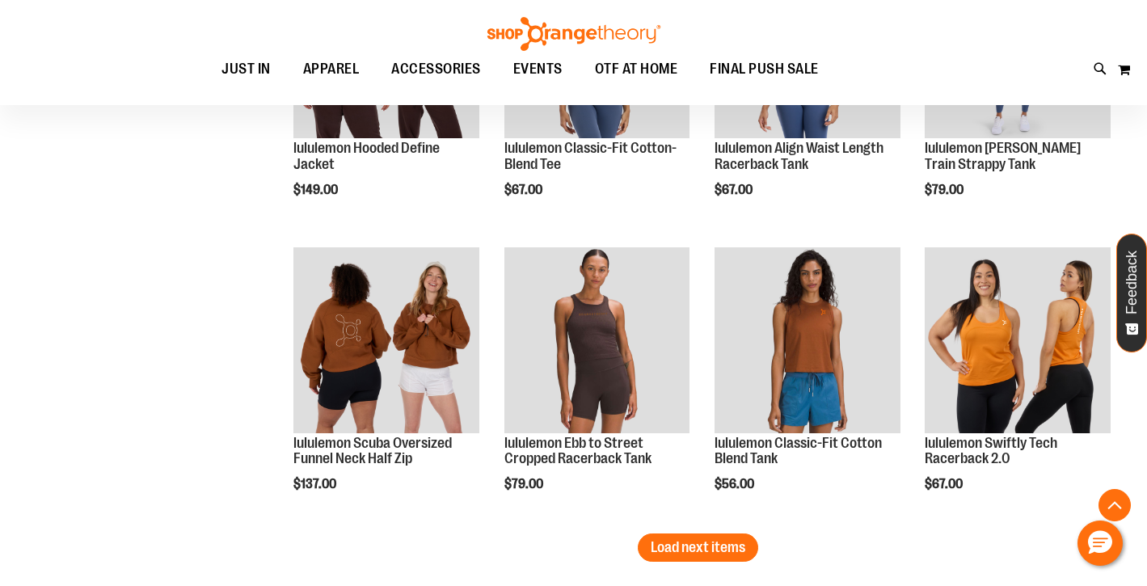
scroll to position [2455, 0]
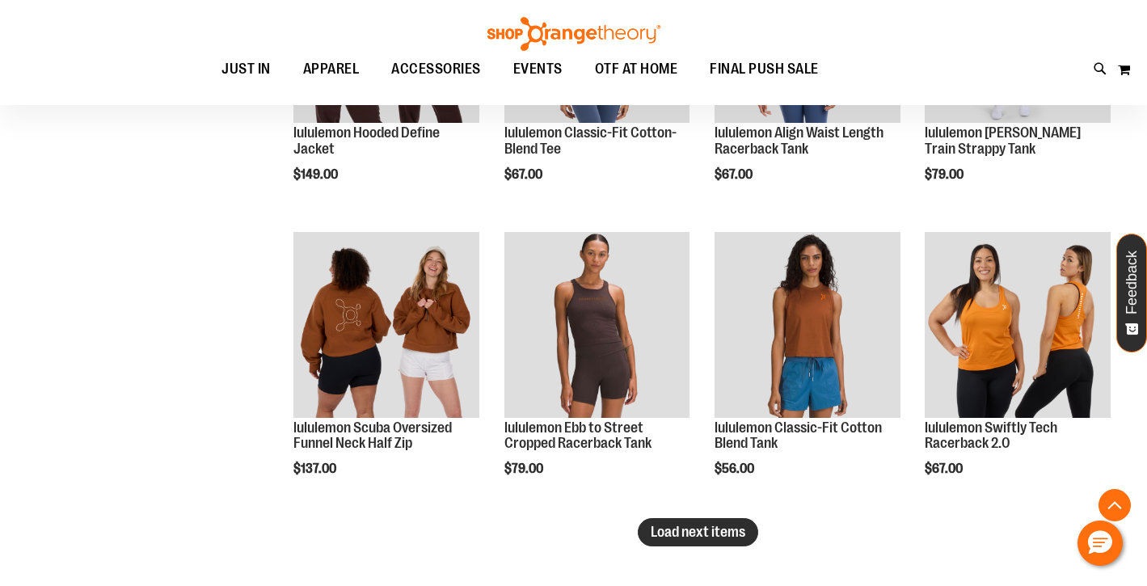
click at [657, 531] on span "Load next items" at bounding box center [698, 532] width 95 height 16
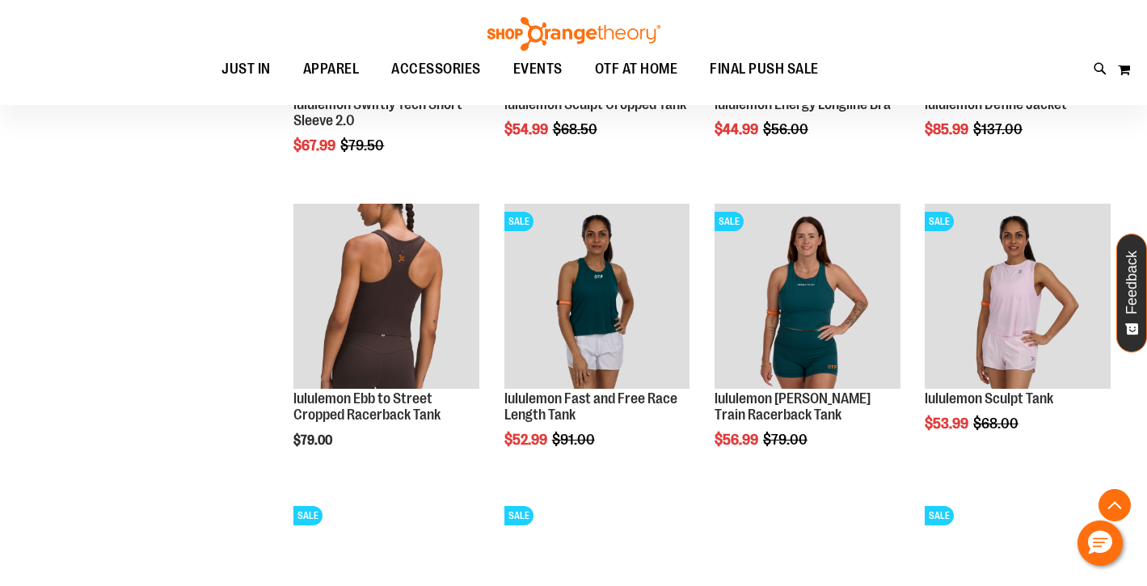
scroll to position [3062, 0]
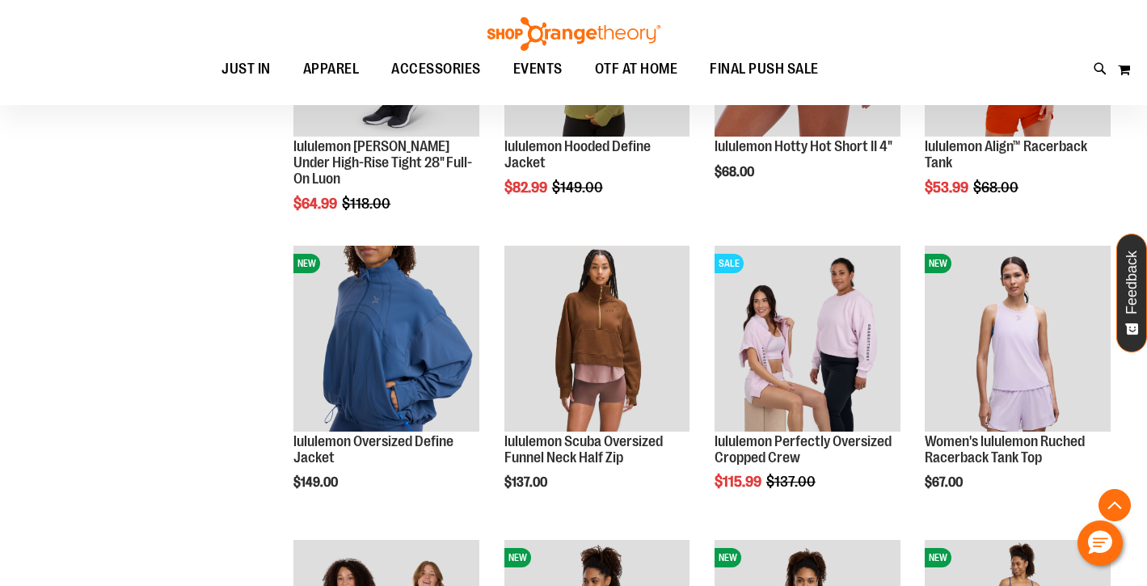
scroll to position [1850, 0]
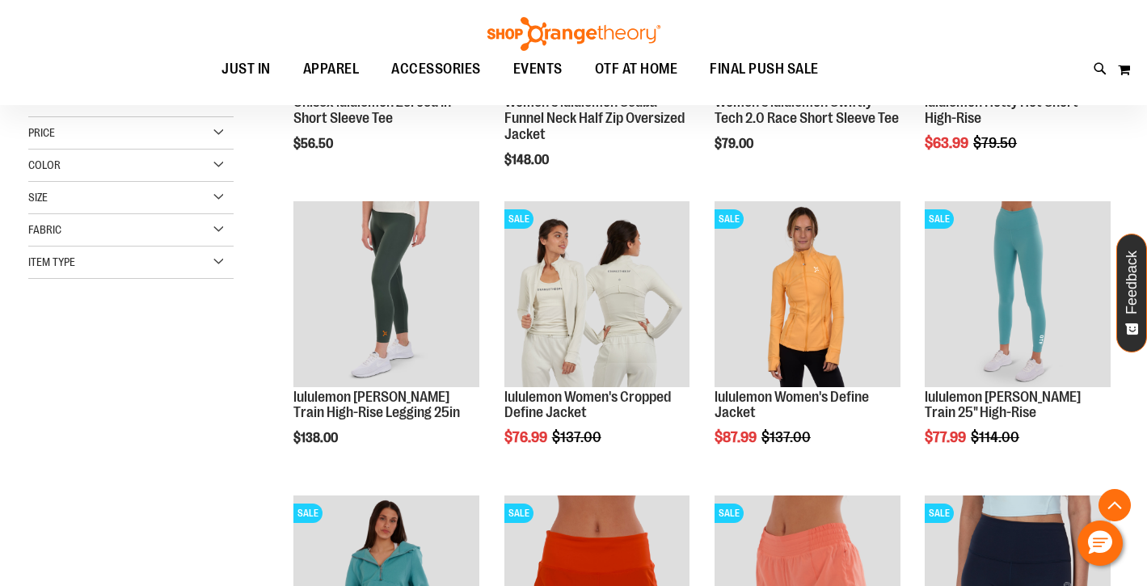
scroll to position [471, 0]
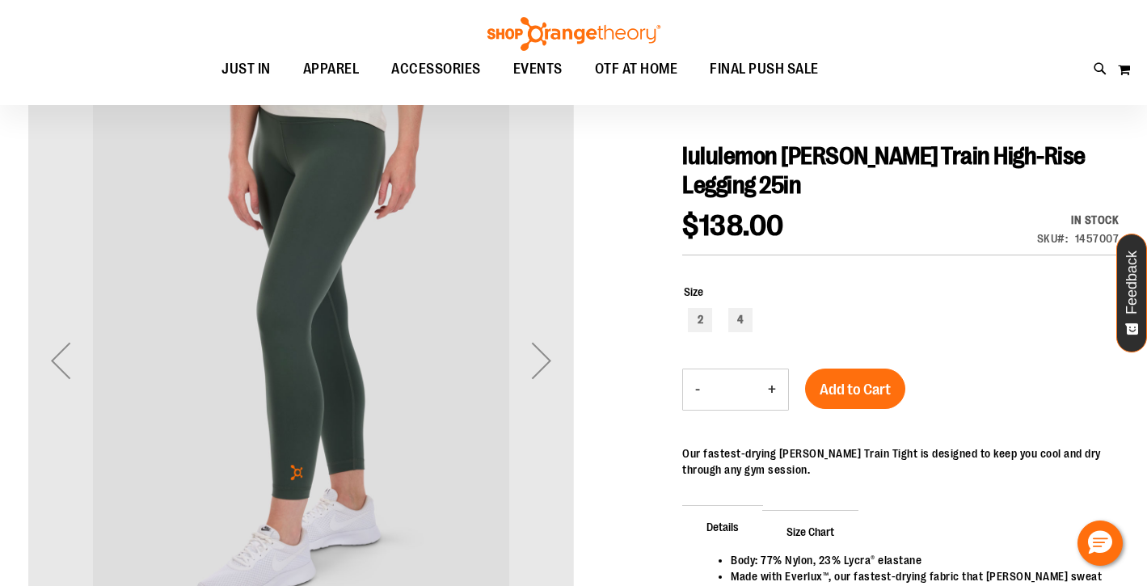
scroll to position [180, 0]
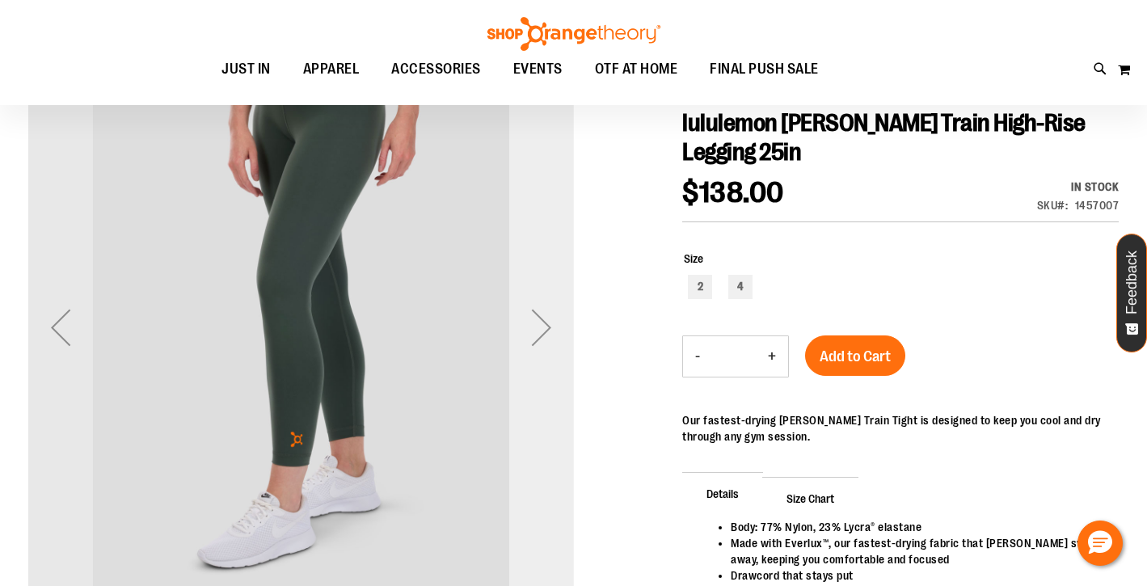
click at [542, 330] on div "Next" at bounding box center [541, 327] width 65 height 65
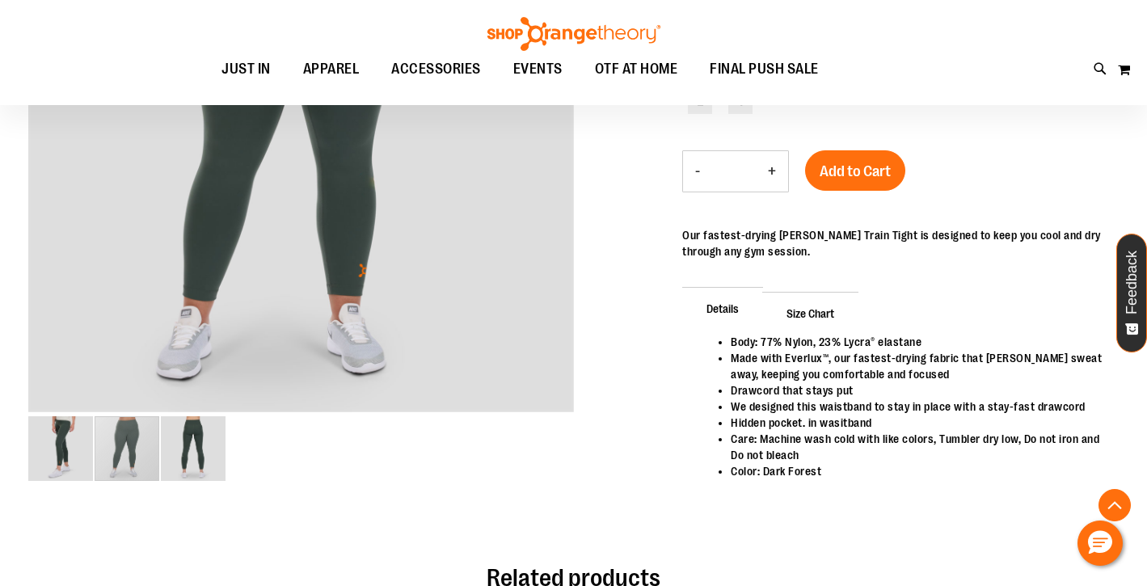
scroll to position [425, 0]
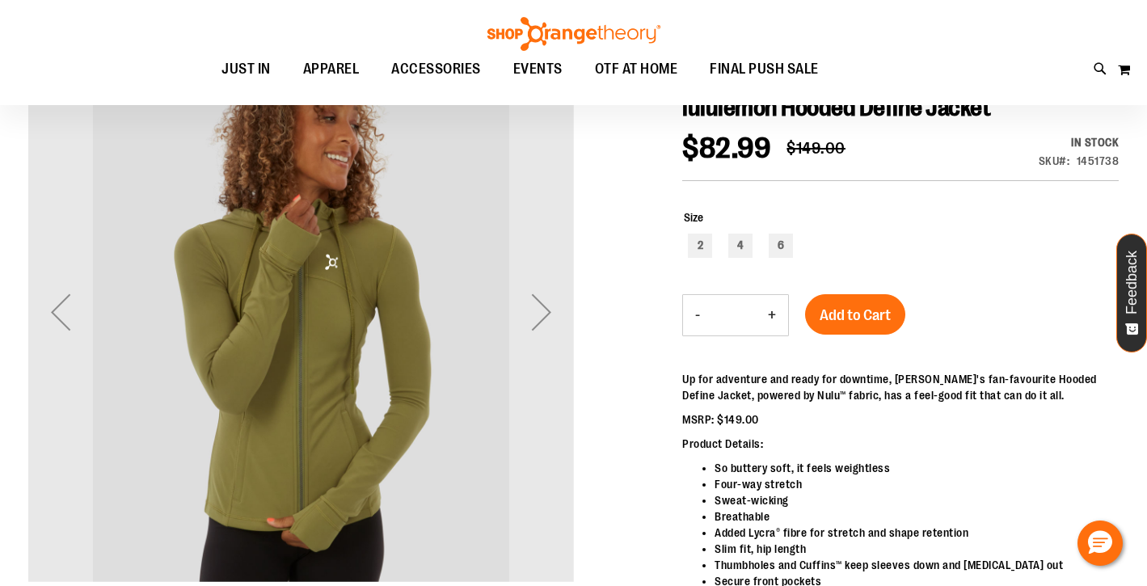
scroll to position [194, 0]
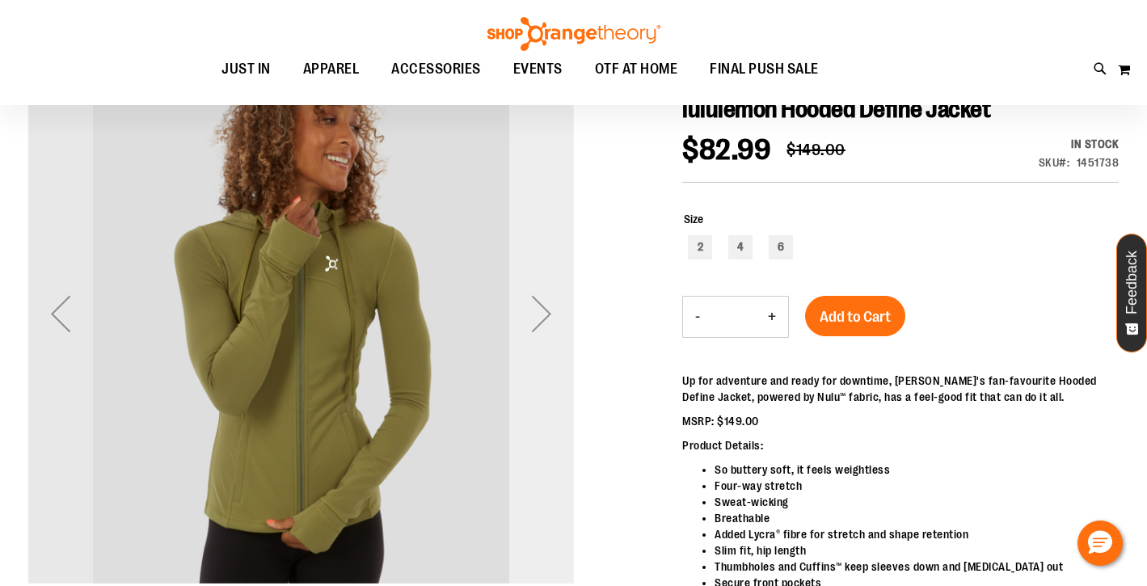
click at [545, 301] on div "Next" at bounding box center [541, 313] width 65 height 65
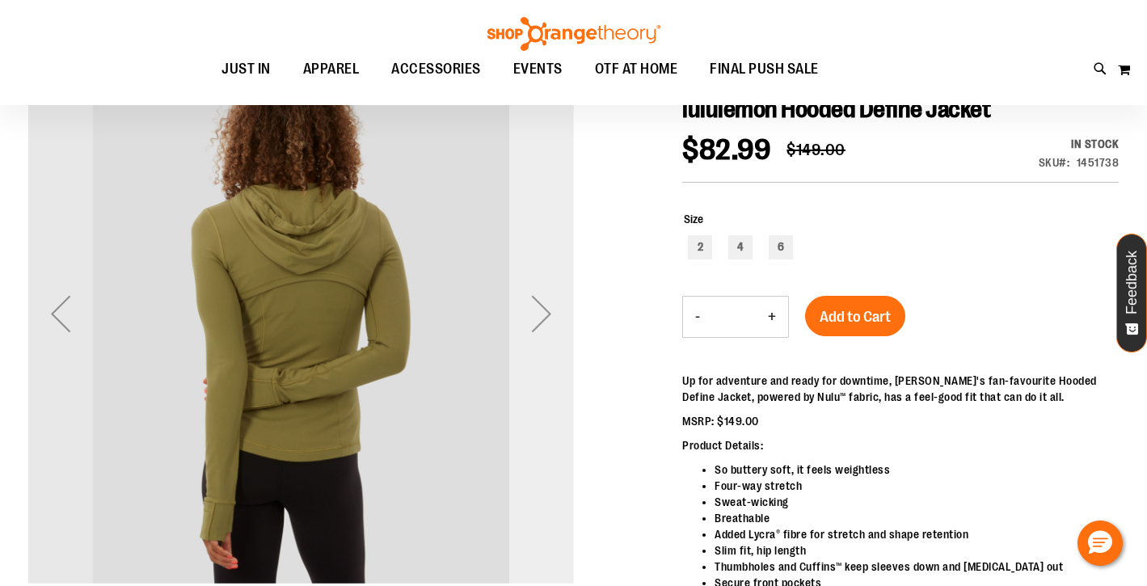
click at [544, 305] on div "Next" at bounding box center [541, 313] width 65 height 65
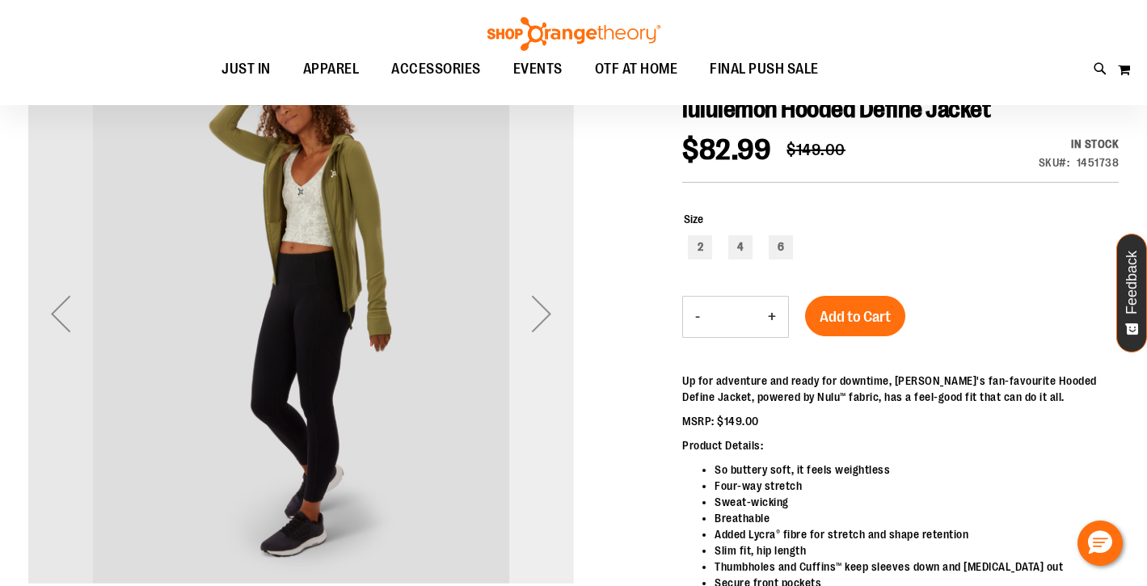
click at [548, 320] on div "Next" at bounding box center [541, 313] width 65 height 65
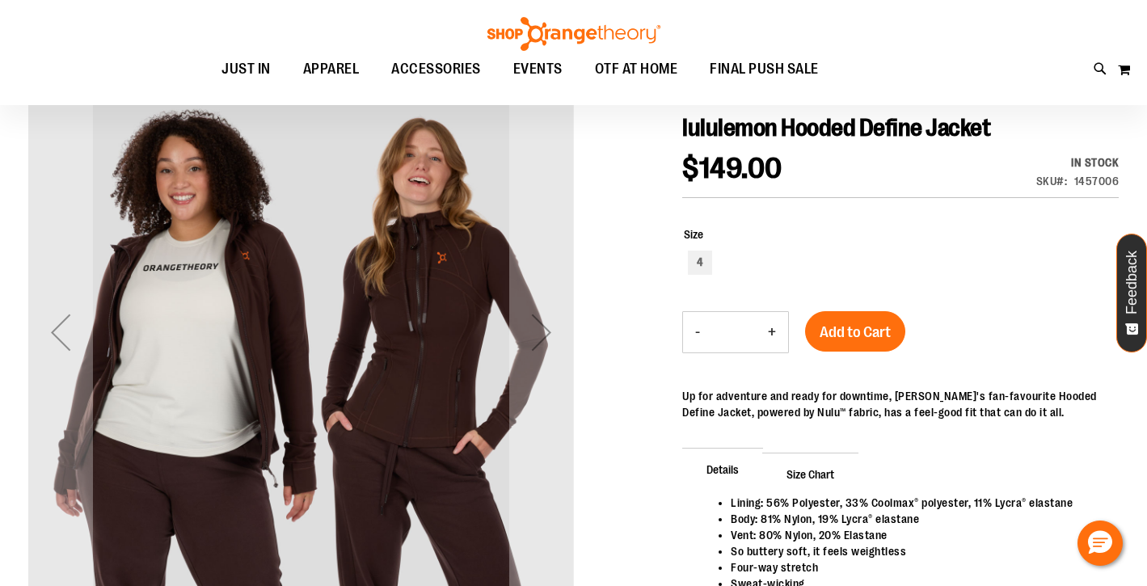
scroll to position [207, 0]
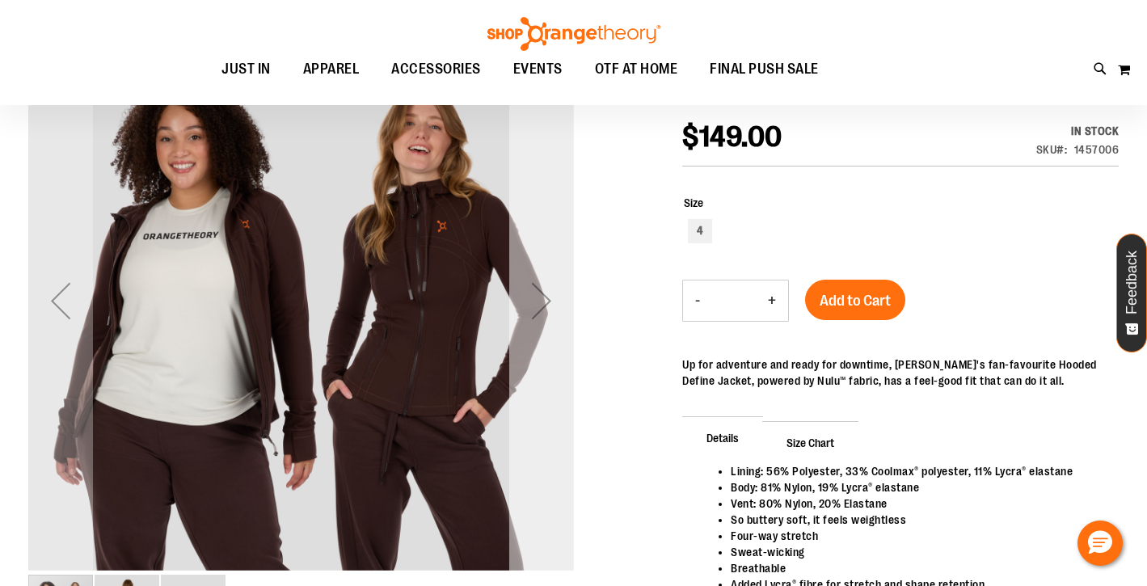
click at [543, 295] on div "Next" at bounding box center [541, 300] width 65 height 65
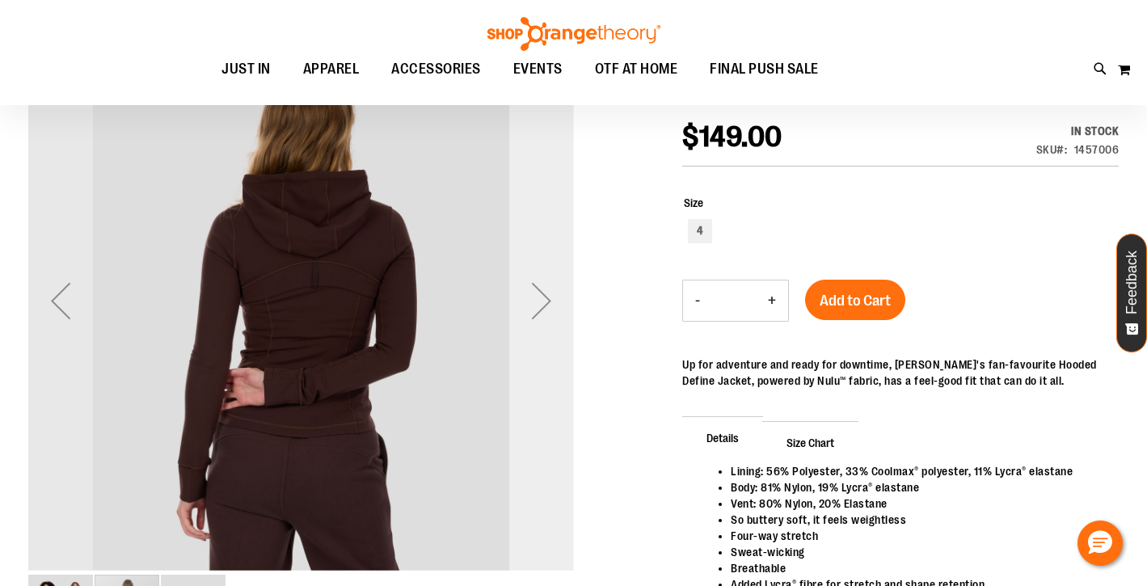
click at [543, 295] on div "Next" at bounding box center [541, 300] width 65 height 65
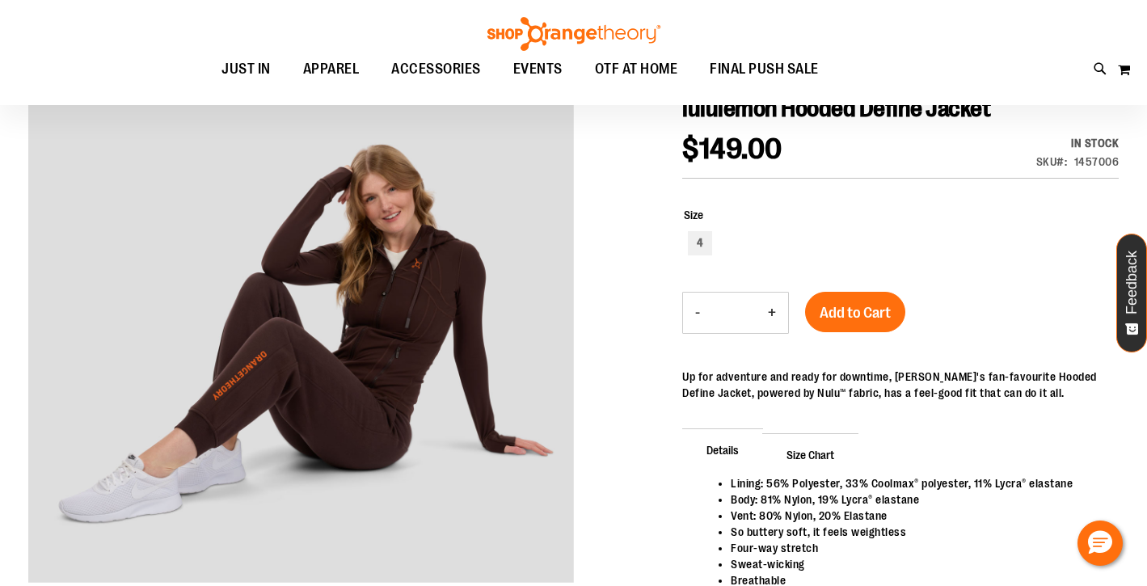
scroll to position [216, 0]
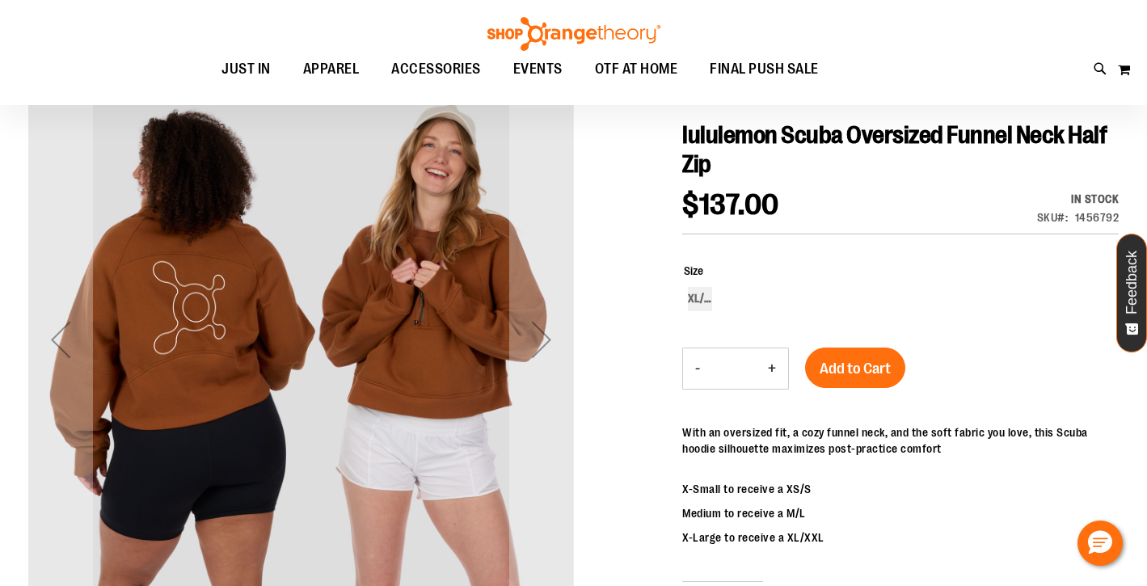
scroll to position [169, 0]
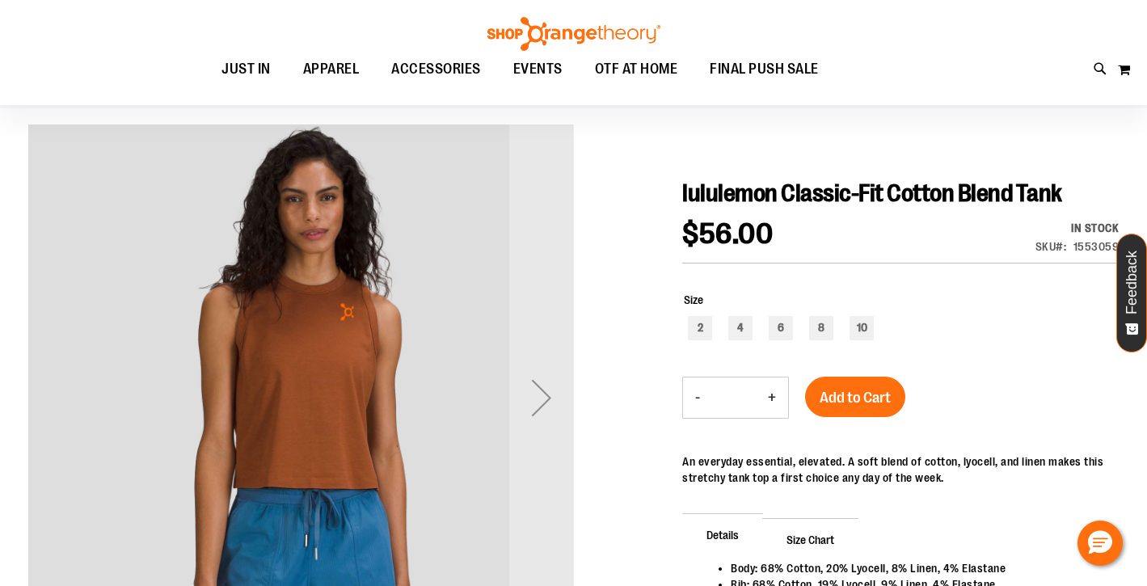
scroll to position [111, 0]
